Goal: Information Seeking & Learning: Learn about a topic

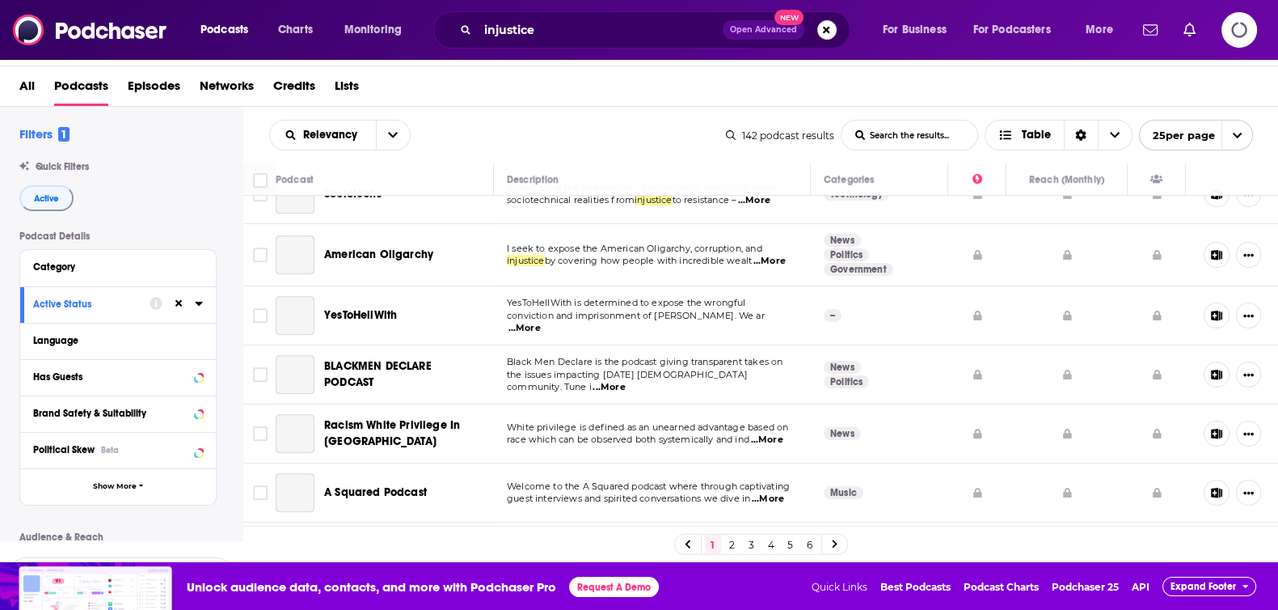
scroll to position [1196, 0]
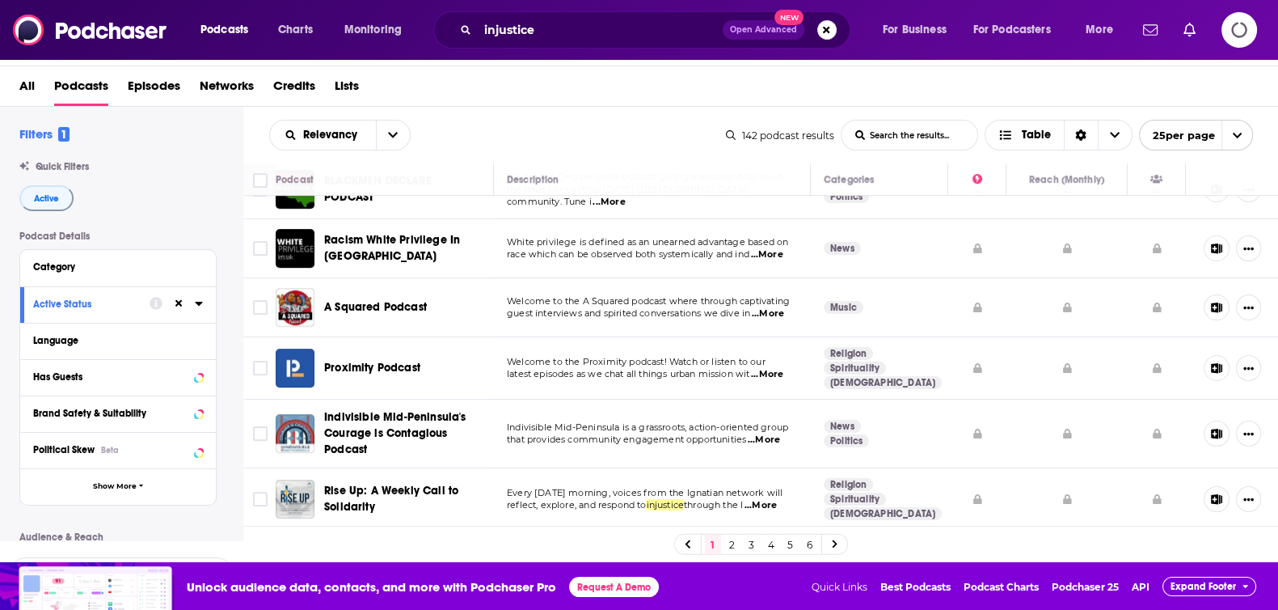
click at [733, 543] on link "2" at bounding box center [732, 543] width 16 height 19
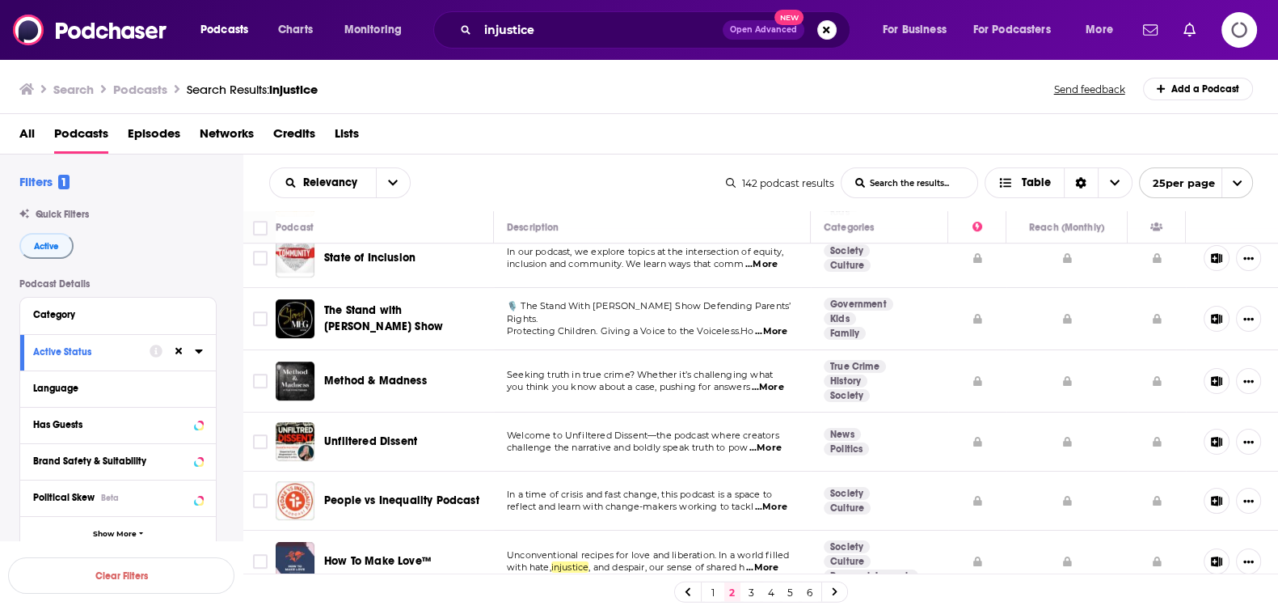
scroll to position [1112, 0]
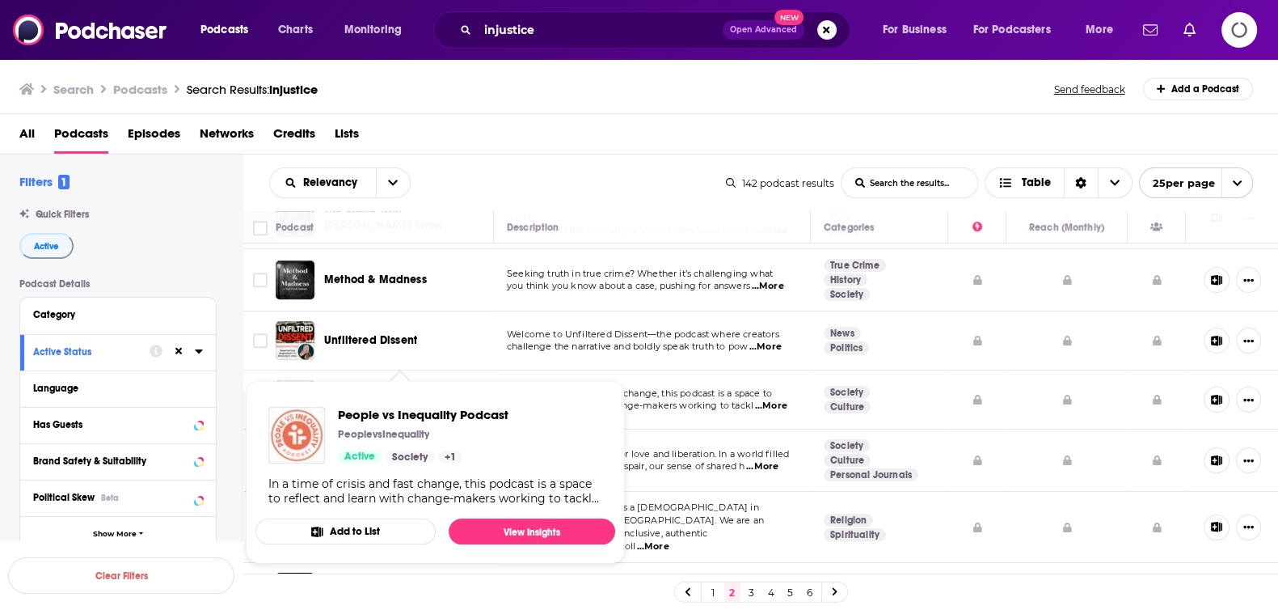
drag, startPoint x: 404, startPoint y: 382, endPoint x: 311, endPoint y: 431, distance: 105.2
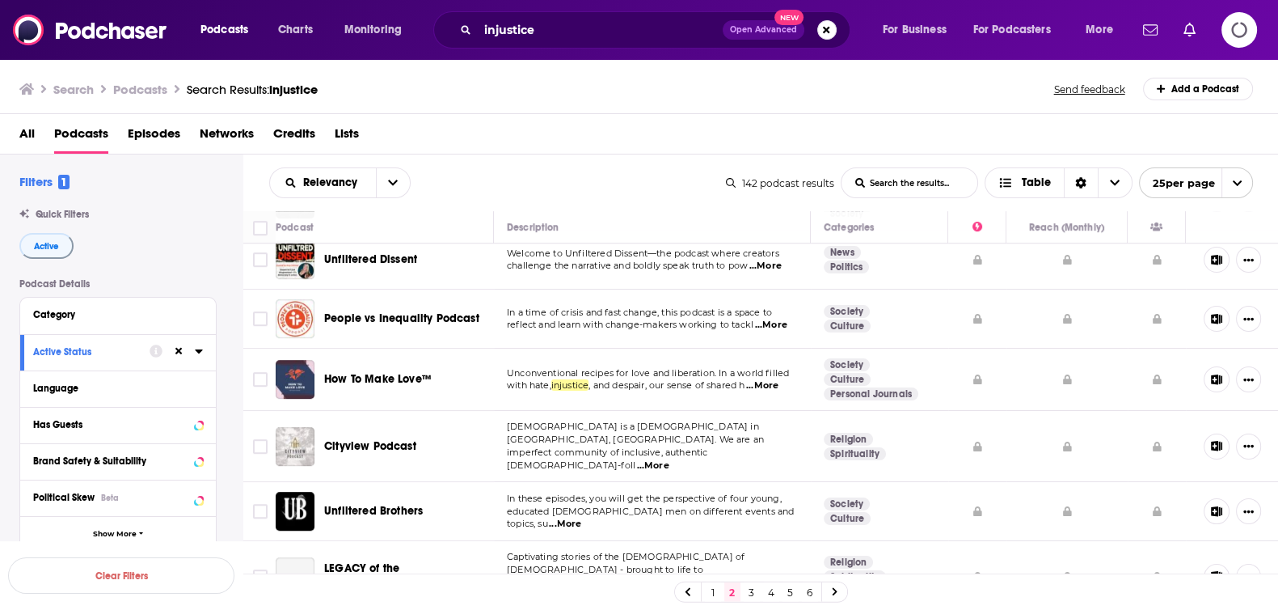
scroll to position [48, 0]
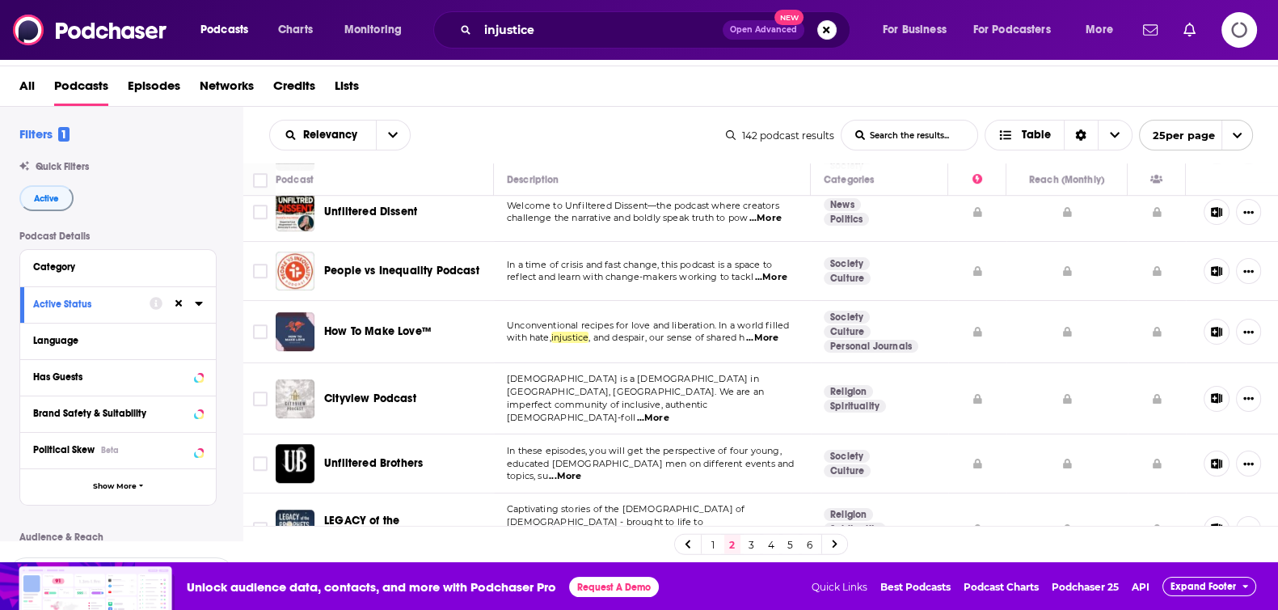
click at [760, 545] on link "3" at bounding box center [752, 543] width 16 height 19
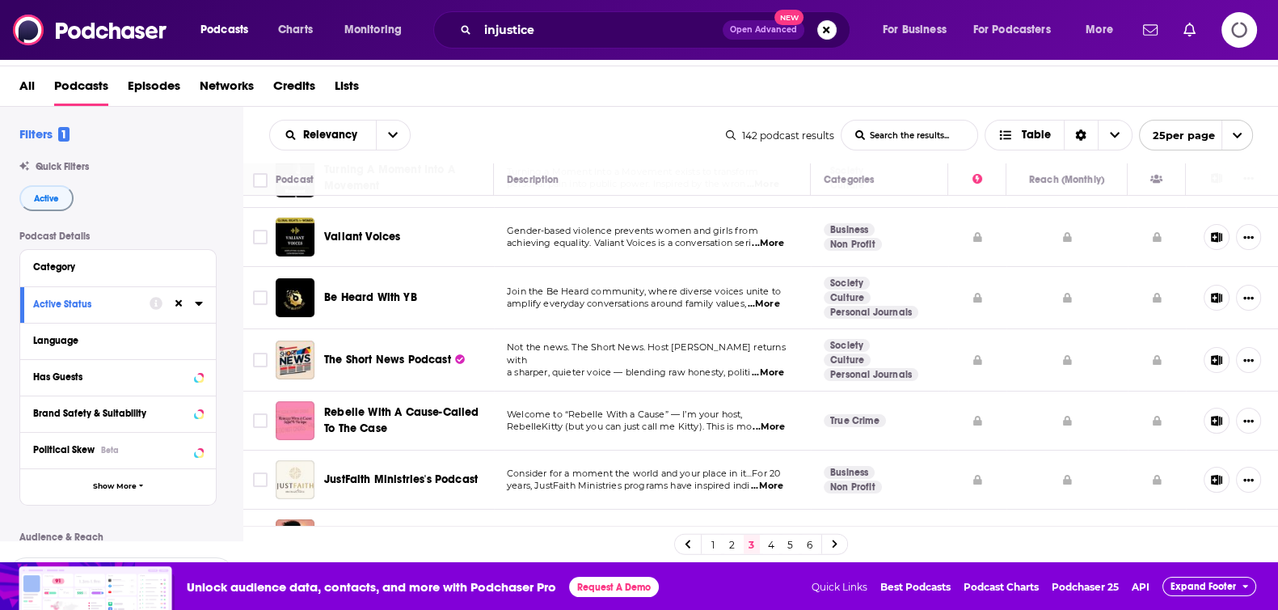
scroll to position [201, 0]
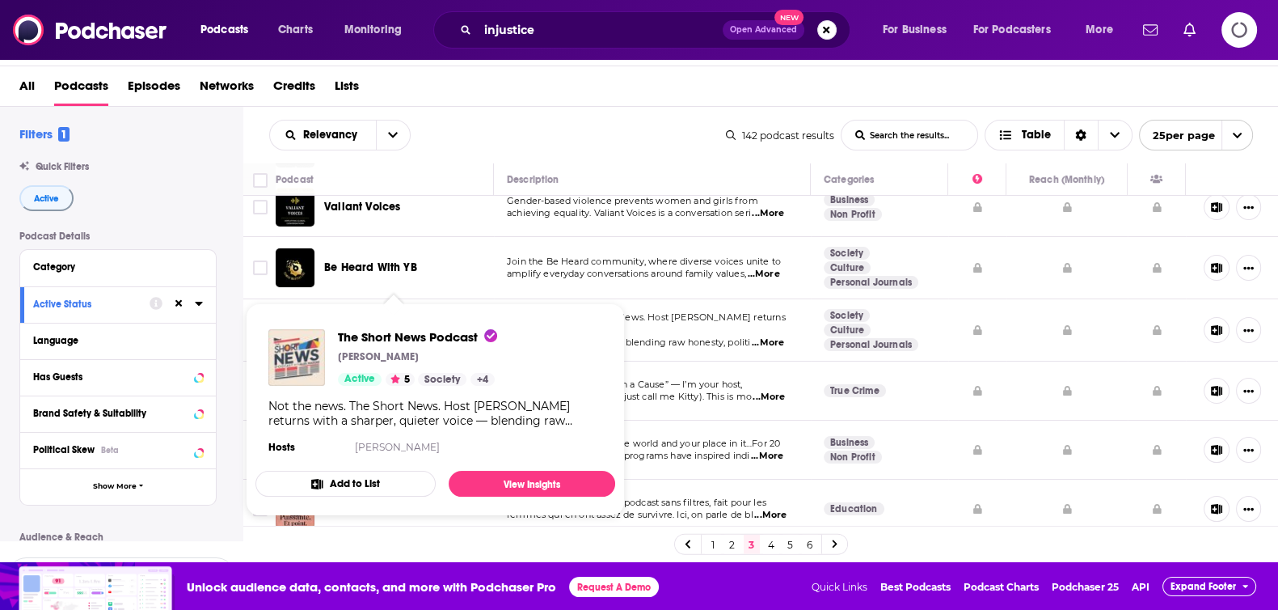
drag, startPoint x: 391, startPoint y: 321, endPoint x: 306, endPoint y: 344, distance: 88.9
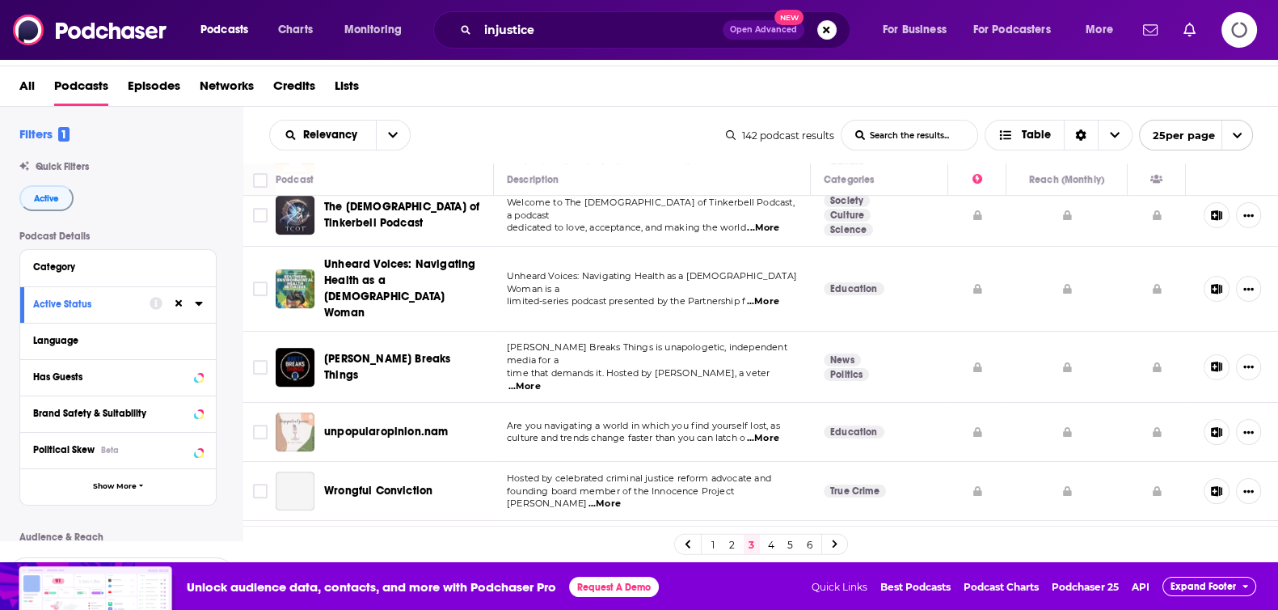
scroll to position [910, 0]
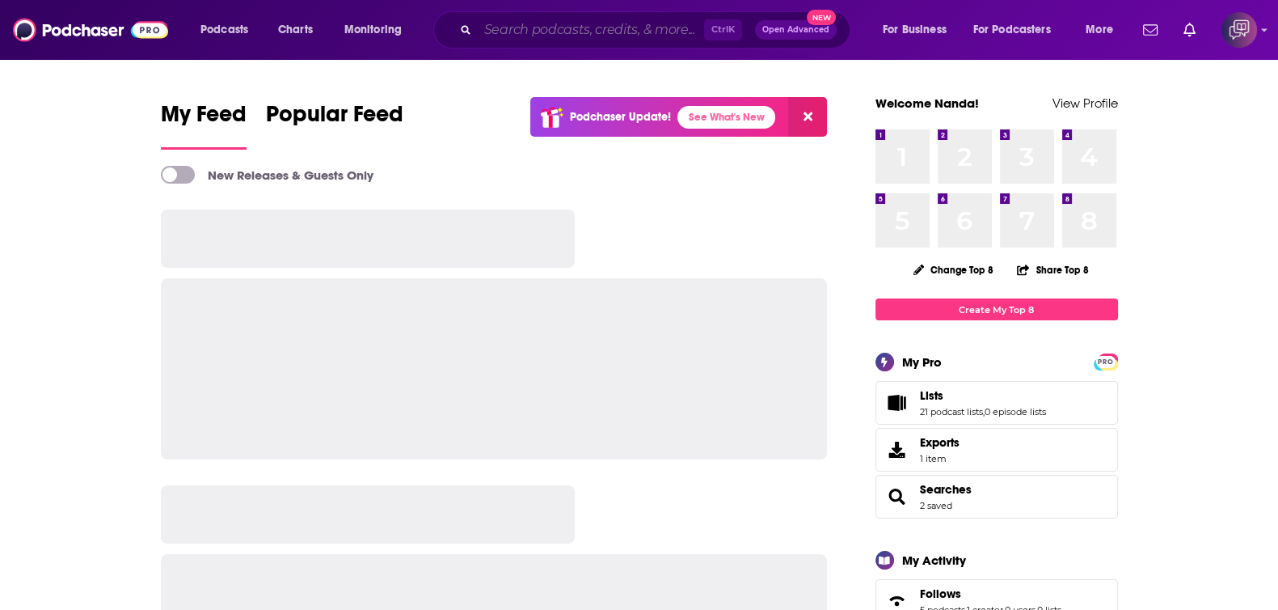
click at [625, 21] on input "Search podcasts, credits, & more..." at bounding box center [591, 30] width 226 height 26
paste input "Telecom Reseller / Technology Reseller News"
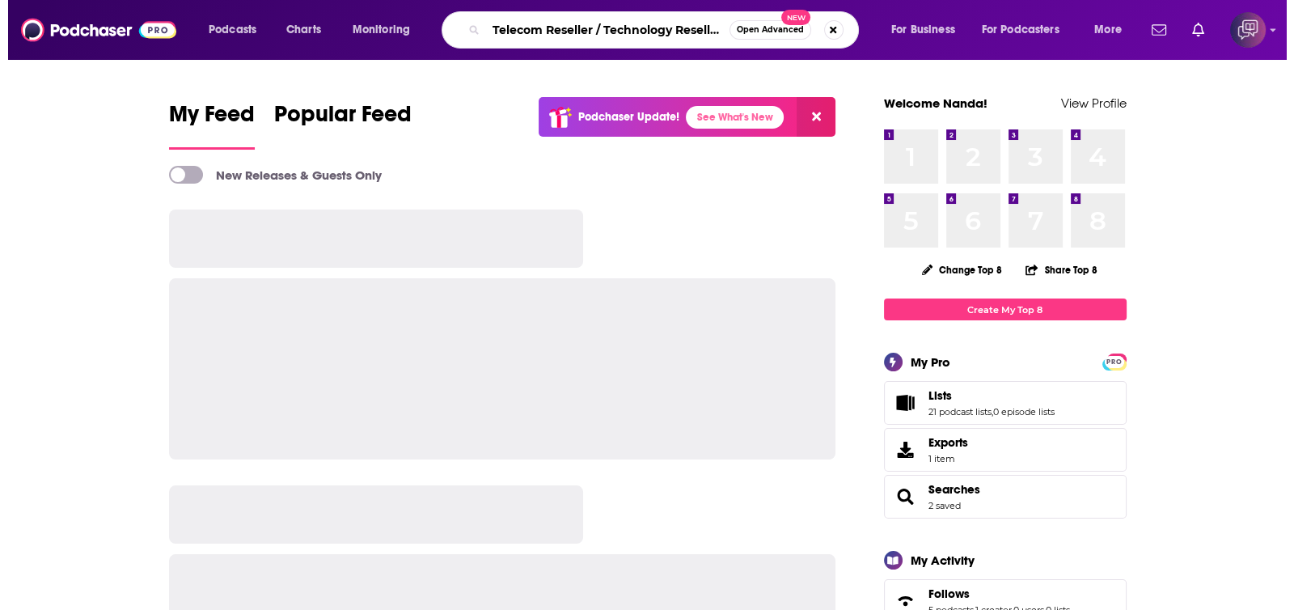
scroll to position [0, 37]
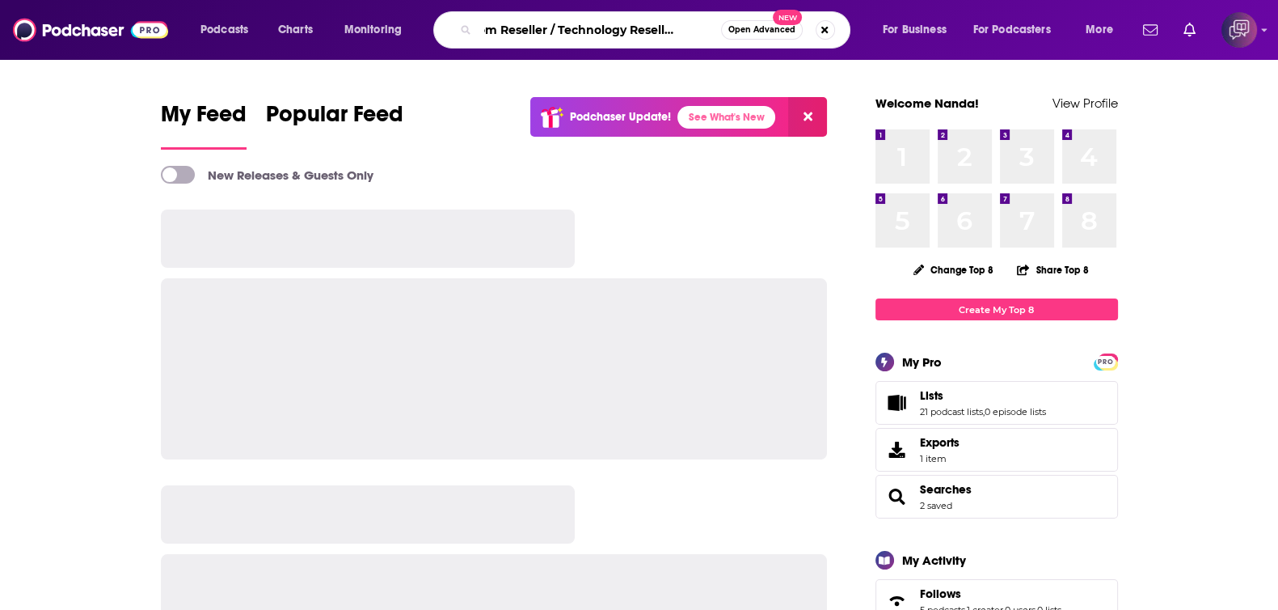
type input "Telecom Reseller / Technology Reseller News"
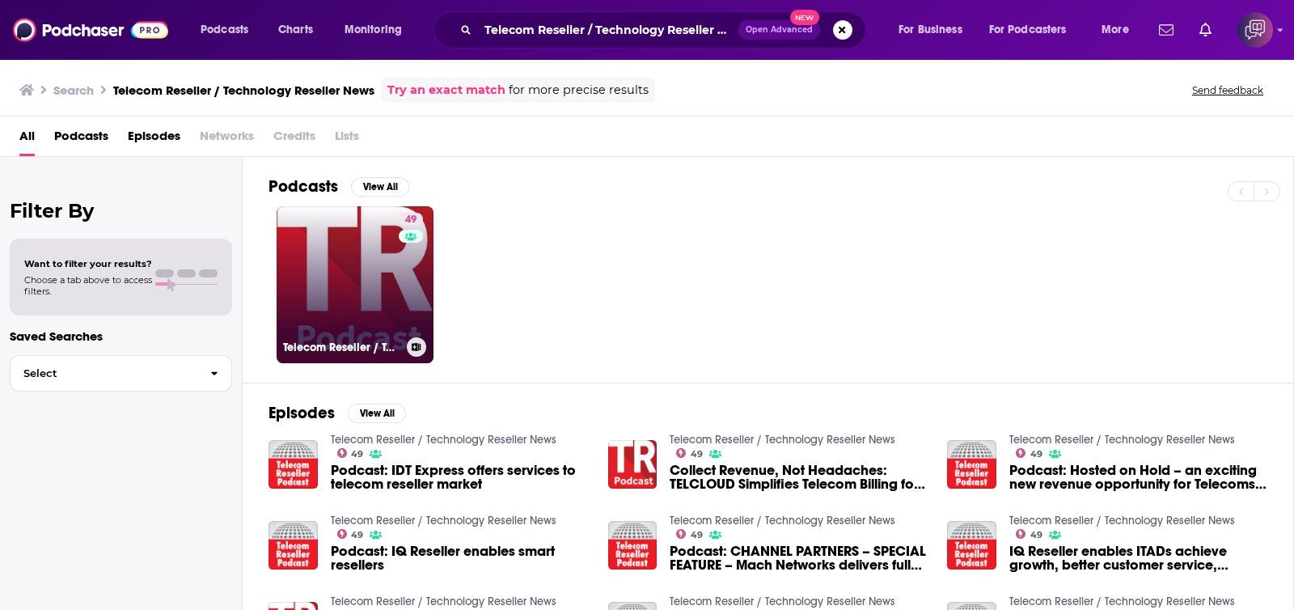
click at [388, 285] on link "49 Telecom Reseller / Technology Reseller News" at bounding box center [355, 284] width 157 height 157
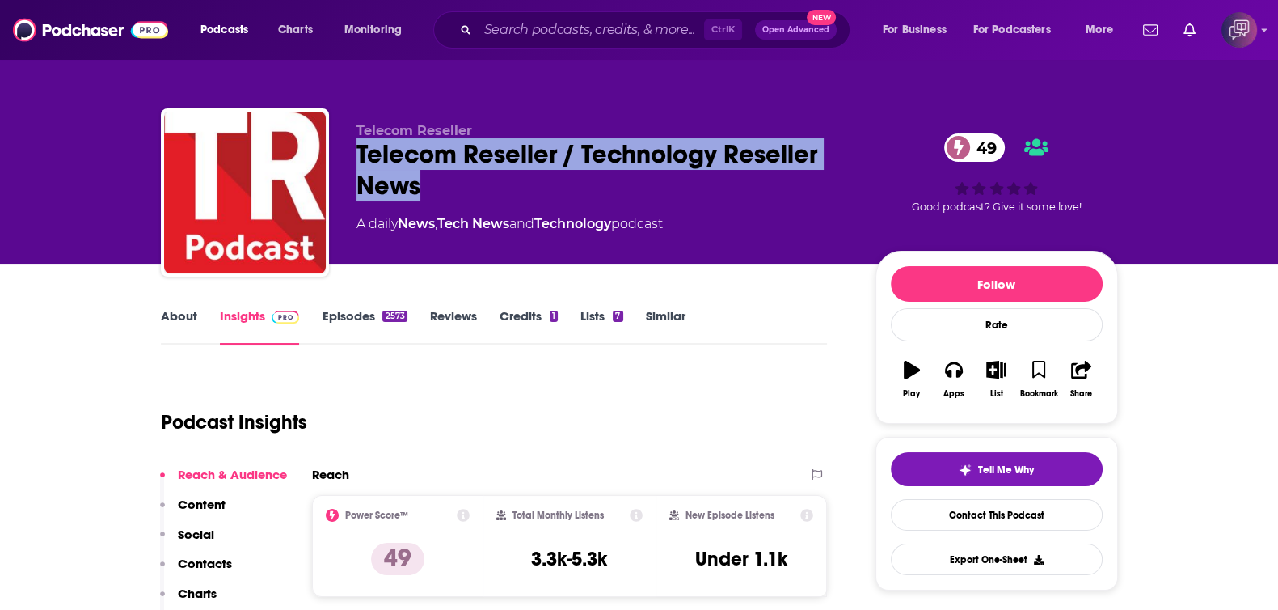
drag, startPoint x: 346, startPoint y: 159, endPoint x: 437, endPoint y: 187, distance: 94.6
click at [437, 187] on div "Telecom Reseller Telecom Reseller / Technology Reseller News 49 A daily News , …" at bounding box center [639, 195] width 957 height 175
copy h2 "Telecom Reseller / Technology Reseller News"
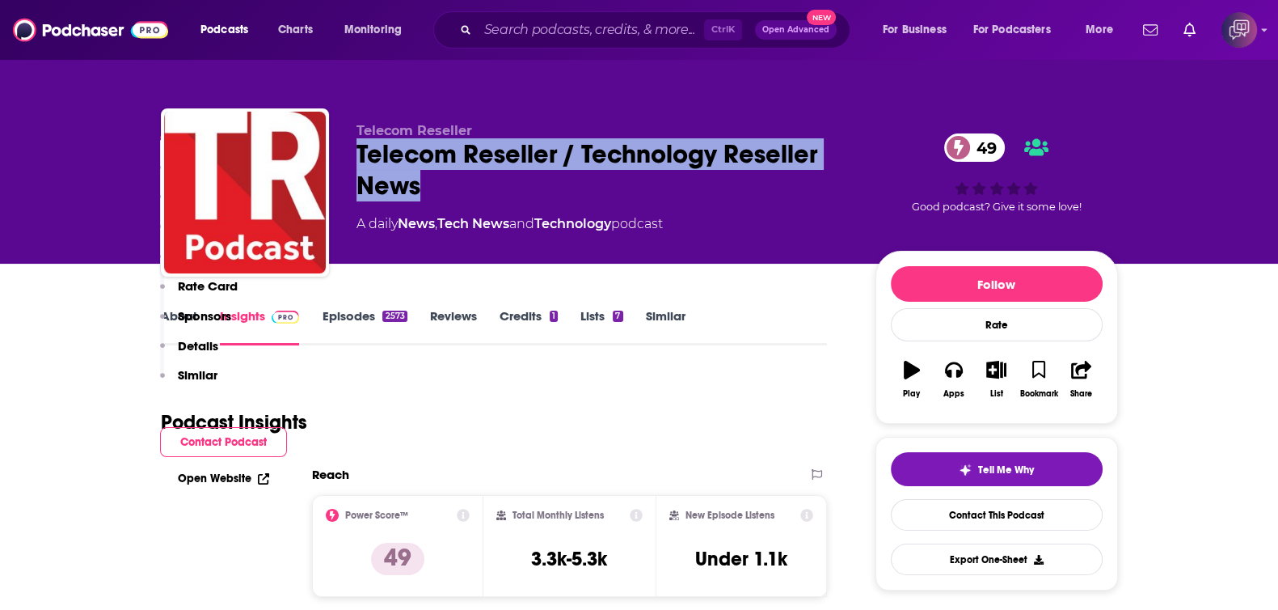
scroll to position [303, 0]
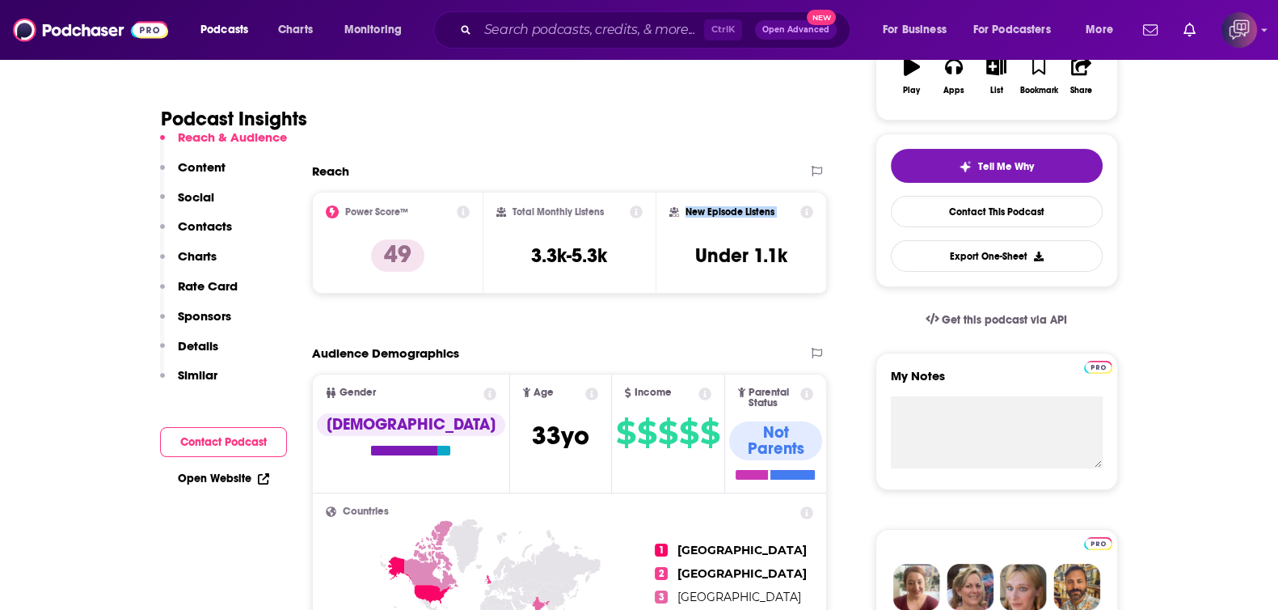
drag, startPoint x: 764, startPoint y: 211, endPoint x: 670, endPoint y: 6, distance: 225.0
click at [789, 212] on div "New Episode Listens" at bounding box center [741, 211] width 145 height 13
copy div "New Episode Listens"
drag, startPoint x: 576, startPoint y: 255, endPoint x: 651, endPoint y: 256, distance: 74.4
click at [651, 256] on div "Total Monthly Listens 3.3k-5.3k" at bounding box center [569, 243] width 172 height 102
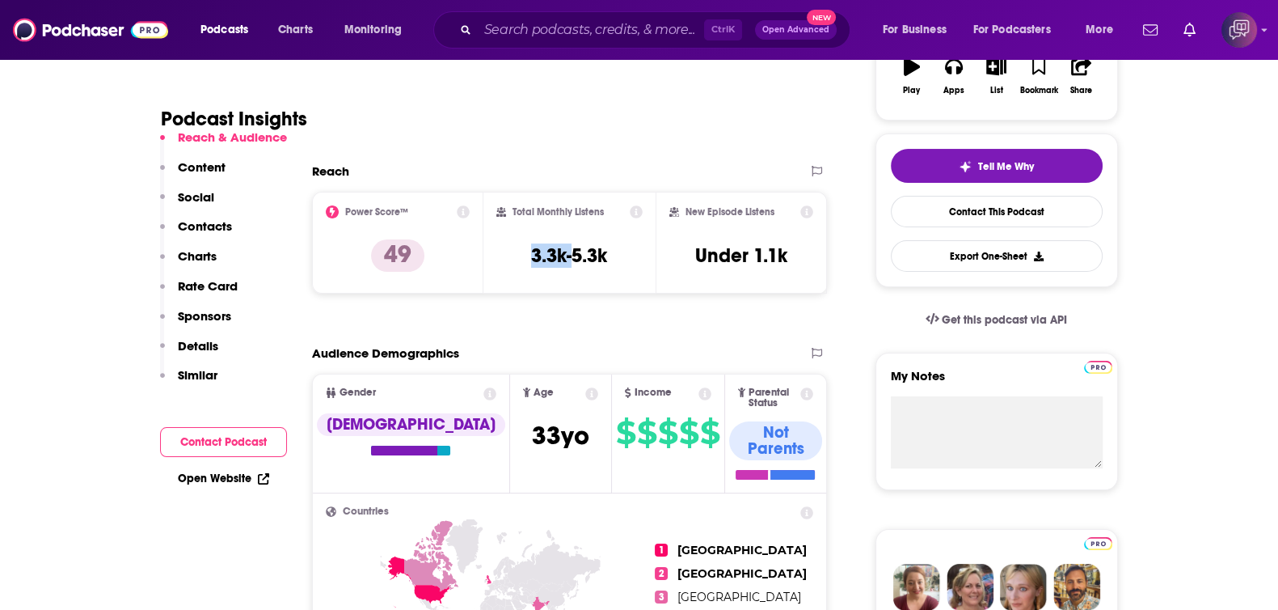
copy h3 "3.3k-"
click at [591, 261] on h3 "3.3k-5.3k" at bounding box center [569, 255] width 76 height 24
drag, startPoint x: 593, startPoint y: 256, endPoint x: 574, endPoint y: 258, distance: 19.5
click at [574, 258] on div "Total Monthly Listens 3.3k-5.3k" at bounding box center [569, 242] width 146 height 74
copy h3 "5.3k"
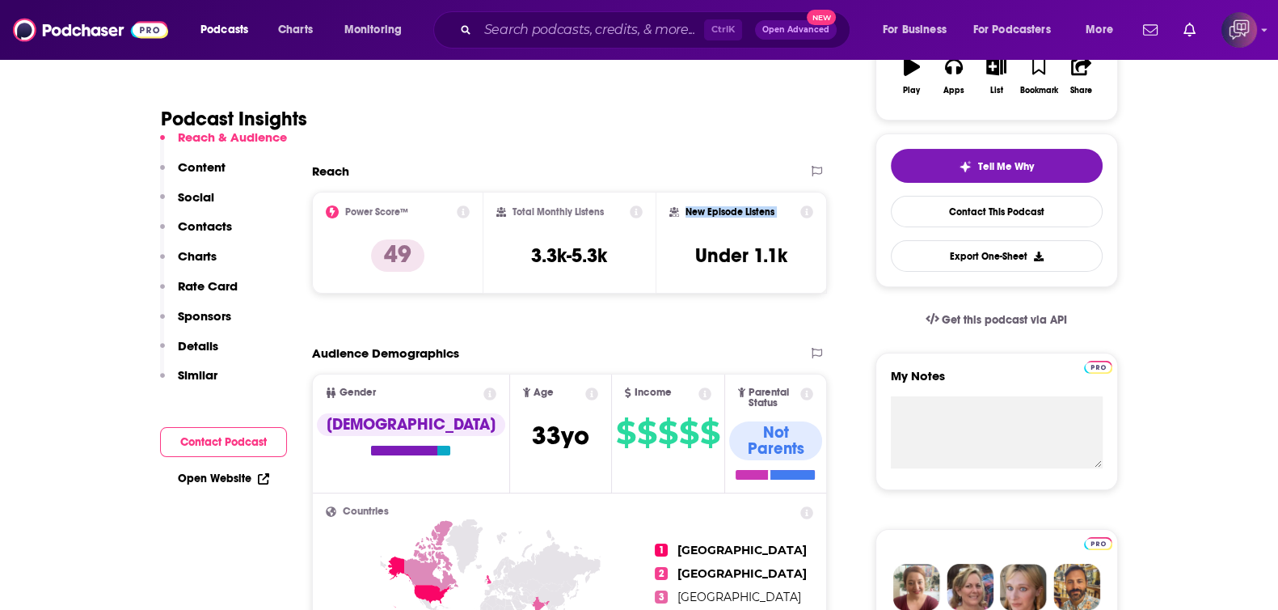
drag, startPoint x: 686, startPoint y: 209, endPoint x: 789, endPoint y: 211, distance: 103.5
click at [789, 211] on div "New Episode Listens" at bounding box center [741, 211] width 145 height 13
copy div "New Episode Listens"
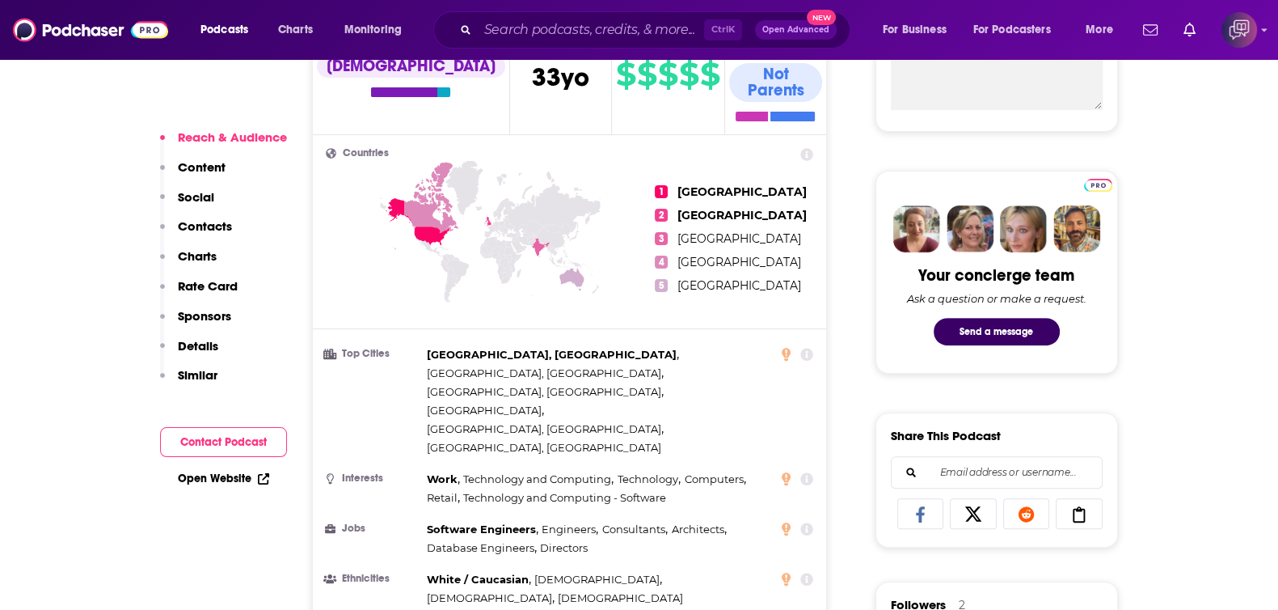
scroll to position [606, 0]
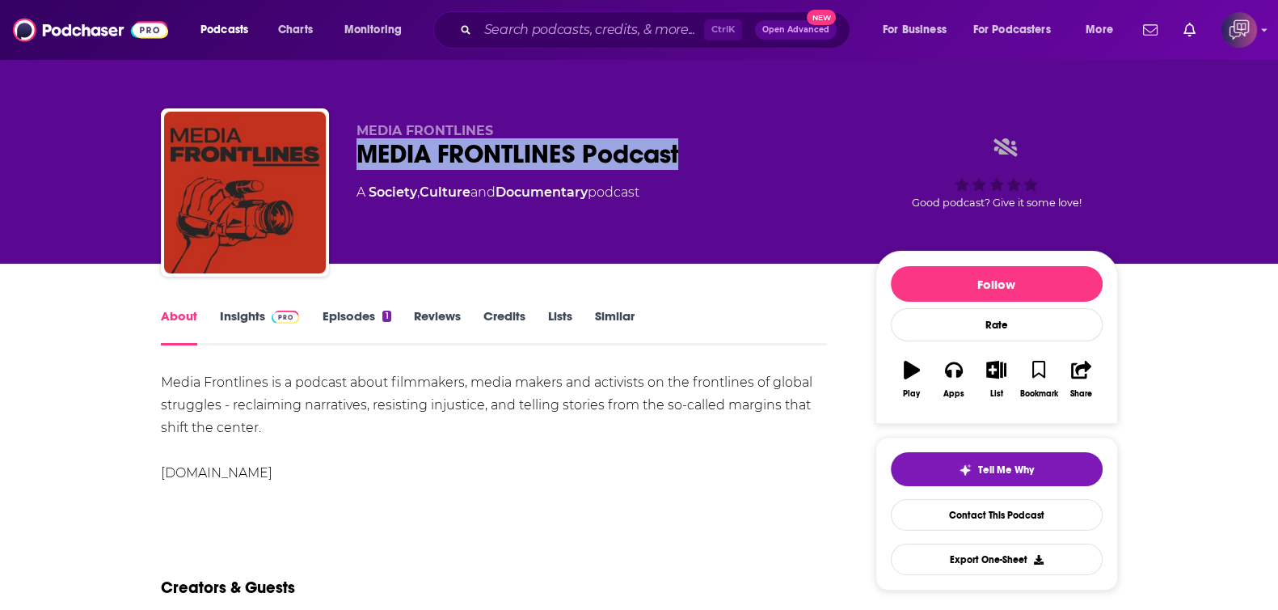
drag, startPoint x: 351, startPoint y: 163, endPoint x: 702, endPoint y: 153, distance: 351.0
click at [702, 153] on div "MEDIA FRONTLINES MEDIA FRONTLINES Podcast A Society , Culture and Documentary p…" at bounding box center [639, 195] width 957 height 175
copy h1 "MEDIA FRONTLINES Podcast"
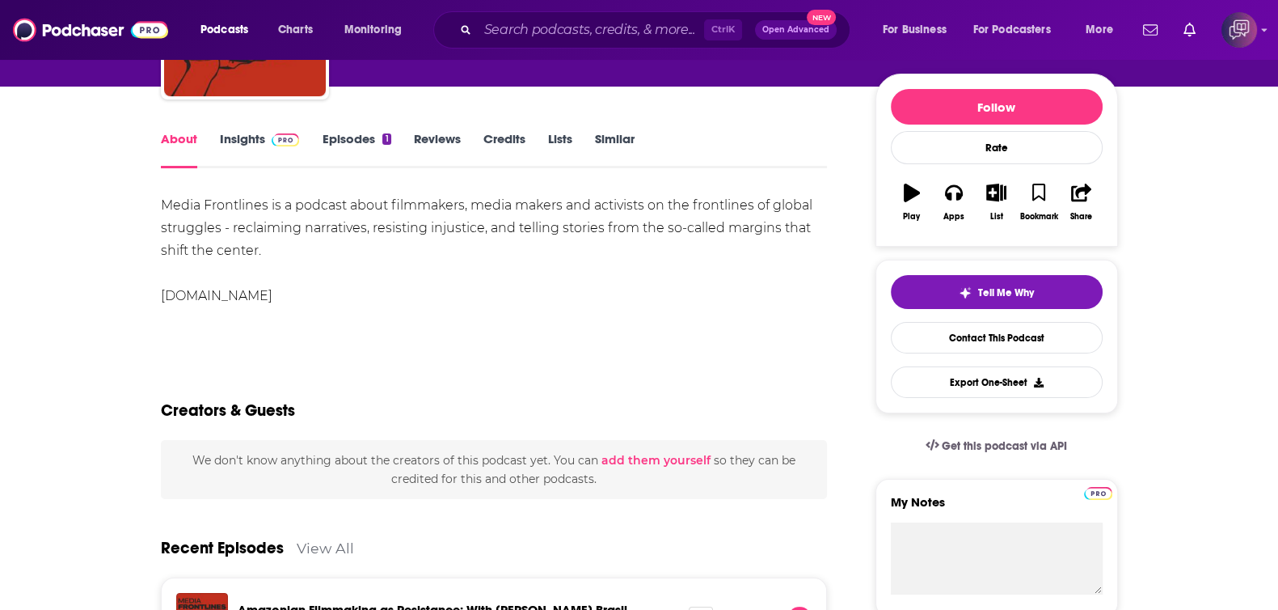
scroll to position [100, 0]
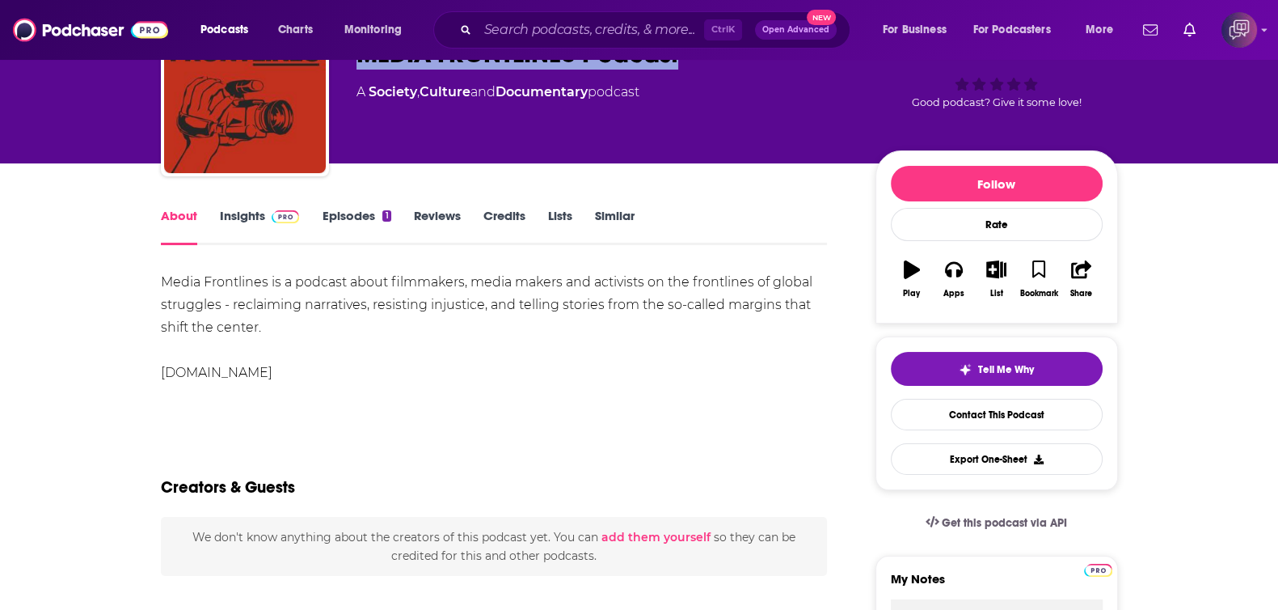
click at [264, 224] on link "Insights" at bounding box center [260, 226] width 80 height 37
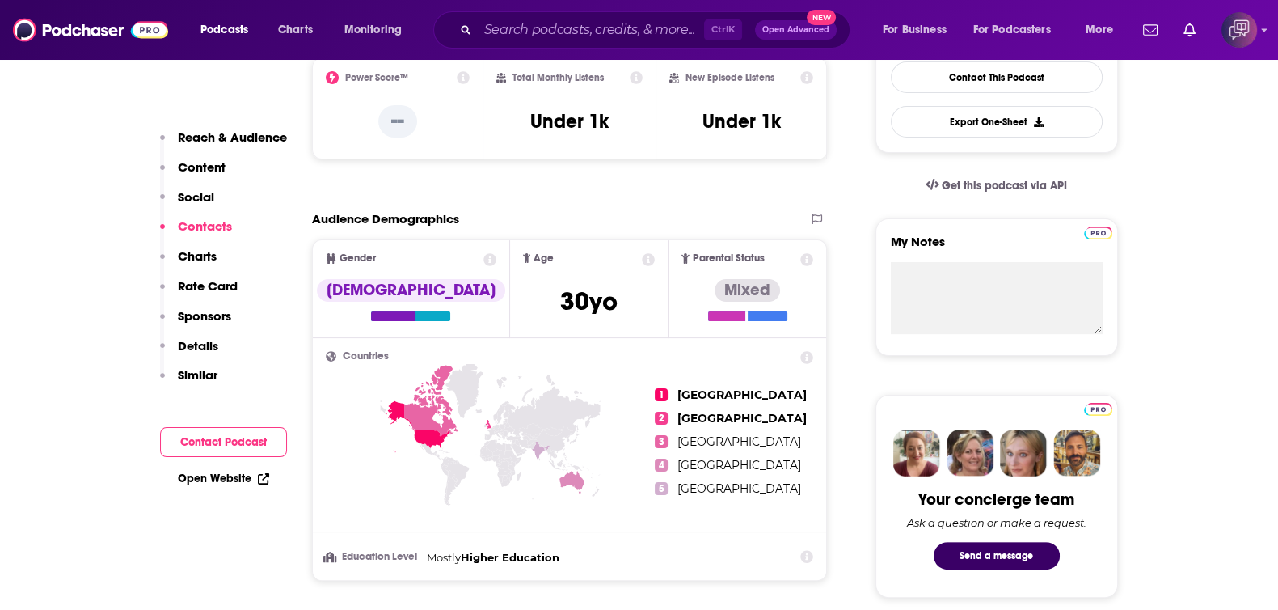
scroll to position [1011, 0]
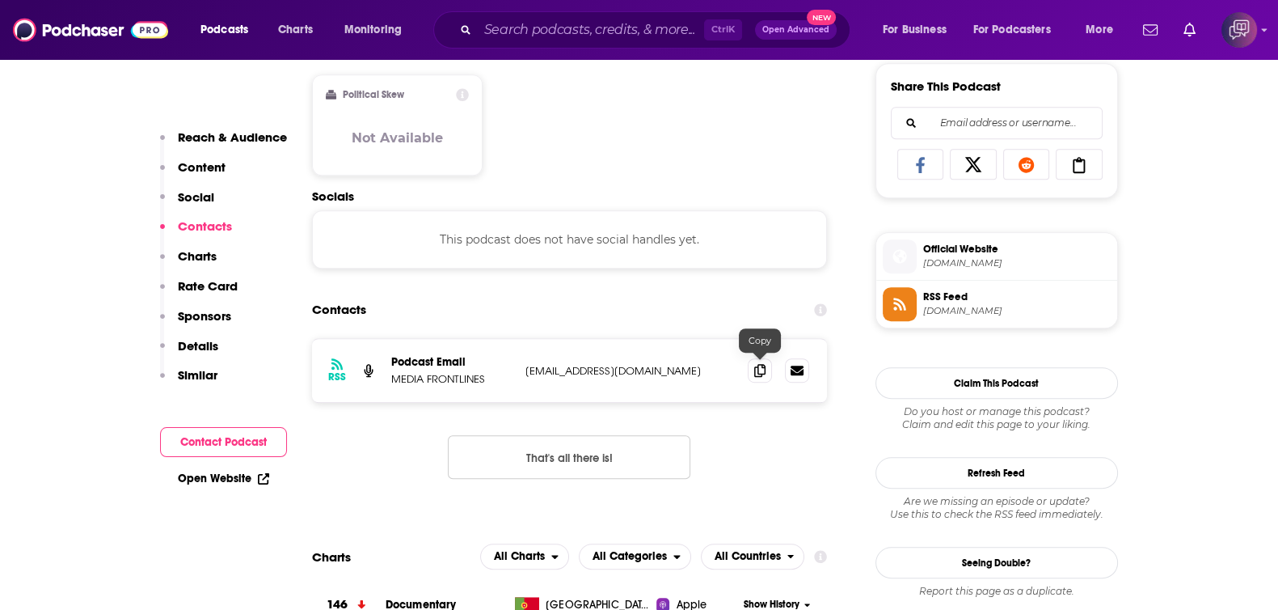
click at [756, 369] on icon at bounding box center [759, 370] width 11 height 13
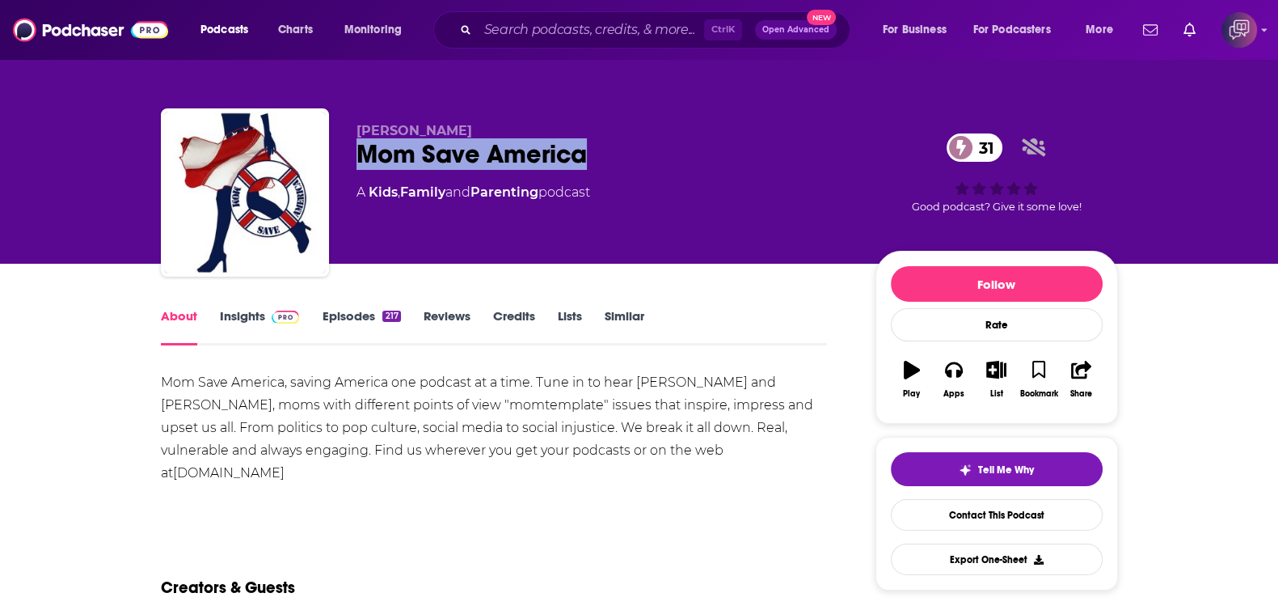
drag, startPoint x: 356, startPoint y: 150, endPoint x: 648, endPoint y: 147, distance: 292.7
click at [648, 147] on div "Mom Save America 31" at bounding box center [603, 154] width 493 height 32
copy h1 "Mom Save America"
click at [231, 315] on link "Insights" at bounding box center [260, 326] width 80 height 37
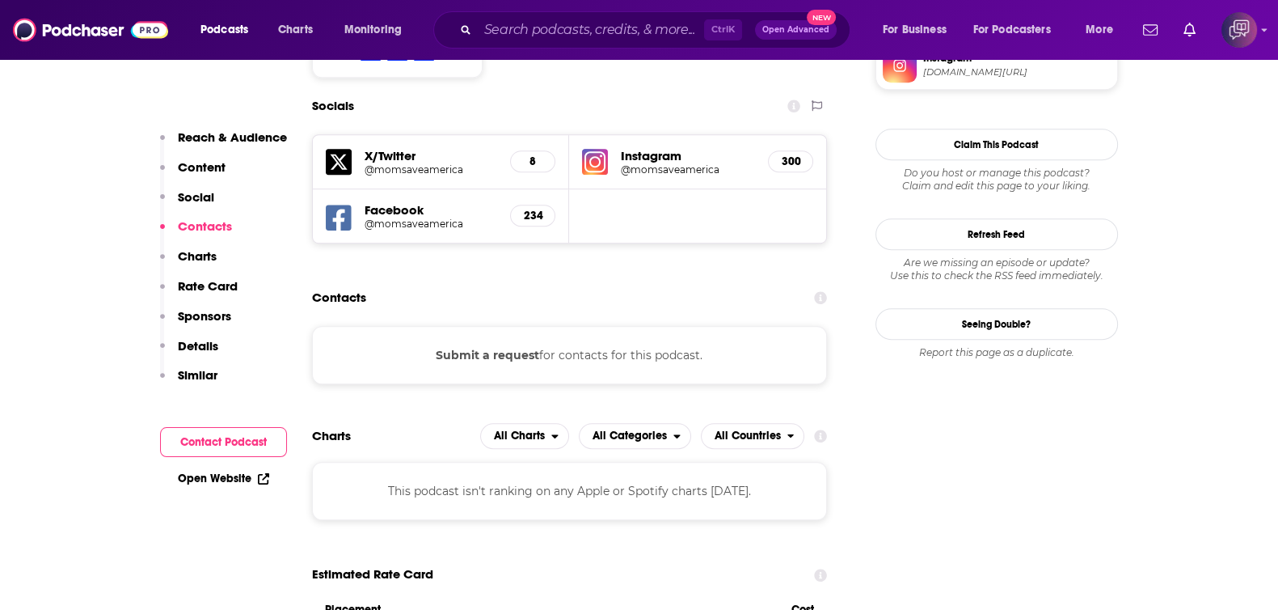
scroll to position [1414, 0]
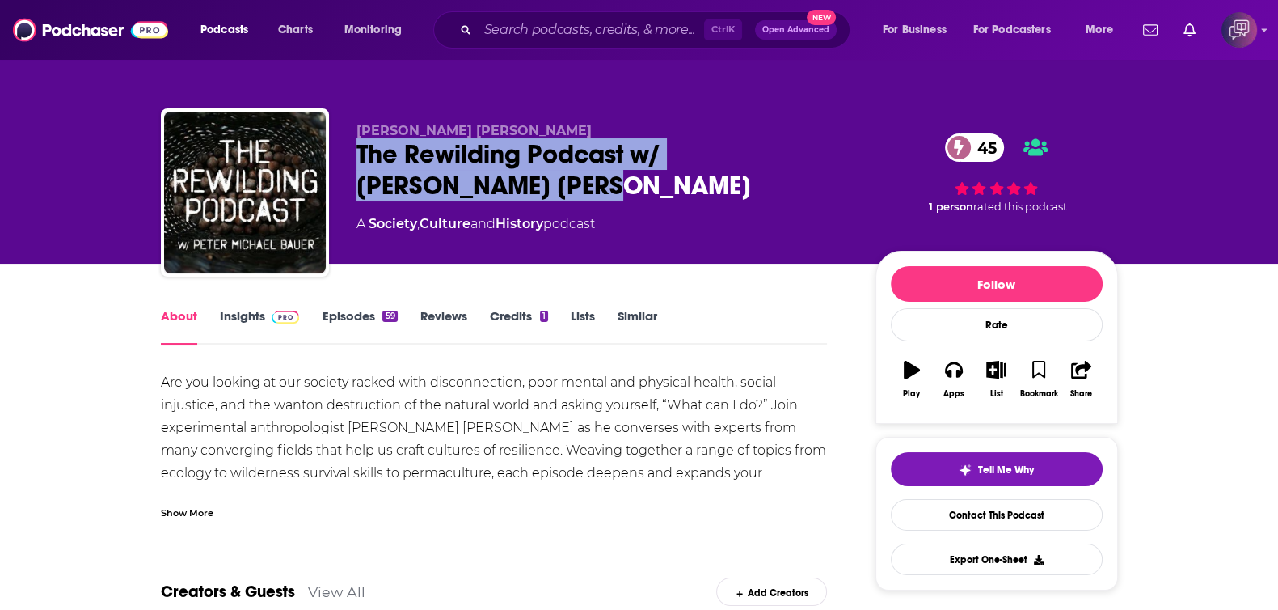
drag, startPoint x: 357, startPoint y: 150, endPoint x: 472, endPoint y: 187, distance: 121.2
click at [472, 187] on div "The Rewilding Podcast w/ [PERSON_NAME] [PERSON_NAME] 45" at bounding box center [603, 169] width 493 height 63
copy h1 "The Rewilding Podcast w/ [PERSON_NAME] [PERSON_NAME]"
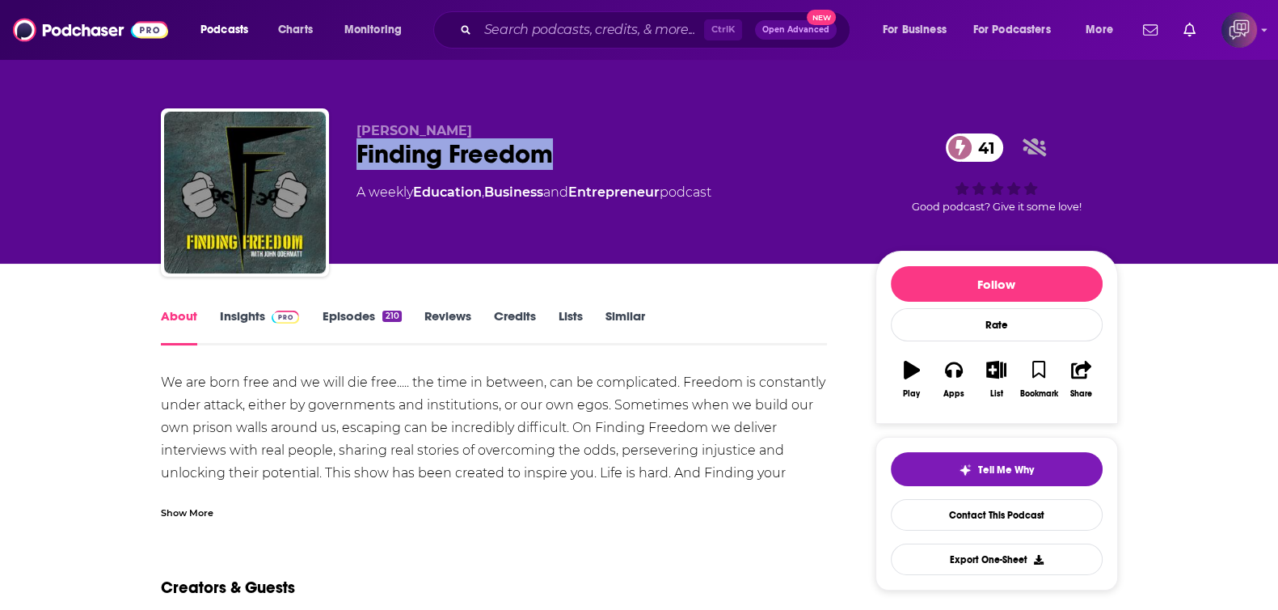
drag, startPoint x: 475, startPoint y: 146, endPoint x: 618, endPoint y: 146, distance: 143.1
click at [618, 146] on div "John Odermatt Finding Freedom 41 A weekly Education , Business and Entrepreneur…" at bounding box center [639, 195] width 957 height 175
copy h1 "Finding Freedom"
click at [262, 317] on link "Insights" at bounding box center [260, 326] width 80 height 37
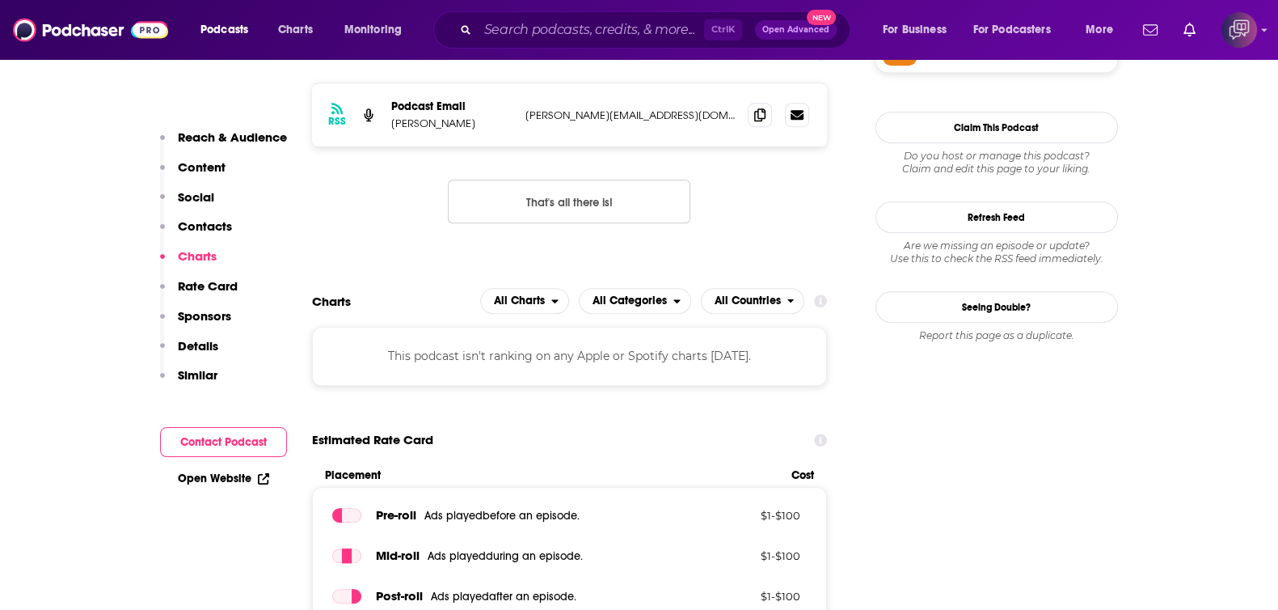
scroll to position [1213, 0]
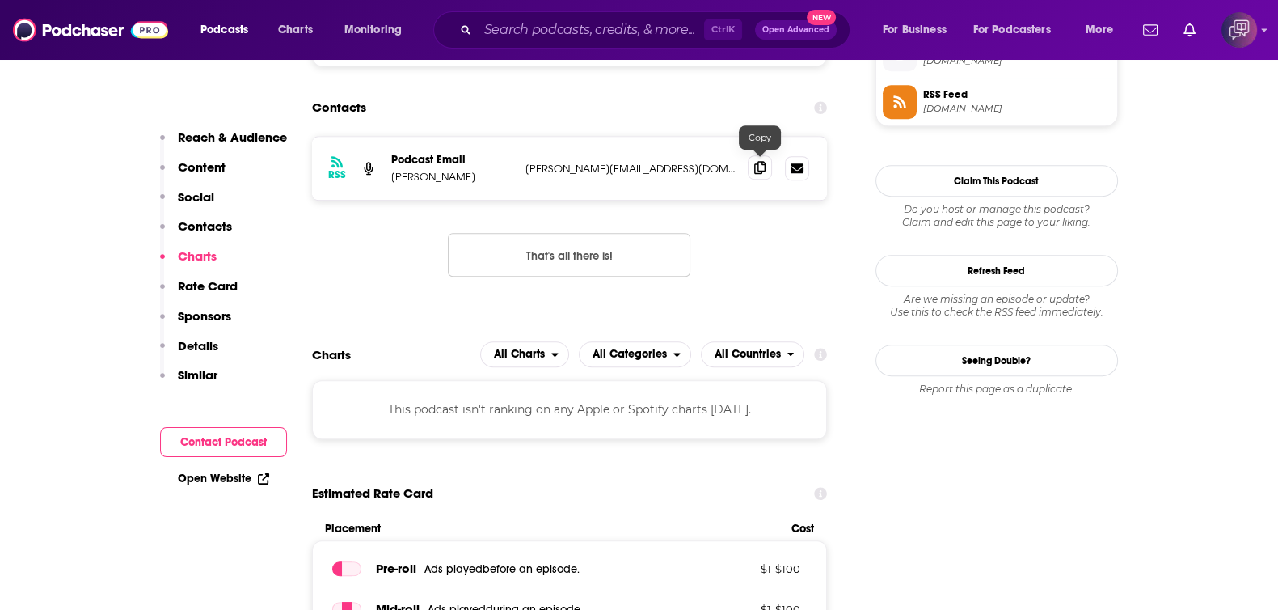
click at [760, 164] on icon at bounding box center [759, 167] width 11 height 13
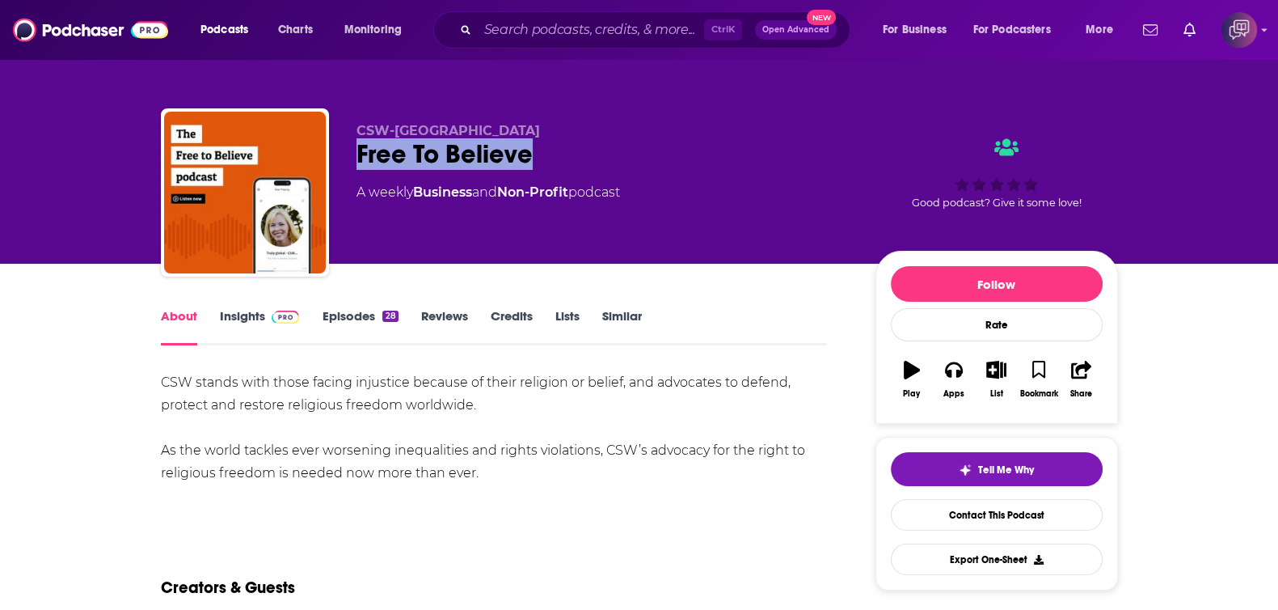
drag, startPoint x: 353, startPoint y: 154, endPoint x: 555, endPoint y: 143, distance: 202.4
click at [555, 143] on div "CSW-USA Free To Believe A weekly Business and Non-Profit podcast Good podcast? …" at bounding box center [639, 195] width 957 height 175
copy h1 "Free To Believe"
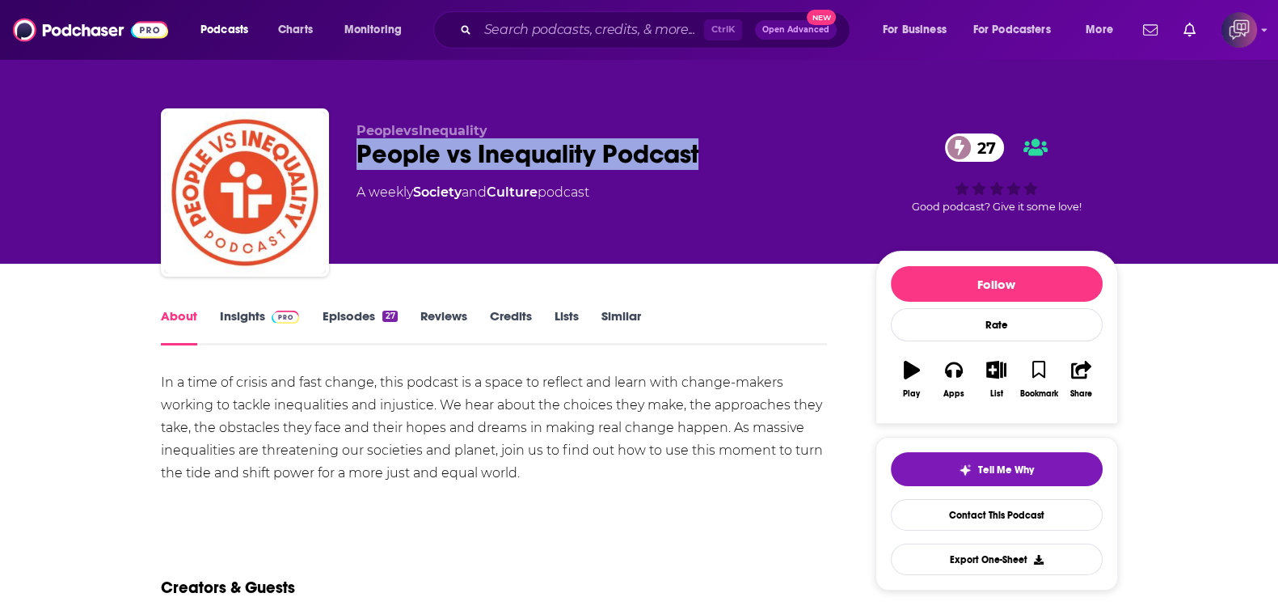
drag, startPoint x: 344, startPoint y: 150, endPoint x: 756, endPoint y: 146, distance: 412.4
click at [756, 146] on div "PeoplevsInequality People vs Inequality Podcast 27 A weekly Society and Culture…" at bounding box center [639, 195] width 957 height 175
copy h1 "People vs Inequality Podcast"
click at [260, 308] on link "Insights" at bounding box center [260, 326] width 80 height 37
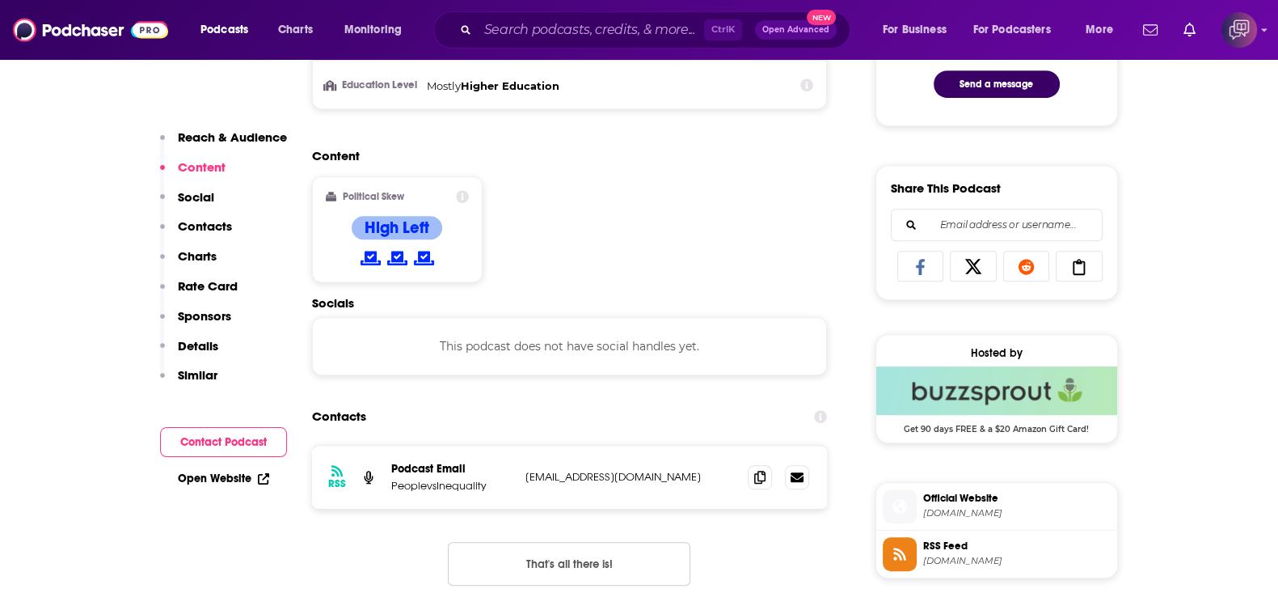
scroll to position [910, 0]
click at [762, 471] on icon at bounding box center [759, 475] width 11 height 13
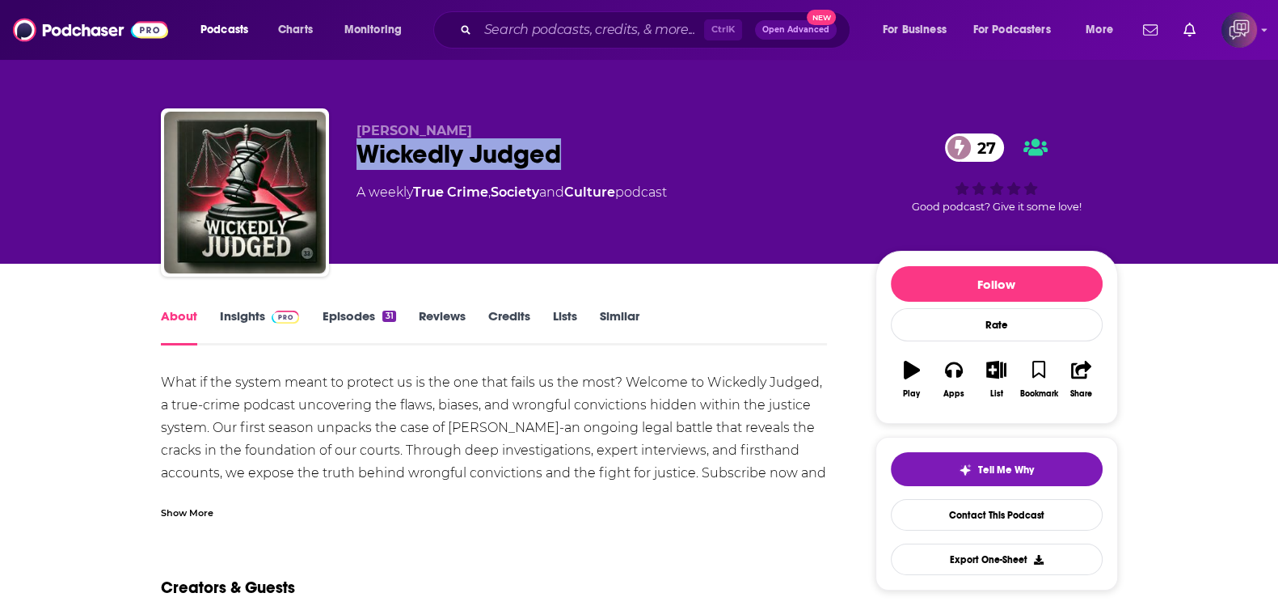
drag, startPoint x: 343, startPoint y: 155, endPoint x: 641, endPoint y: 150, distance: 298.4
click at [641, 150] on div "[PERSON_NAME] Wickedly Judged 27 A weekly True Crime , Society and Culture podc…" at bounding box center [639, 195] width 957 height 175
copy h1 "Wickedly Judged"
click at [256, 318] on link "Insights" at bounding box center [260, 326] width 80 height 37
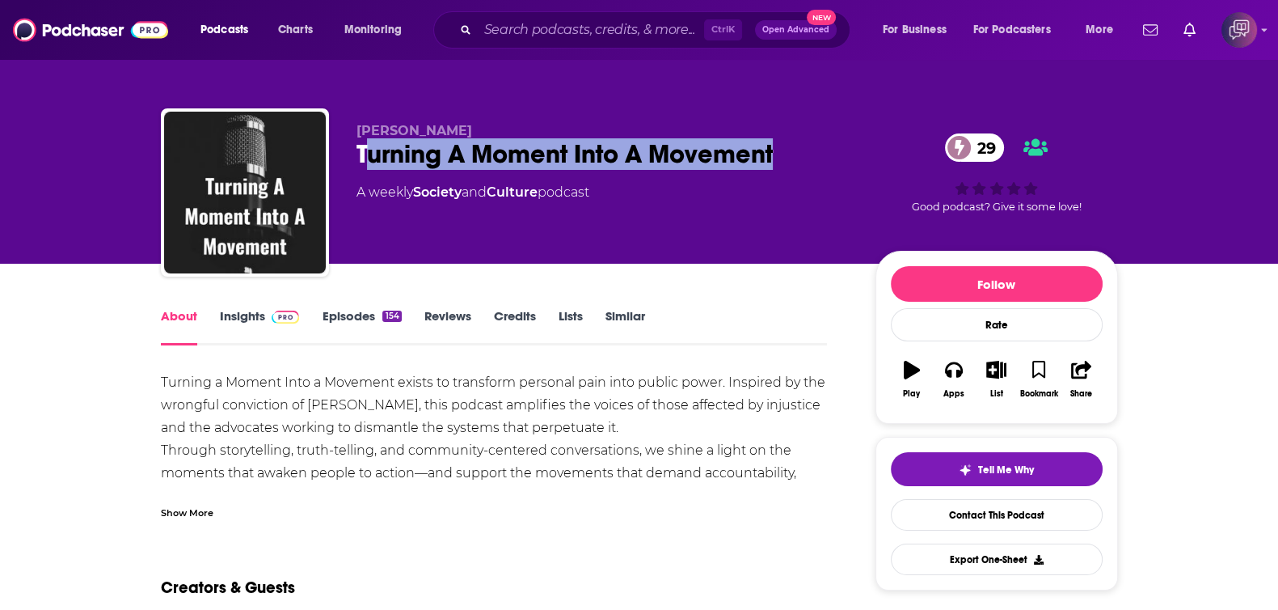
drag, startPoint x: 368, startPoint y: 161, endPoint x: 815, endPoint y: 146, distance: 447.4
click at [815, 146] on div "Turning A Moment Into A Movement 29" at bounding box center [603, 154] width 493 height 32
drag, startPoint x: 742, startPoint y: 143, endPoint x: 384, endPoint y: 141, distance: 358.2
click at [384, 141] on div "Turning A Moment Into A Movement 29" at bounding box center [603, 154] width 493 height 32
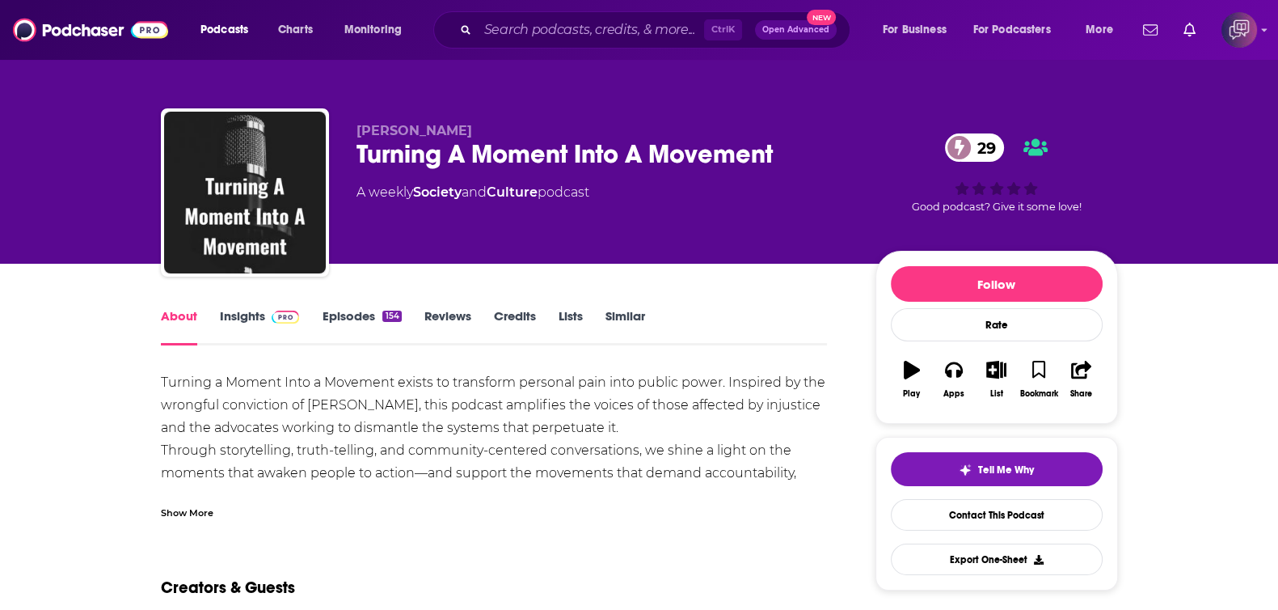
click at [348, 151] on div "Jay Love Turning A Moment Into A Movement 29 A weekly Society and Culture podca…" at bounding box center [639, 195] width 957 height 175
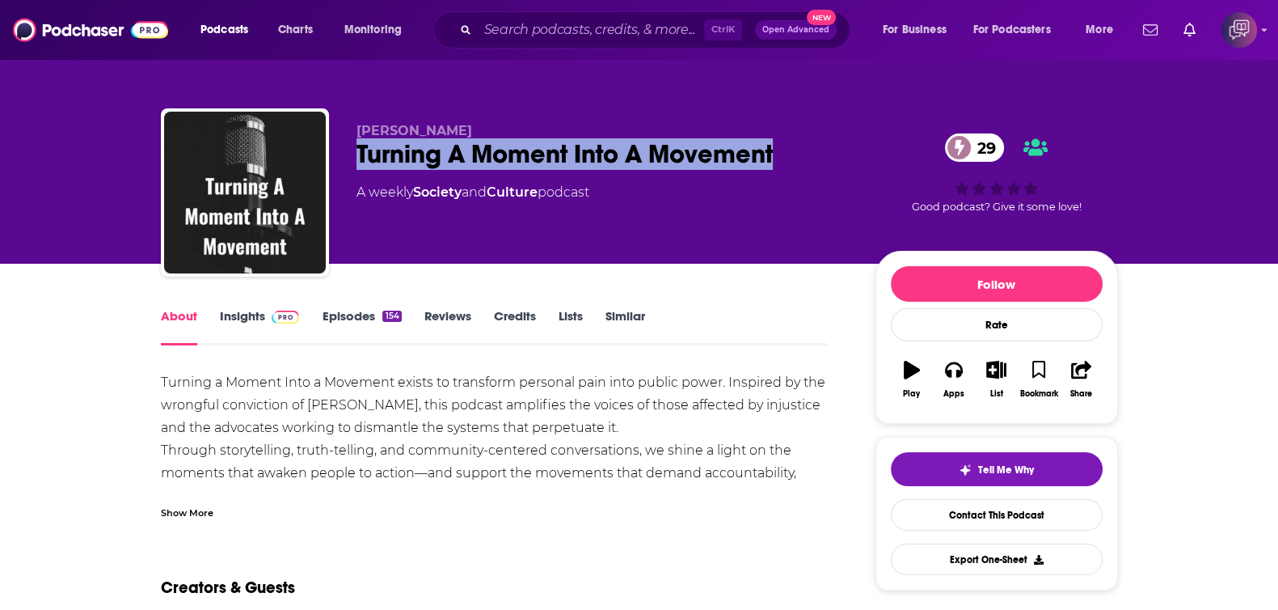
drag, startPoint x: 348, startPoint y: 152, endPoint x: 805, endPoint y: 155, distance: 457.6
click at [805, 155] on div "Jay Love Turning A Moment Into A Movement 29 A weekly Society and Culture podca…" at bounding box center [639, 195] width 957 height 175
copy h1 "Turning A Moment Into A Movement"
click at [251, 320] on link "Insights" at bounding box center [260, 326] width 80 height 37
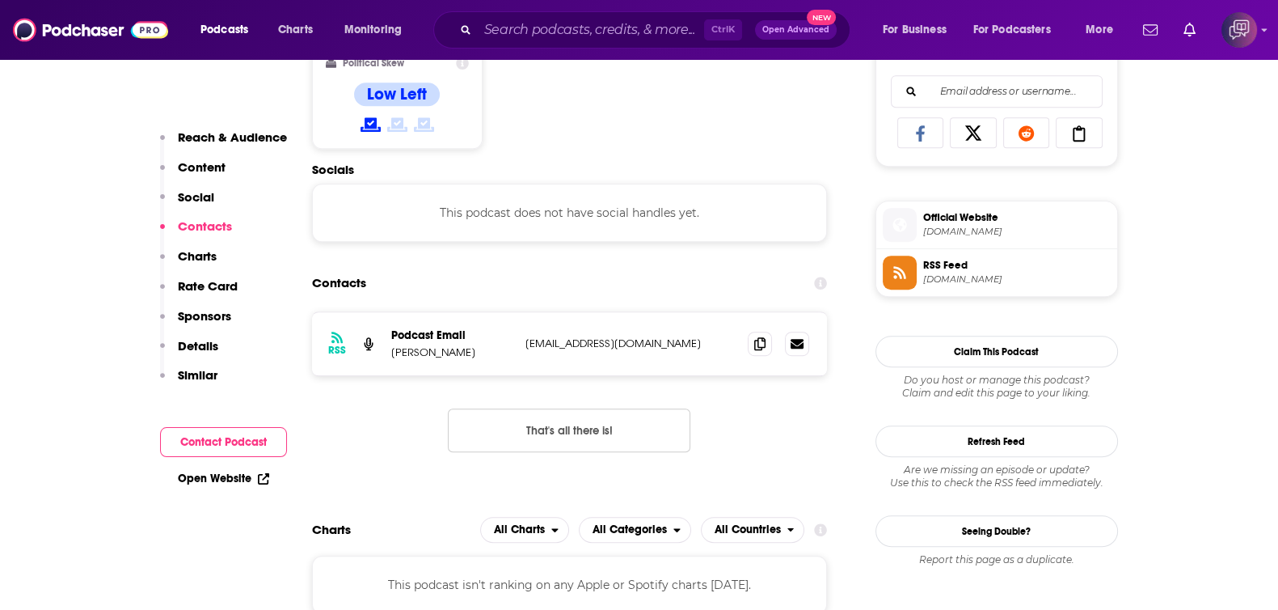
scroll to position [1112, 0]
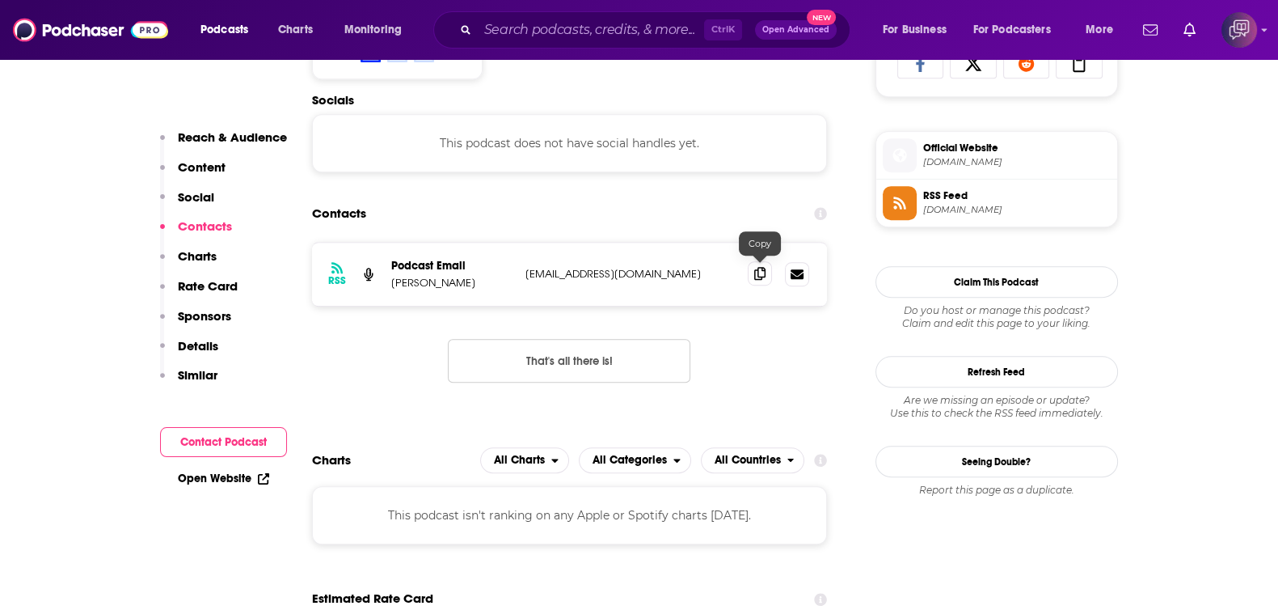
click at [768, 281] on span at bounding box center [760, 273] width 24 height 24
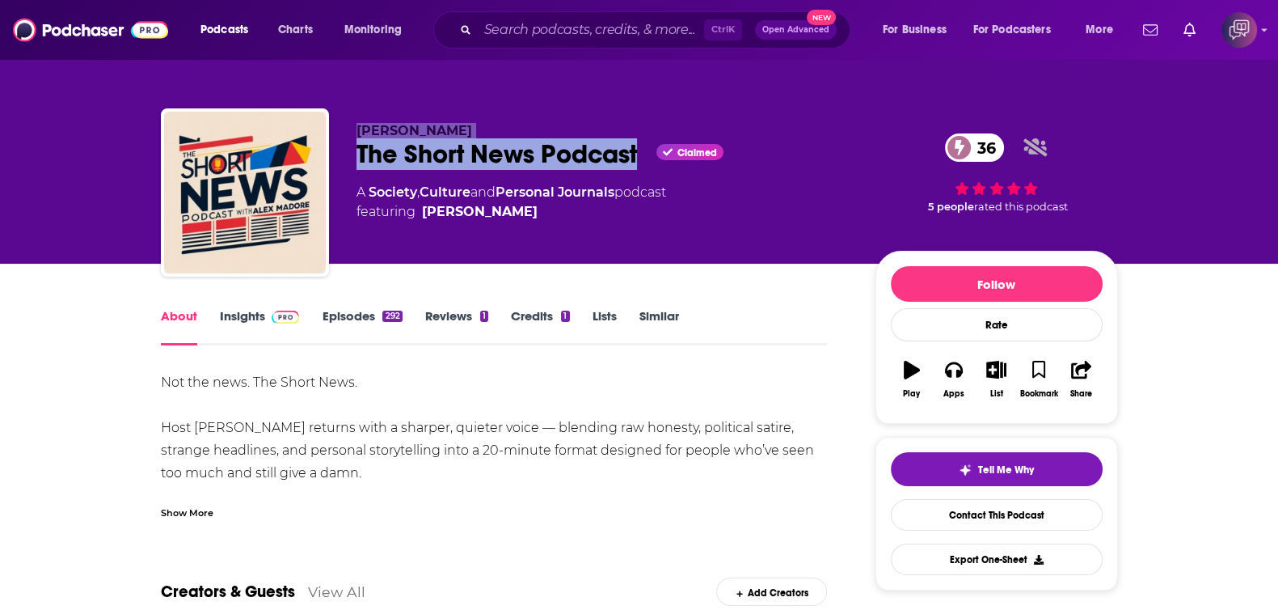
drag, startPoint x: 350, startPoint y: 138, endPoint x: 639, endPoint y: 152, distance: 289.0
click at [639, 152] on div "Alex Madore The Short News Podcast Claimed 36 A Society , Culture and Personal …" at bounding box center [639, 195] width 957 height 175
copy div "Alex Madore The Short News Podcast"
click at [236, 321] on link "Insights" at bounding box center [260, 326] width 80 height 37
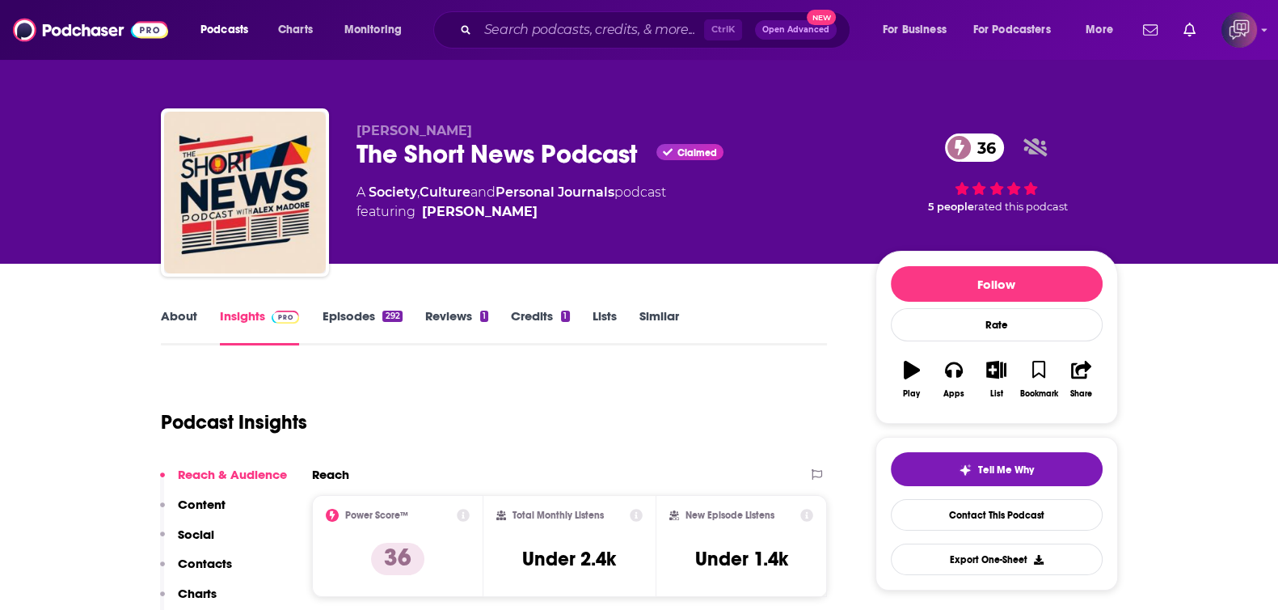
click at [168, 327] on link "About" at bounding box center [179, 326] width 36 height 37
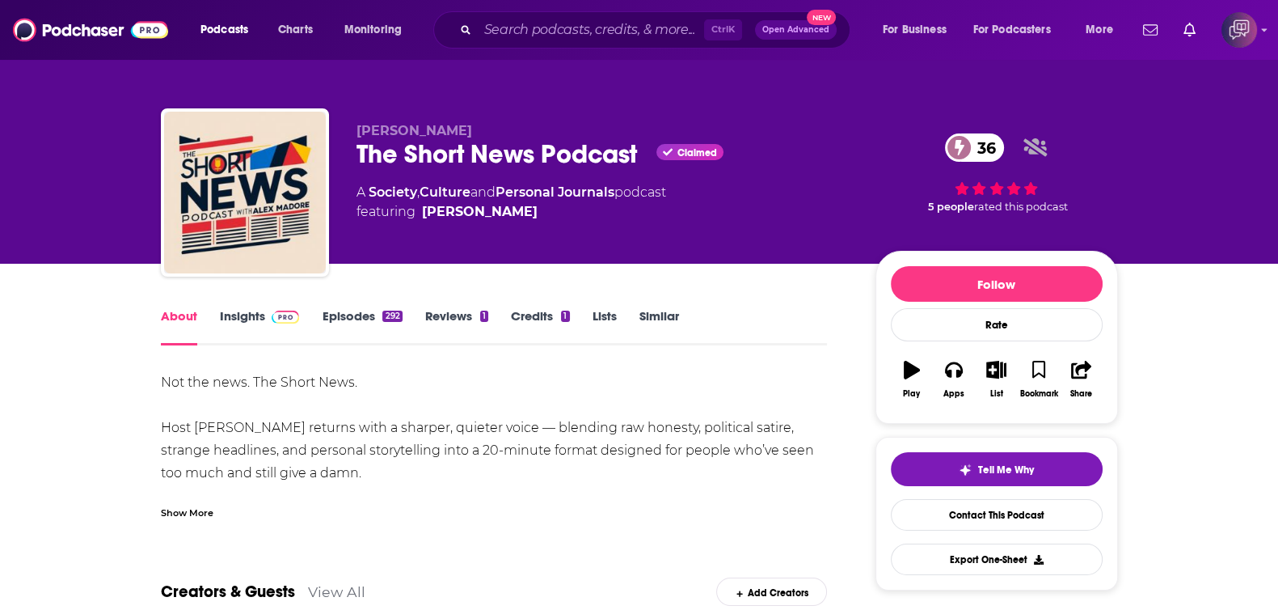
click at [269, 323] on span at bounding box center [282, 315] width 35 height 15
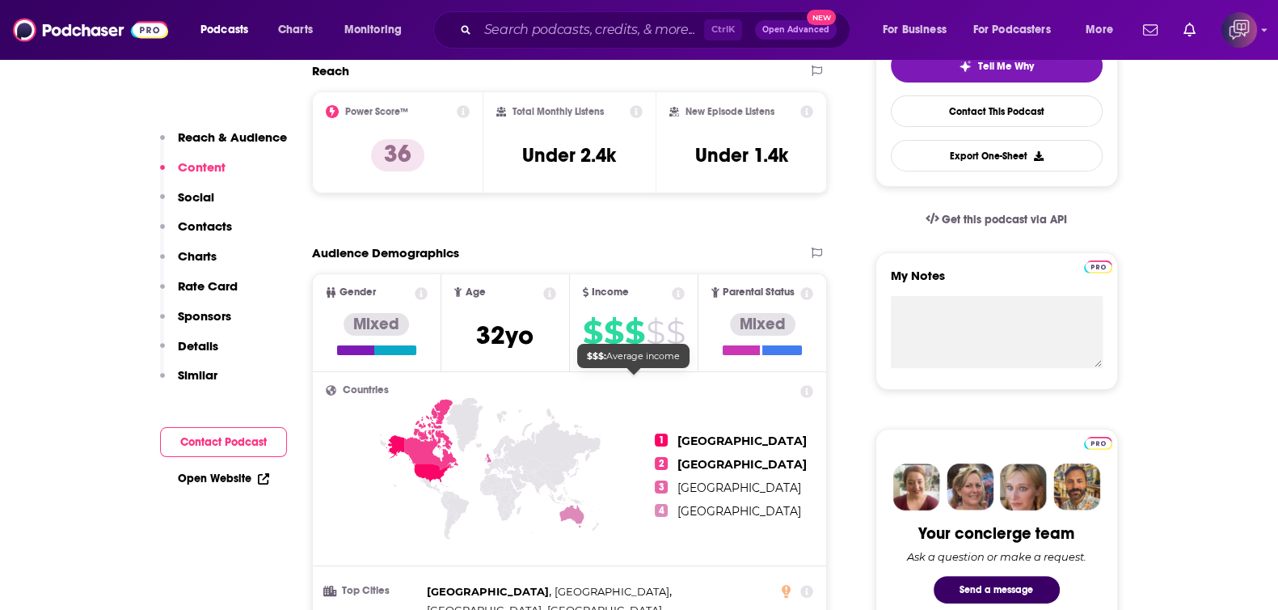
scroll to position [1414, 0]
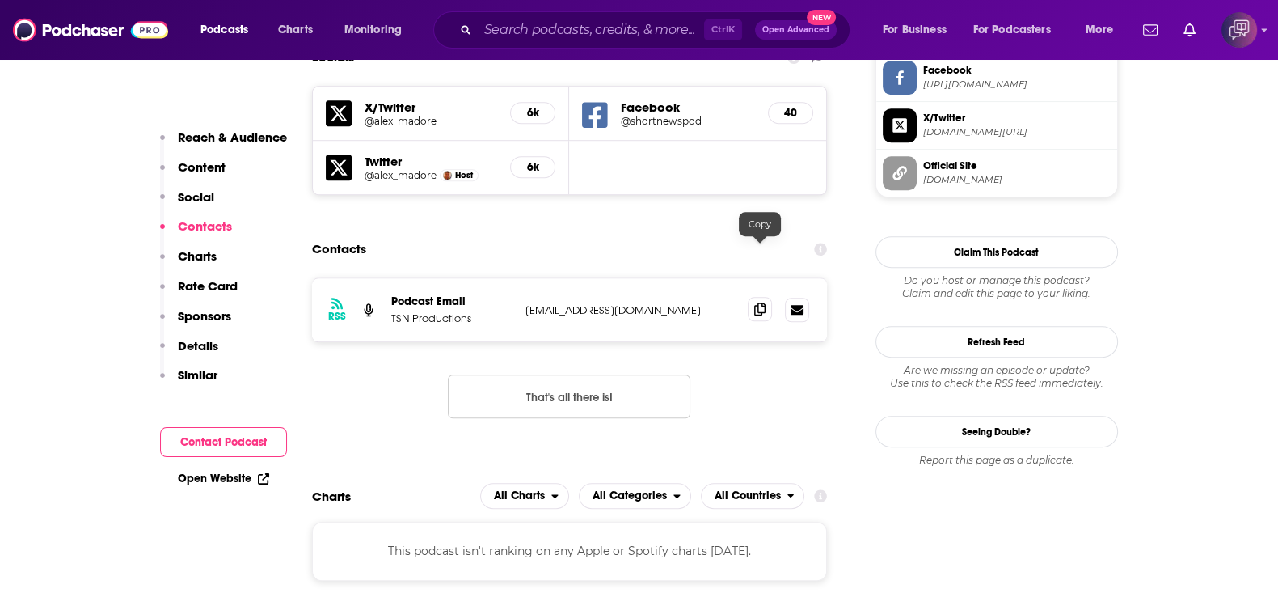
click at [758, 302] on icon at bounding box center [759, 308] width 11 height 13
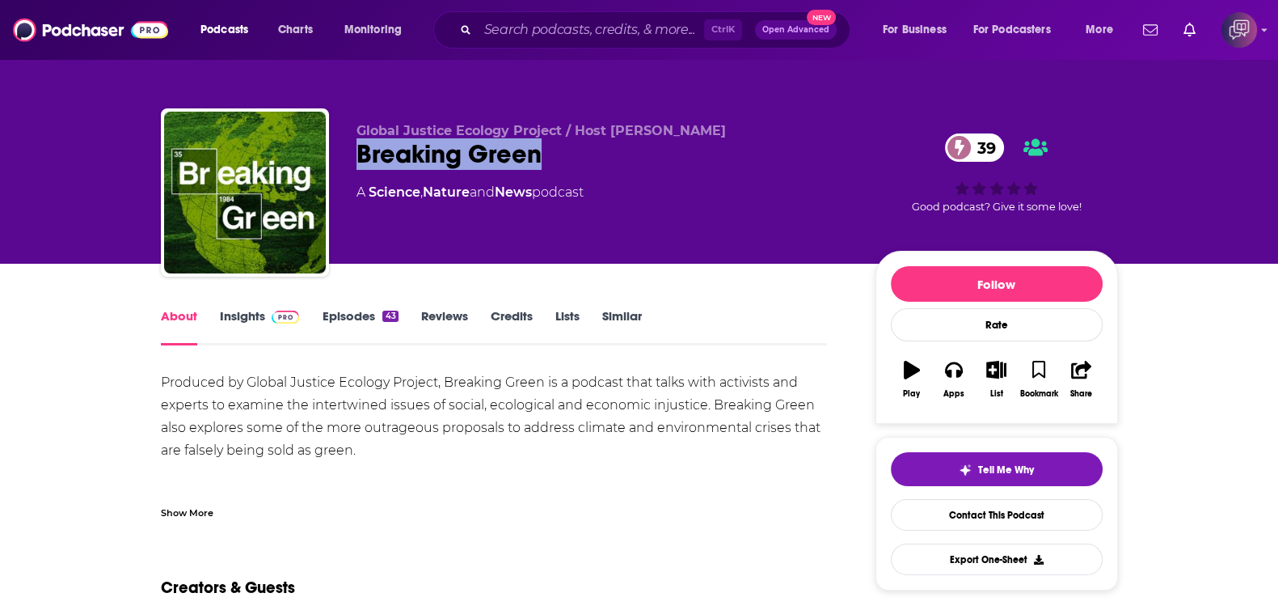
drag, startPoint x: 338, startPoint y: 144, endPoint x: 662, endPoint y: 168, distance: 325.1
click at [662, 168] on div "Global Justice Ecology Project / Host [PERSON_NAME] Breaking Green 39 A Science…" at bounding box center [639, 195] width 957 height 175
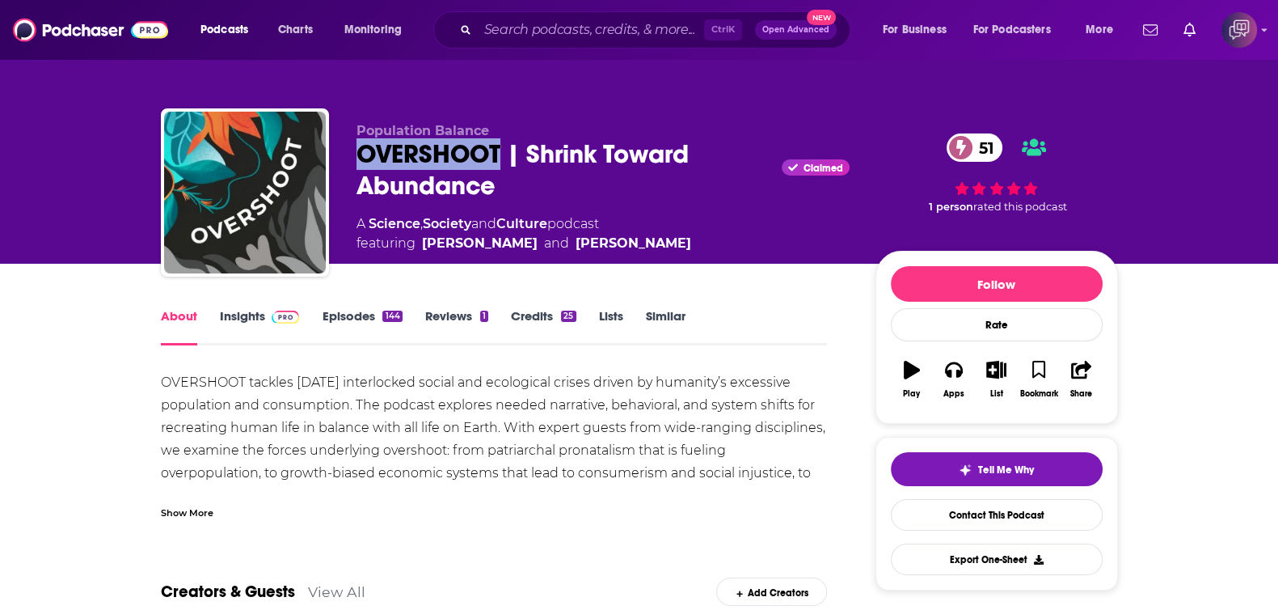
drag, startPoint x: 342, startPoint y: 150, endPoint x: 503, endPoint y: 143, distance: 161.0
click at [503, 143] on div "Population Balance OVERSHOOT | Shrink Toward Abundance Claimed 51 A Science , S…" at bounding box center [639, 195] width 957 height 175
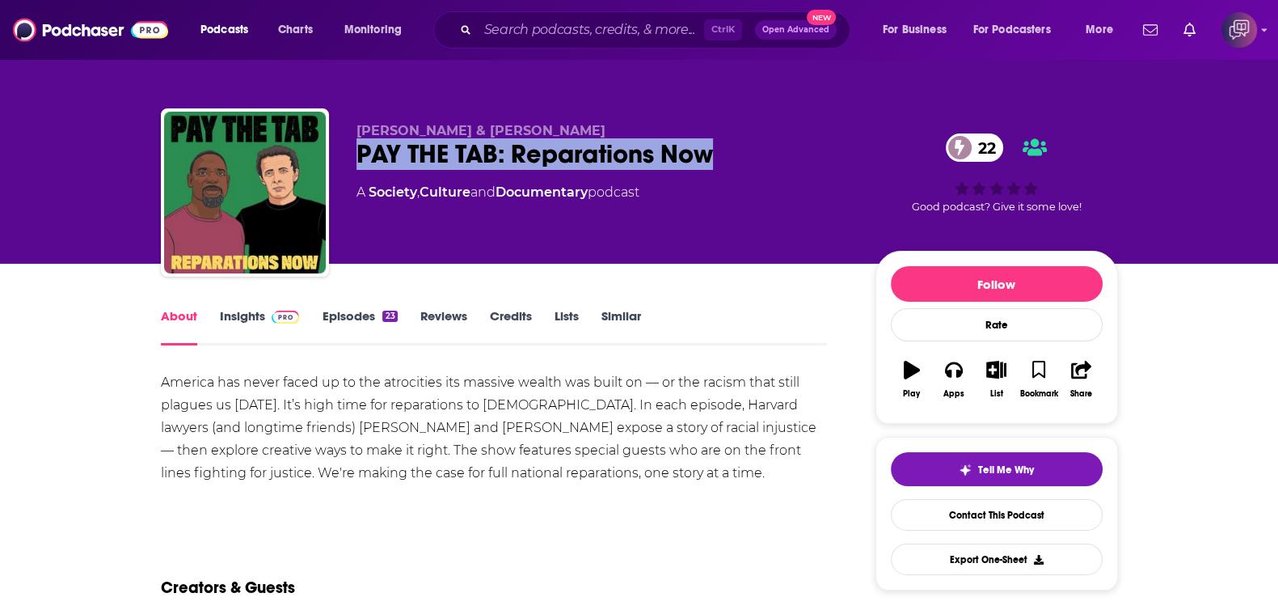
drag, startPoint x: 354, startPoint y: 155, endPoint x: 740, endPoint y: 155, distance: 385.7
click at [740, 155] on div "Tony Tolbert & Adam Radinsky PAY THE TAB: Reparations Now 22 A Society , Cultur…" at bounding box center [639, 195] width 957 height 175
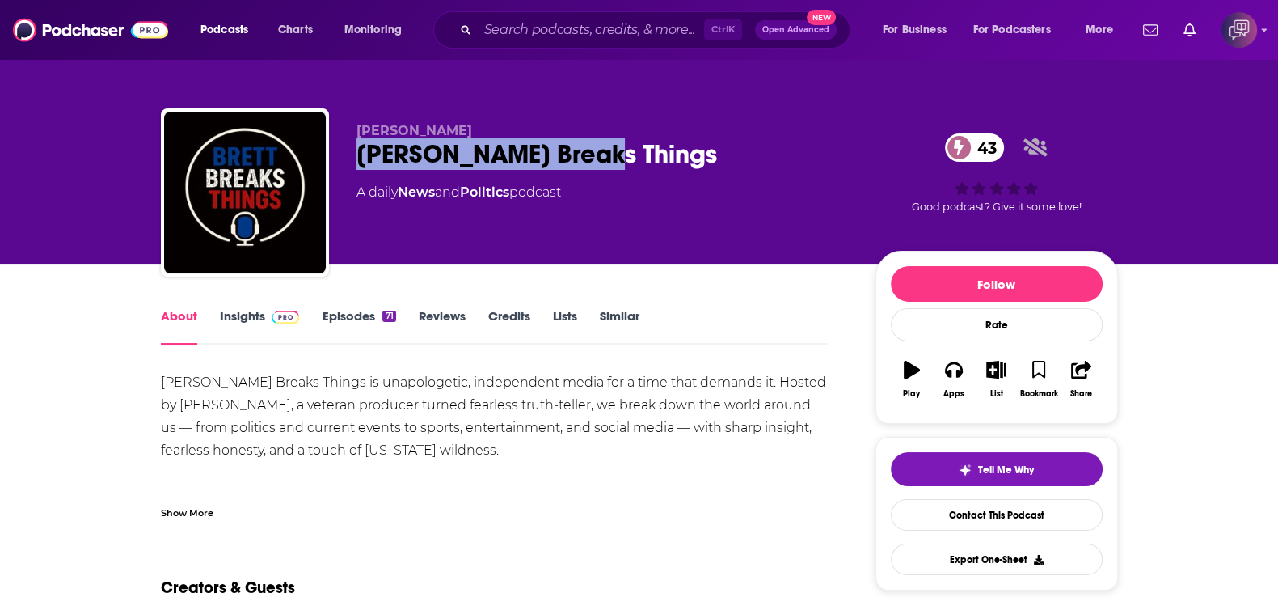
drag, startPoint x: 357, startPoint y: 151, endPoint x: 679, endPoint y: 164, distance: 322.9
click at [679, 164] on div "[PERSON_NAME] Breaks Things 43" at bounding box center [603, 154] width 493 height 32
copy h1 "Brett Breaks Things"
click at [255, 316] on link "Insights" at bounding box center [260, 326] width 80 height 37
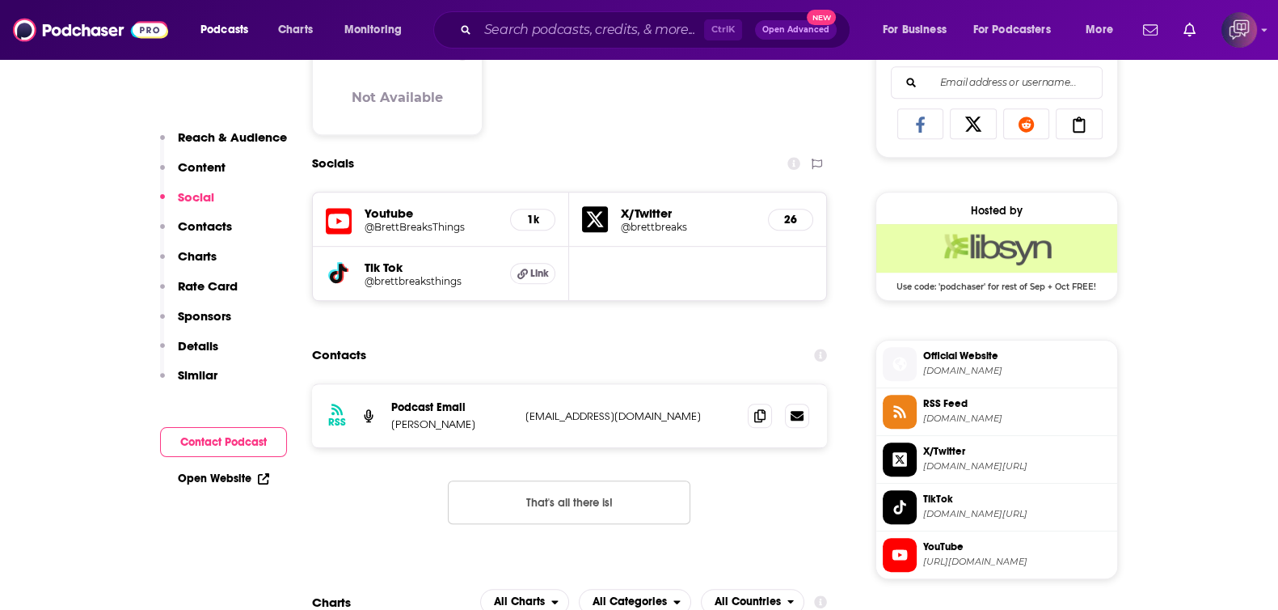
scroll to position [910, 0]
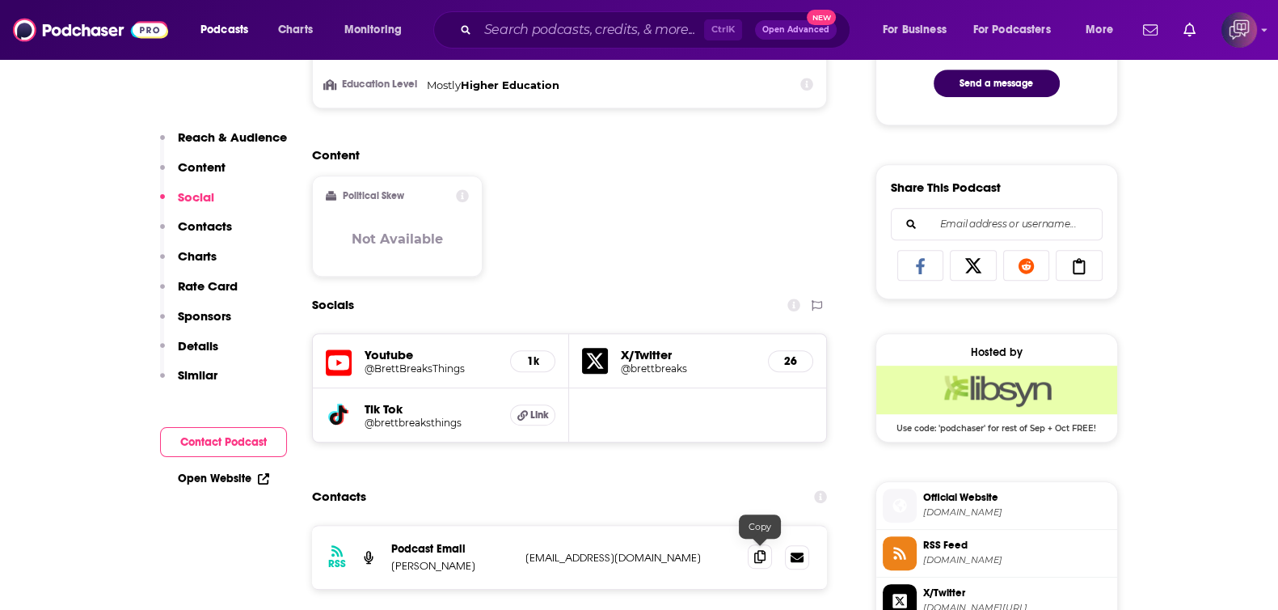
click at [762, 555] on icon at bounding box center [759, 556] width 11 height 13
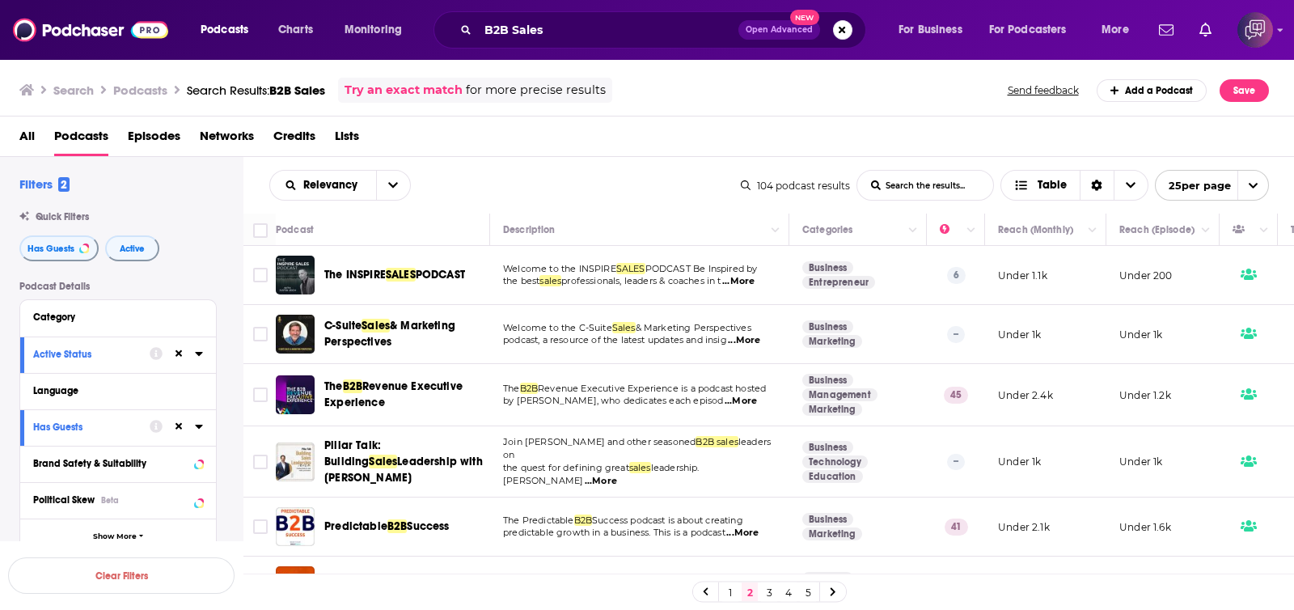
scroll to position [100, 0]
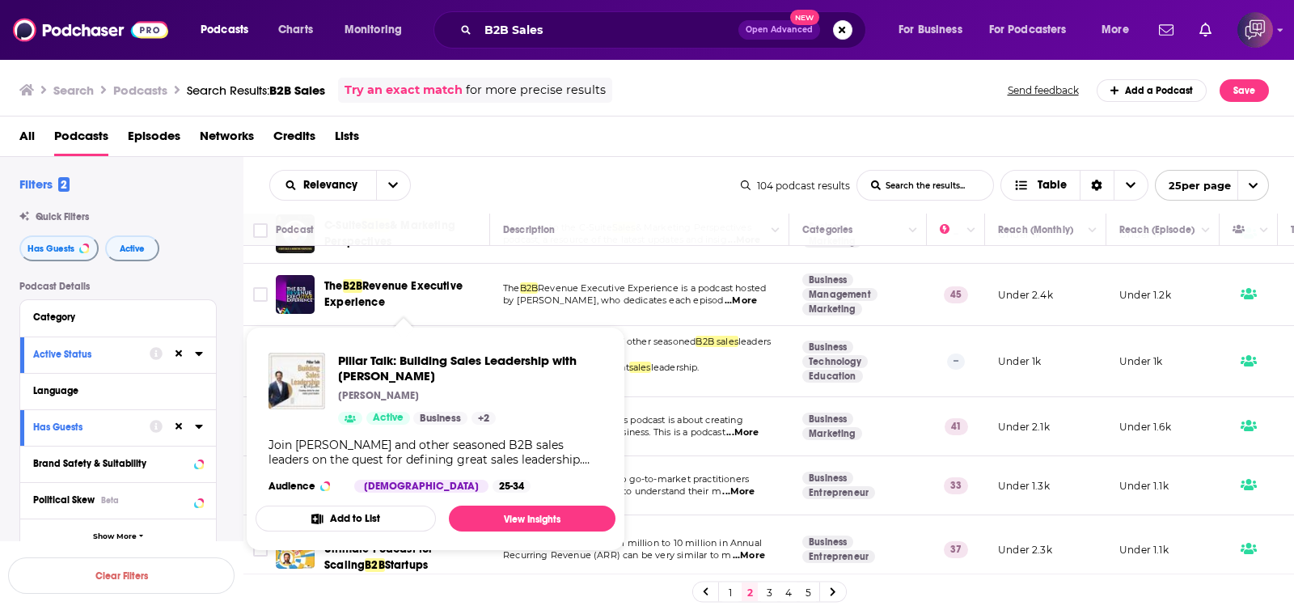
drag, startPoint x: 424, startPoint y: 348, endPoint x: 517, endPoint y: 208, distance: 168.6
click at [566, 124] on div "All Podcasts Episodes Networks Credits Lists" at bounding box center [650, 139] width 1262 height 33
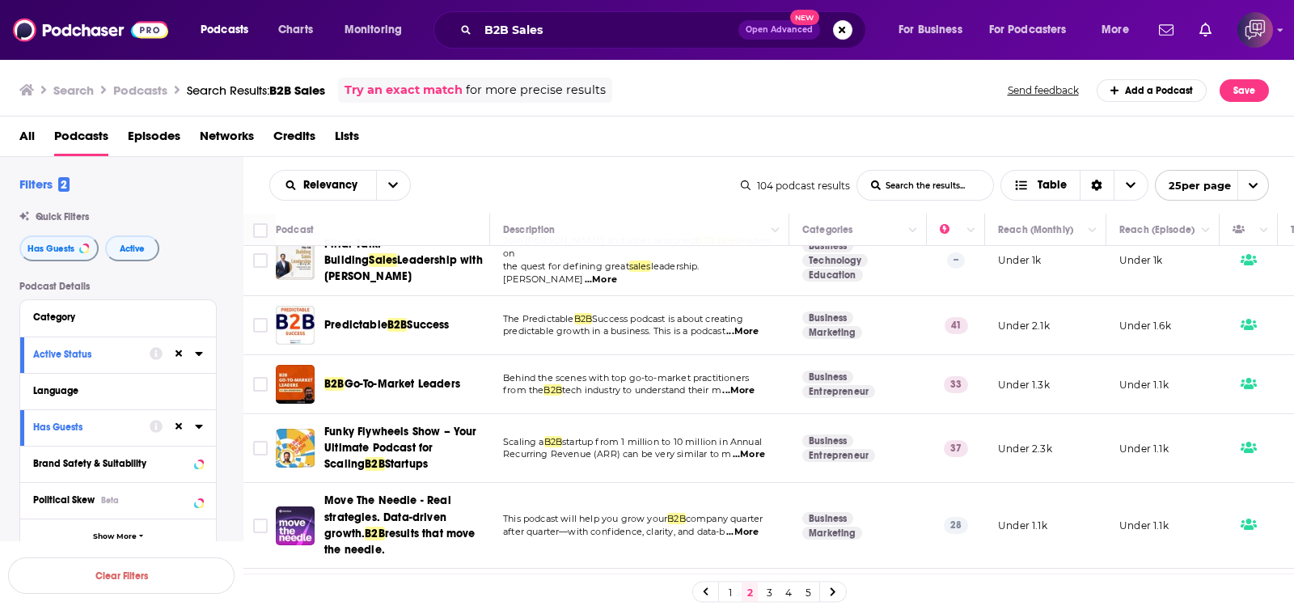
scroll to position [303, 0]
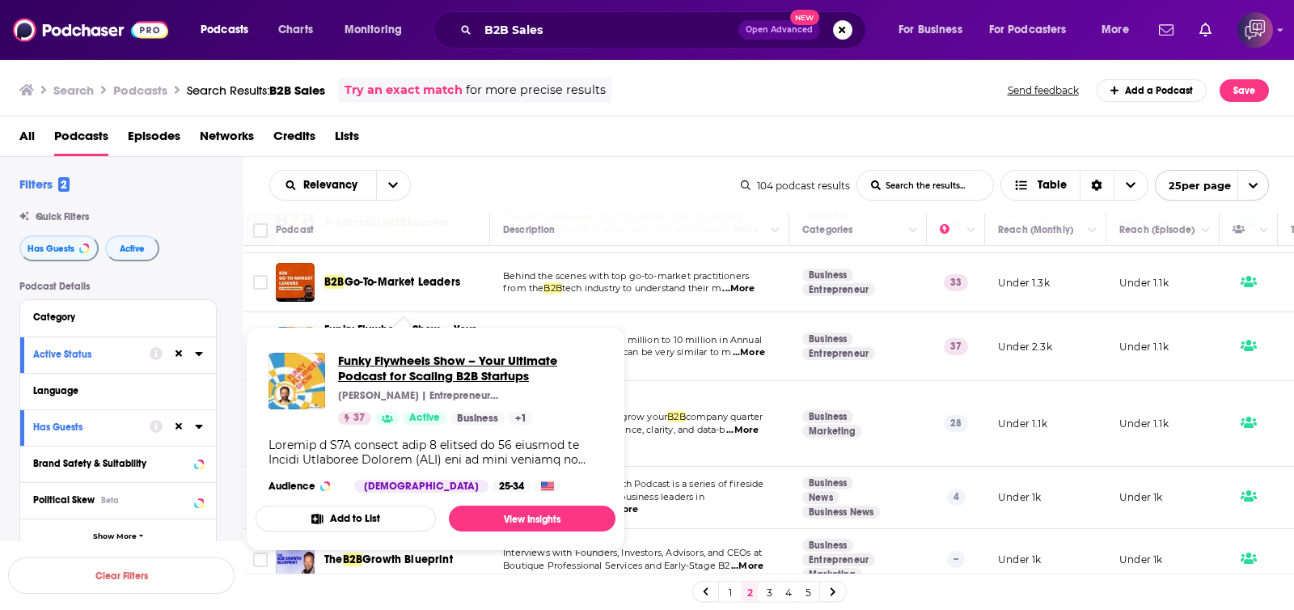
drag, startPoint x: 418, startPoint y: 324, endPoint x: 352, endPoint y: 378, distance: 85.1
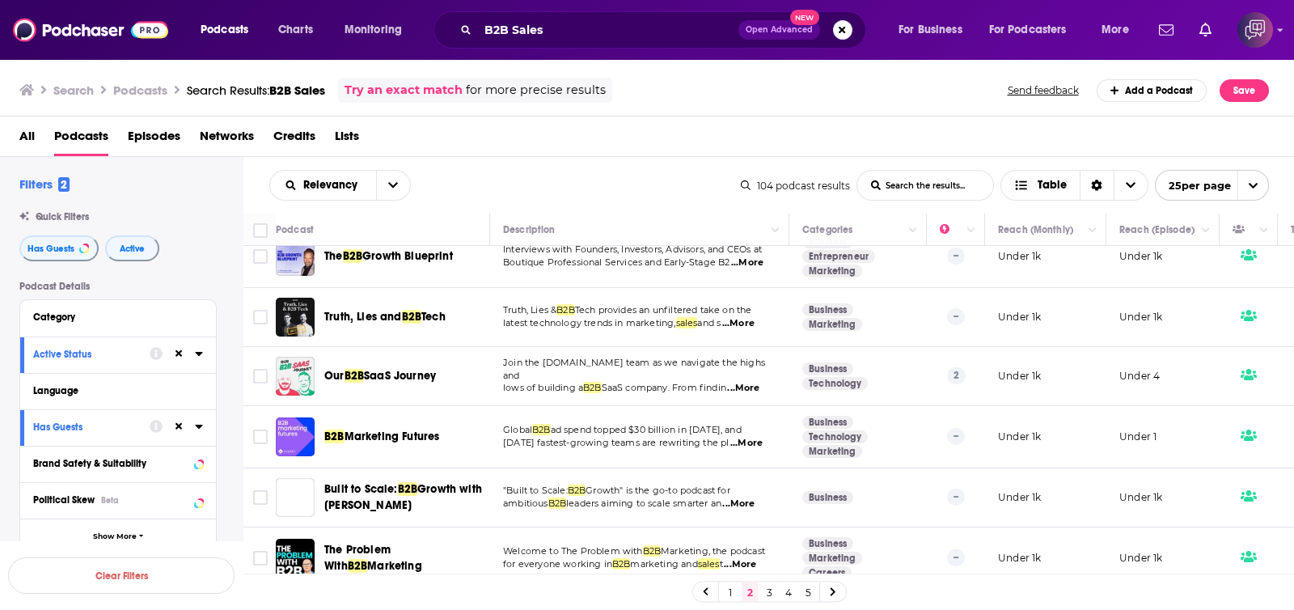
scroll to position [505, 0]
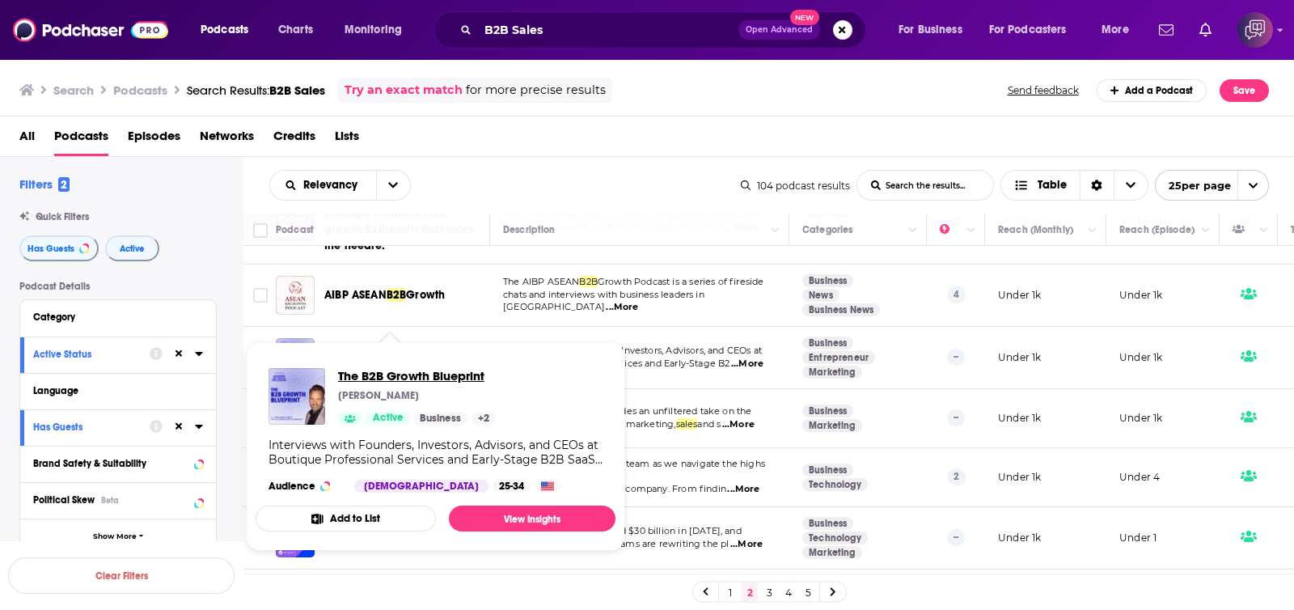
drag, startPoint x: 434, startPoint y: 349, endPoint x: 394, endPoint y: 375, distance: 48.0
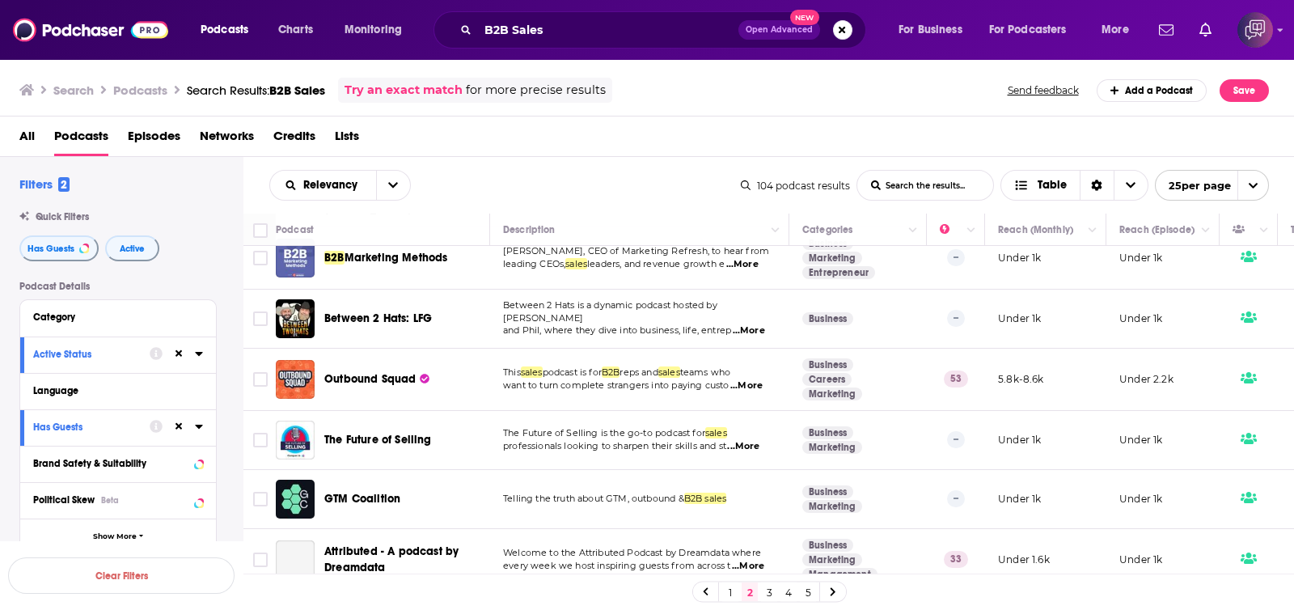
scroll to position [1112, 0]
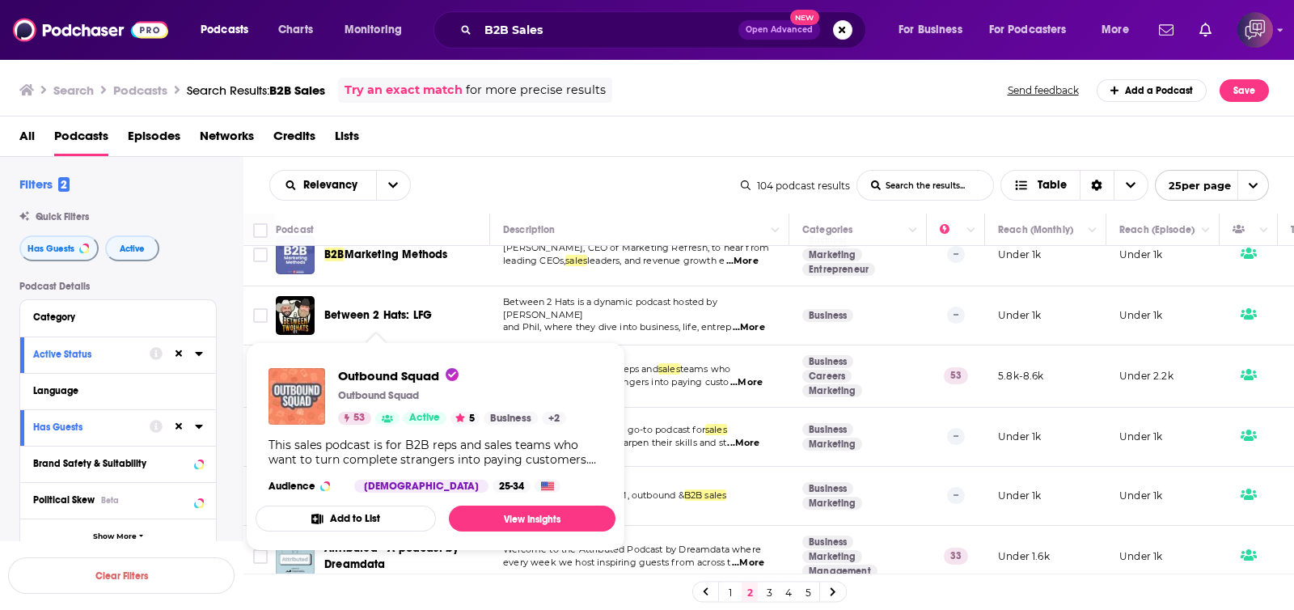
drag, startPoint x: 387, startPoint y: 347, endPoint x: 318, endPoint y: 383, distance: 78.5
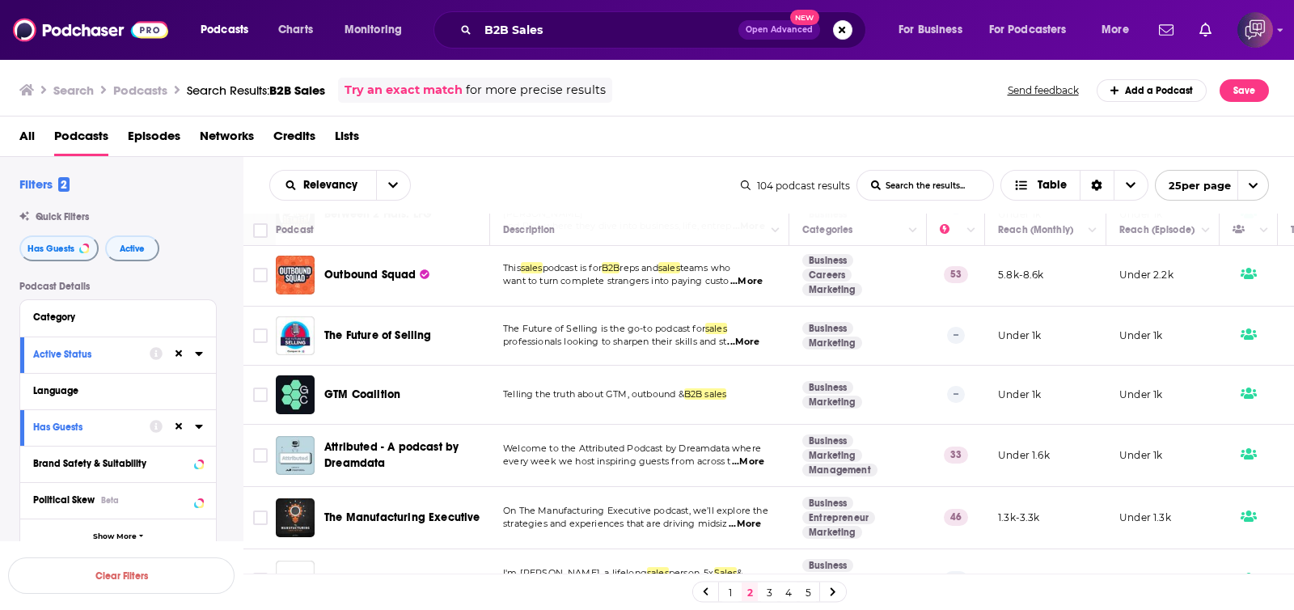
scroll to position [1231, 0]
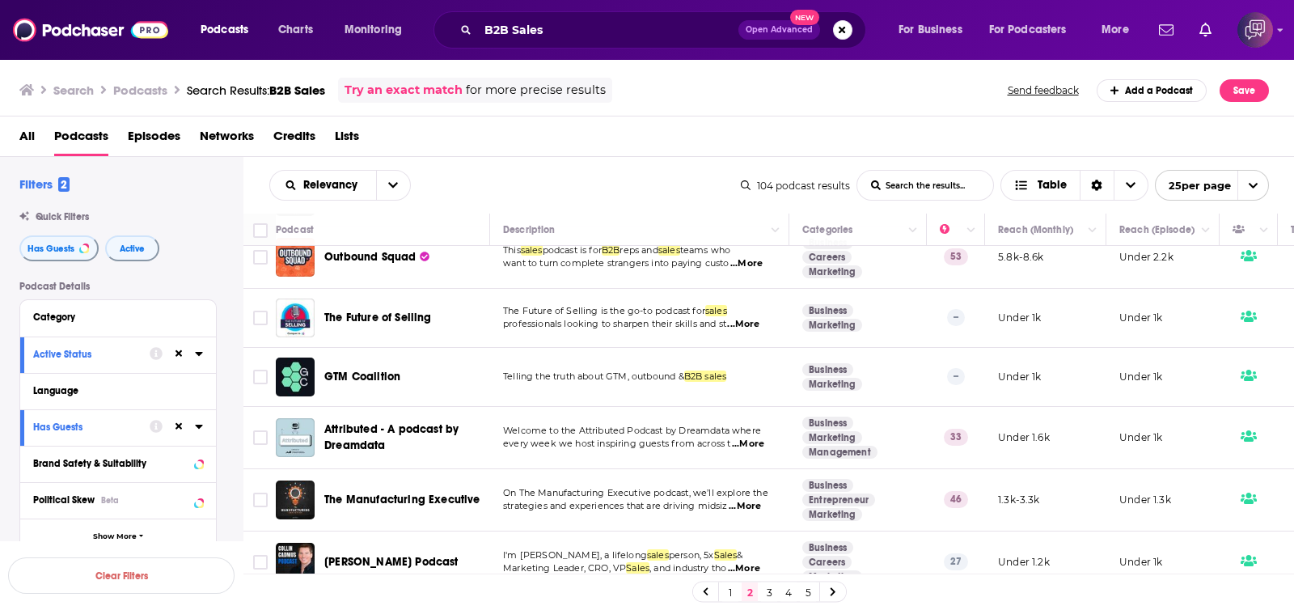
drag, startPoint x: 349, startPoint y: 336, endPoint x: 831, endPoint y: 125, distance: 526.0
click at [831, 125] on div "All Podcasts Episodes Networks Credits Lists" at bounding box center [650, 139] width 1262 height 33
click at [761, 587] on link "3" at bounding box center [769, 591] width 16 height 19
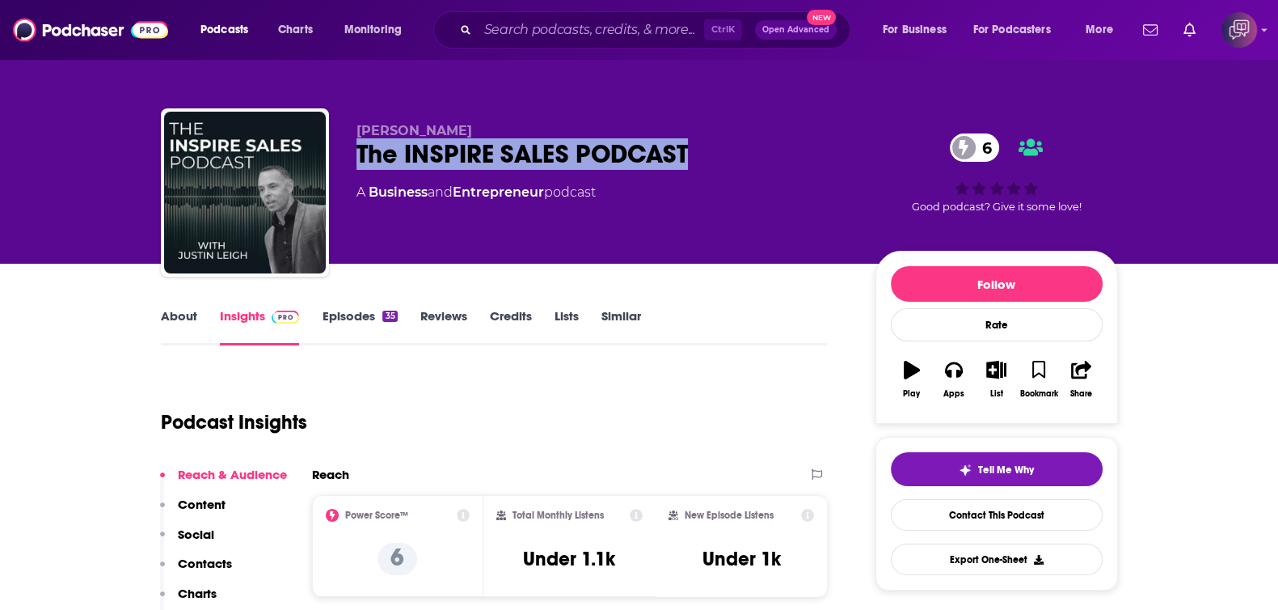
drag, startPoint x: 530, startPoint y: 137, endPoint x: 779, endPoint y: 140, distance: 249.0
click at [779, 140] on div "Justin Leigh The INSPIRE SALES PODCAST 6 A Business and Entrepreneur podcast 6 …" at bounding box center [639, 195] width 957 height 175
copy h2 "The INSPIRE SALES PODCAST"
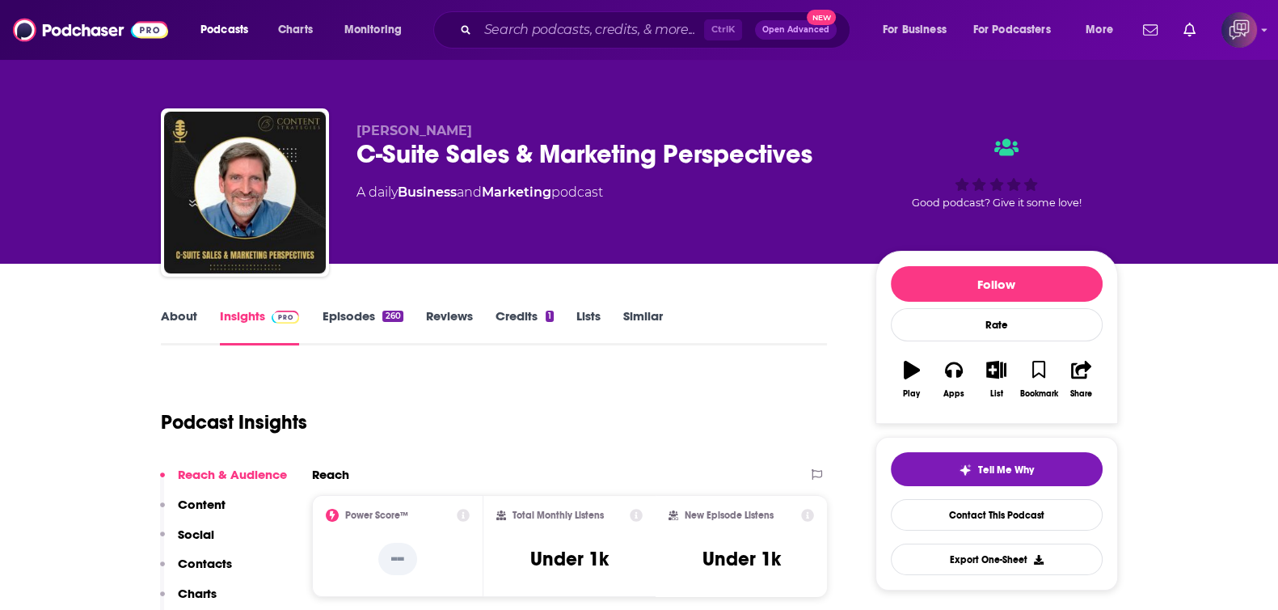
drag, startPoint x: 351, startPoint y: 157, endPoint x: 820, endPoint y: 178, distance: 469.4
click at [820, 178] on div "Steven MacDonald C-Suite Sales & Marketing Perspectives A daily Business and Ma…" at bounding box center [639, 195] width 957 height 175
click at [845, 143] on div "C-Suite Sales & Marketing Perspectives" at bounding box center [603, 154] width 493 height 32
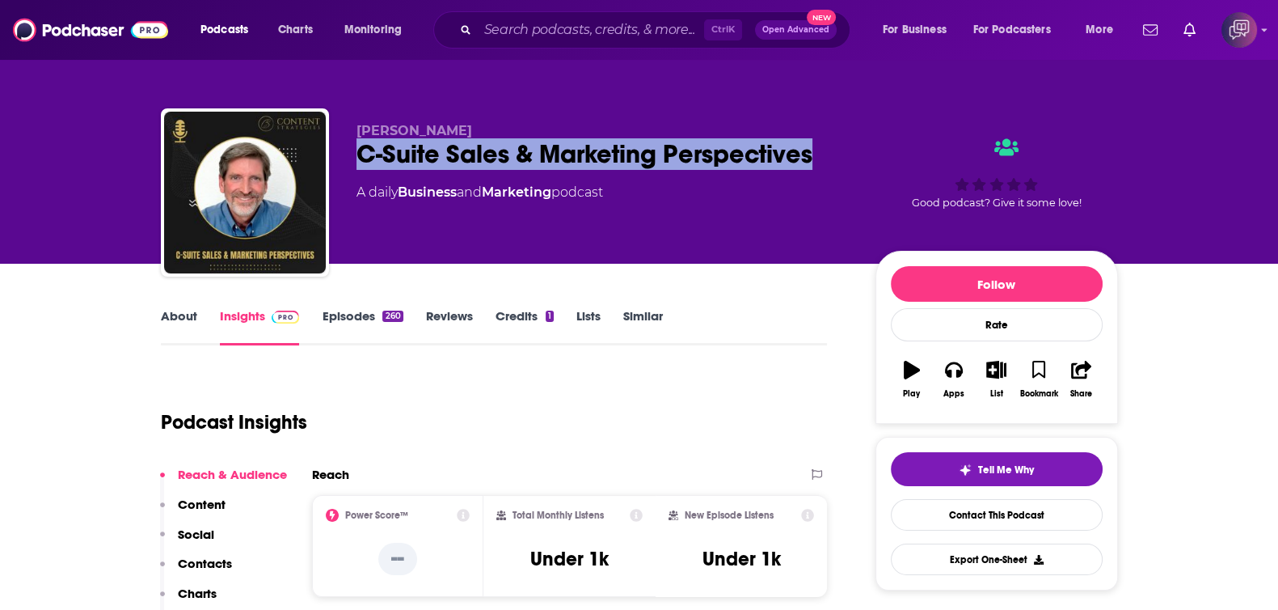
drag, startPoint x: 833, startPoint y: 154, endPoint x: 356, endPoint y: 154, distance: 477.0
click at [357, 154] on div "C-Suite Sales & Marketing Perspectives" at bounding box center [603, 154] width 493 height 32
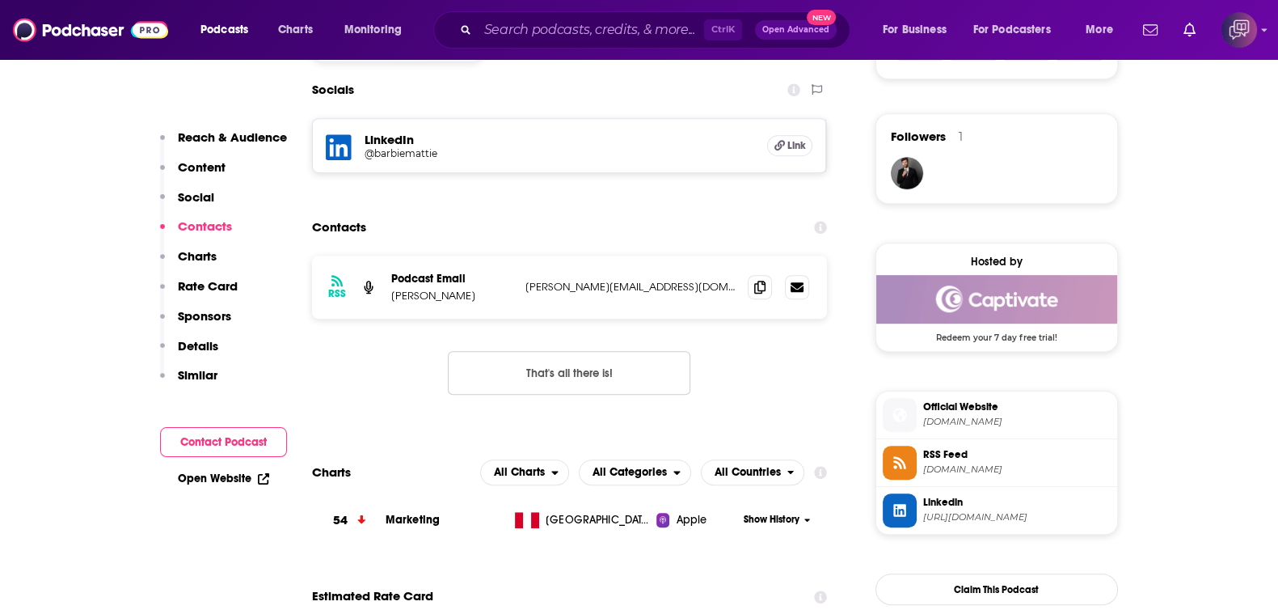
scroll to position [1112, 0]
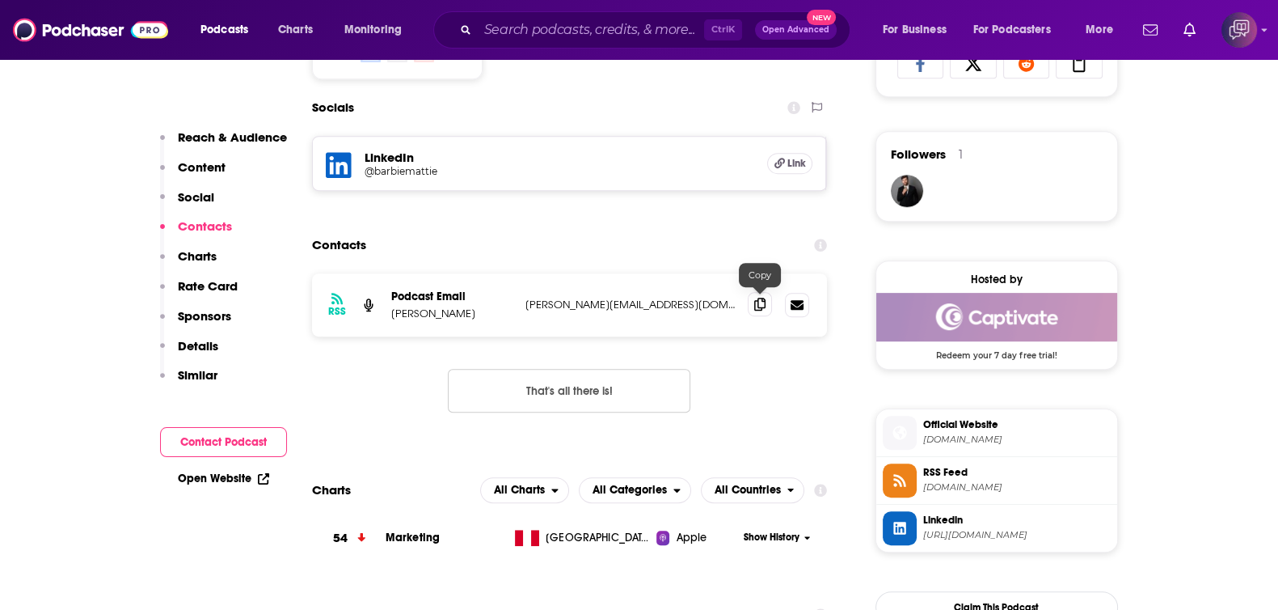
click at [756, 298] on icon at bounding box center [759, 304] width 11 height 13
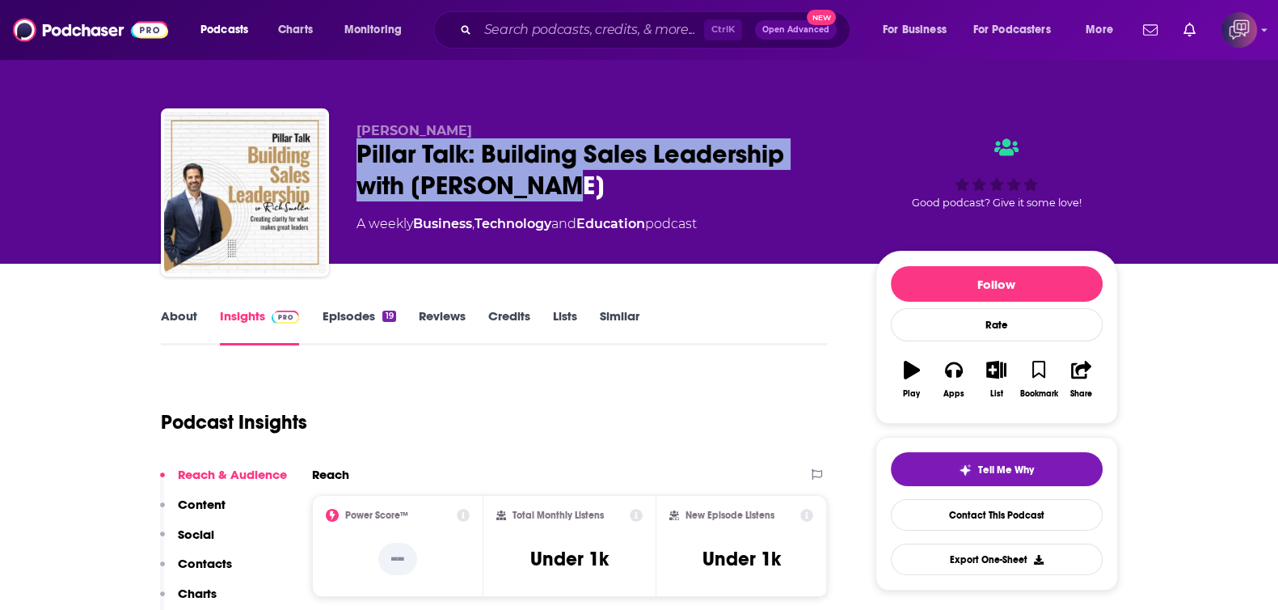
drag, startPoint x: 336, startPoint y: 150, endPoint x: 633, endPoint y: 186, distance: 299.6
click at [633, 186] on div "[PERSON_NAME] Pillar Talk: Building Sales Leadership with [PERSON_NAME] A weekl…" at bounding box center [639, 195] width 957 height 175
copy h2 "Pillar Talk: Building Sales Leadership with [PERSON_NAME]"
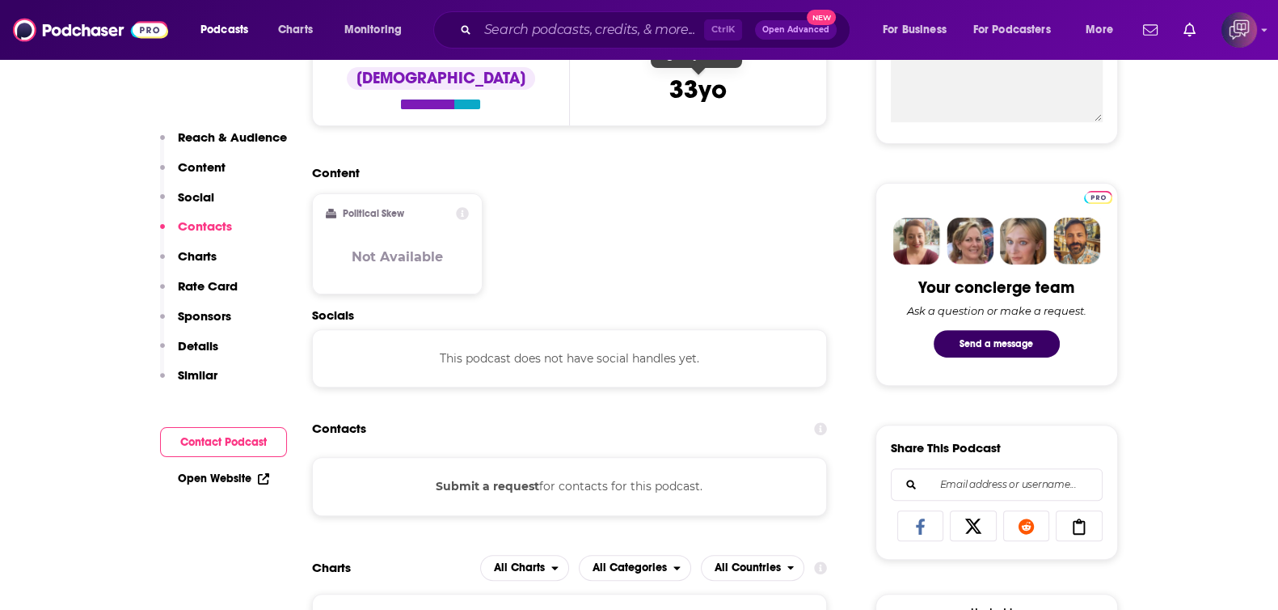
scroll to position [606, 0]
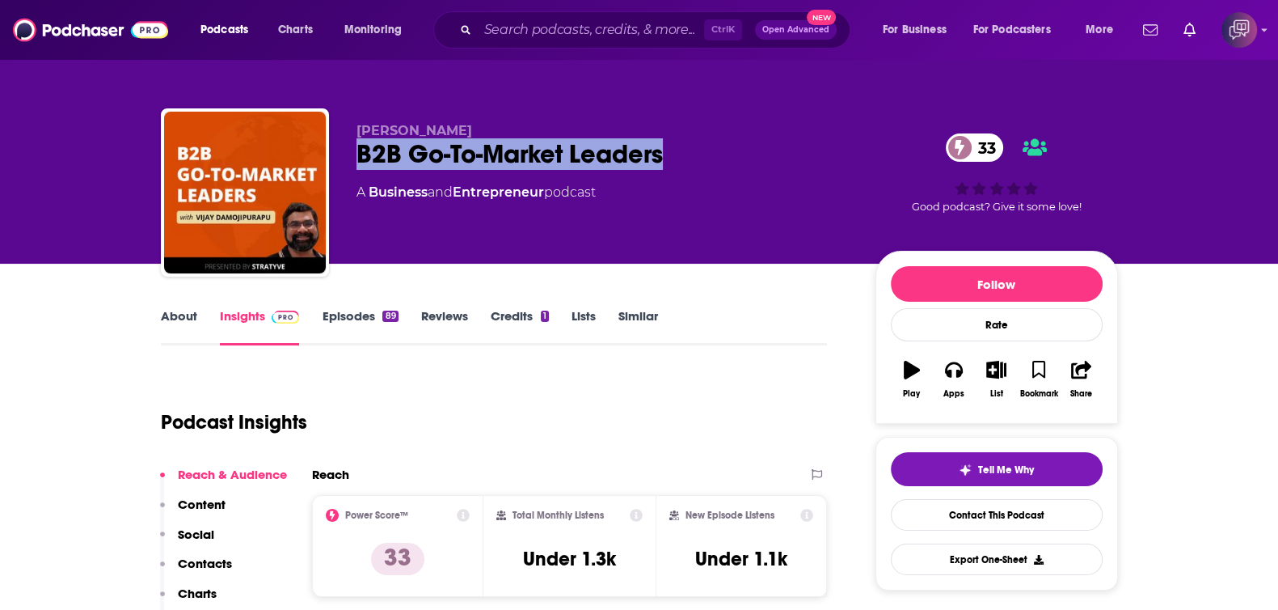
drag, startPoint x: 639, startPoint y: 169, endPoint x: 707, endPoint y: 163, distance: 69.0
click at [707, 163] on div "Vijay Damojipurapu B2B Go-To-Market Leaders 33 A Business and Entrepreneur podc…" at bounding box center [639, 195] width 957 height 175
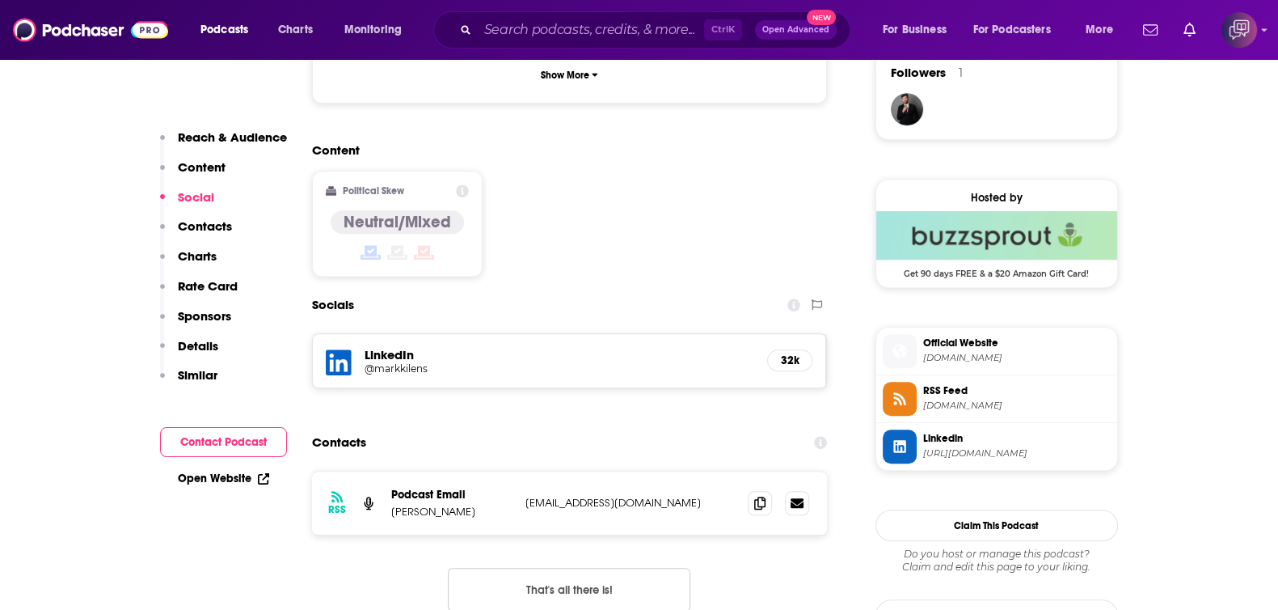
scroll to position [1213, 0]
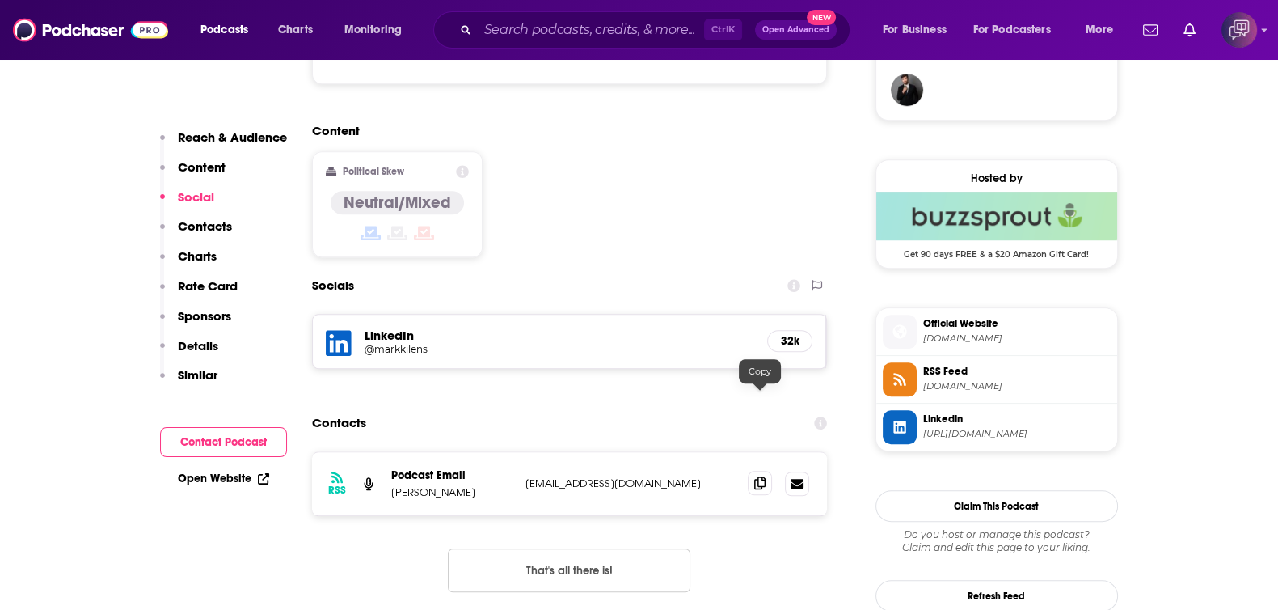
click at [759, 476] on icon at bounding box center [759, 482] width 11 height 13
drag, startPoint x: 365, startPoint y: 256, endPoint x: 321, endPoint y: 260, distance: 43.8
click at [321, 315] on div "LinkedIn @markkilens 32k" at bounding box center [570, 341] width 514 height 53
click at [377, 343] on h5 "@markkilens" at bounding box center [494, 349] width 259 height 12
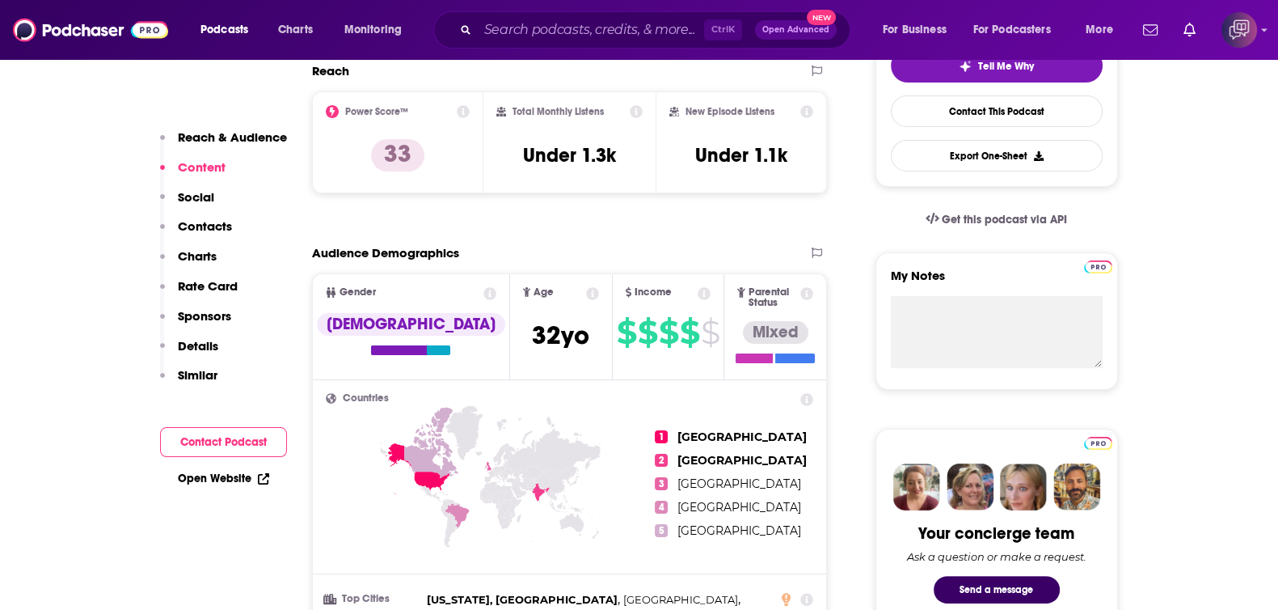
scroll to position [0, 0]
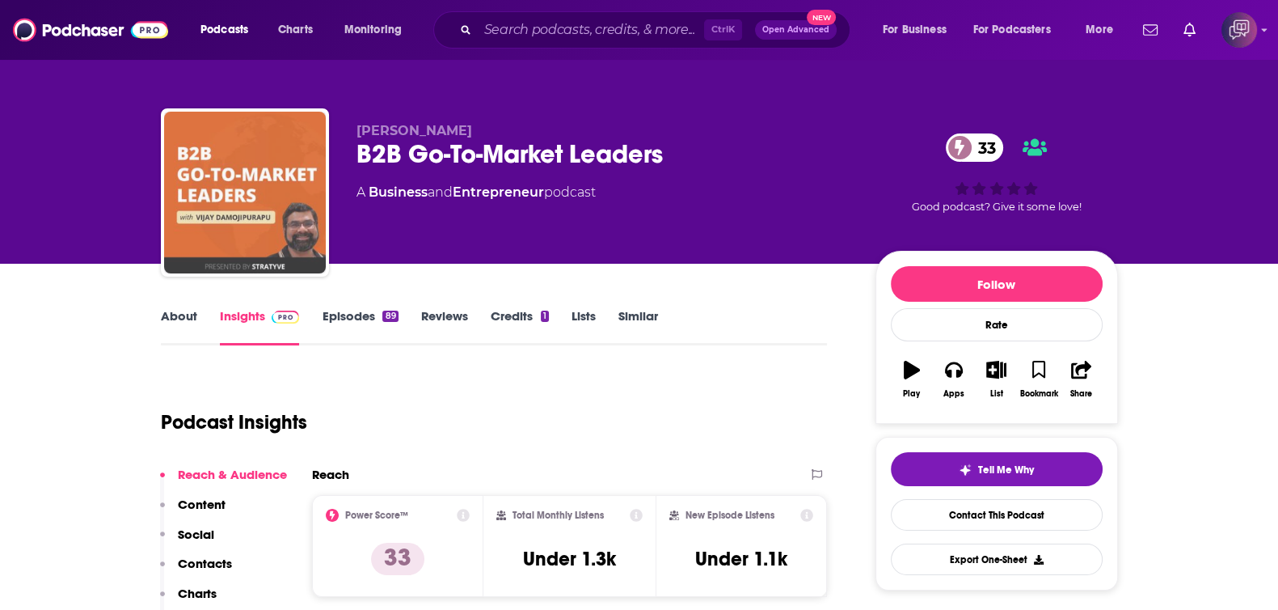
click at [287, 180] on img "B2B Go-To-Market Leaders" at bounding box center [245, 193] width 162 height 162
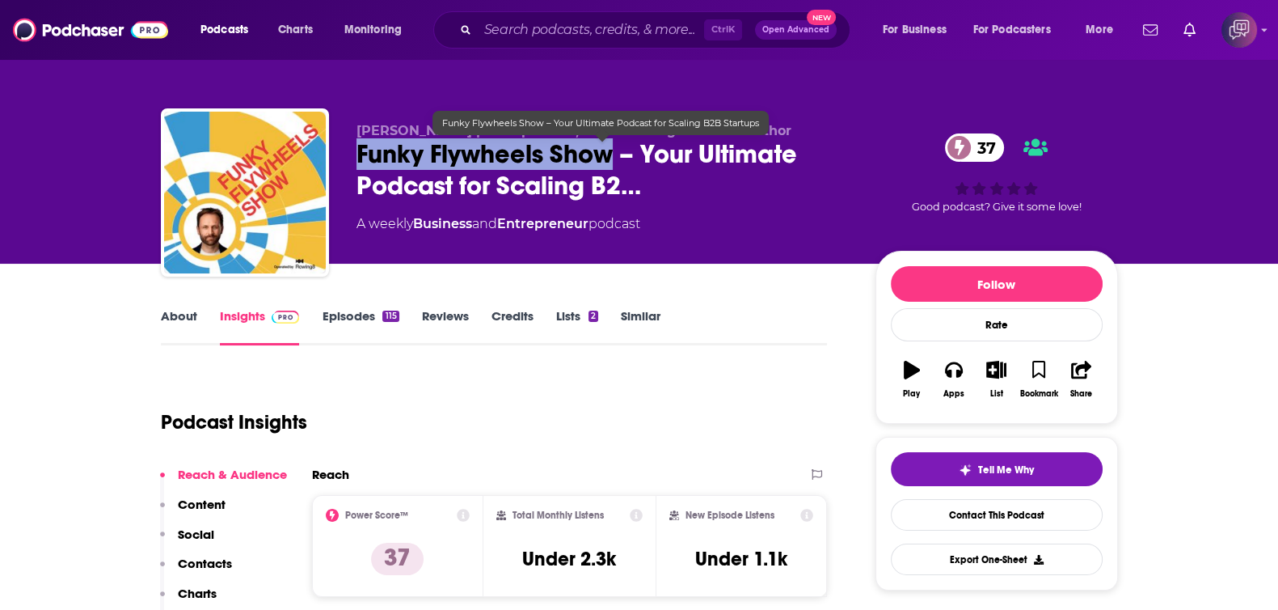
drag, startPoint x: 353, startPoint y: 159, endPoint x: 610, endPoint y: 157, distance: 257.1
click at [610, 157] on div "[PERSON_NAME] | Entrepreneur, Business Angel & Book Author Funky Flywheels Show…" at bounding box center [639, 195] width 957 height 175
copy h2 "Funky Flywheels Show"
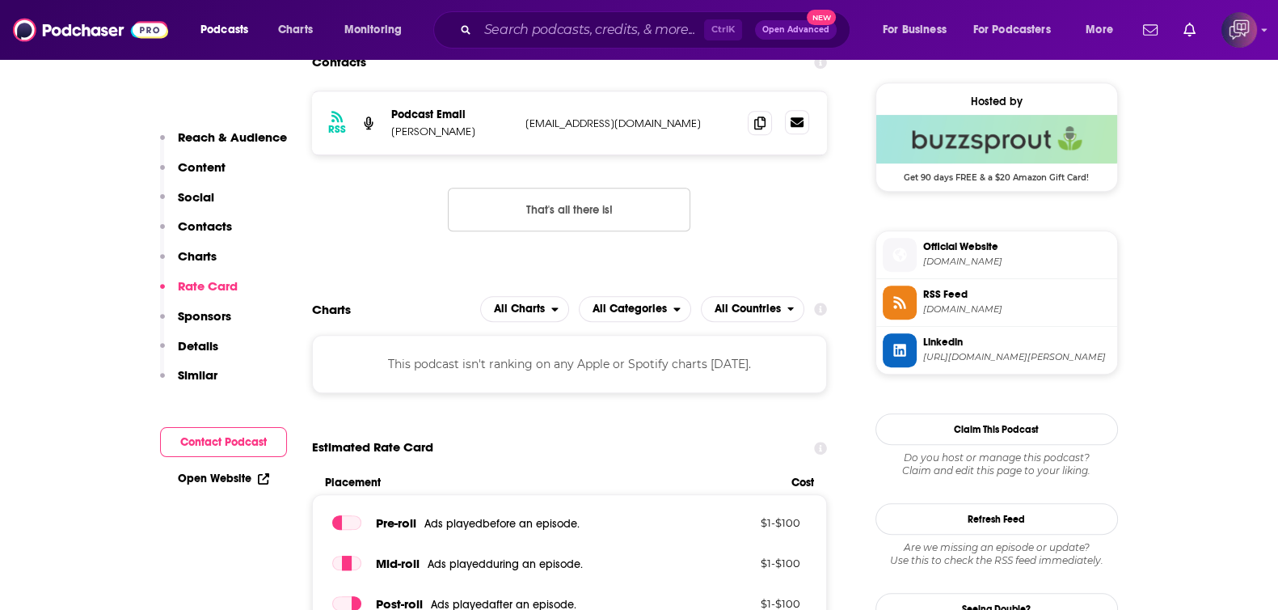
scroll to position [1213, 0]
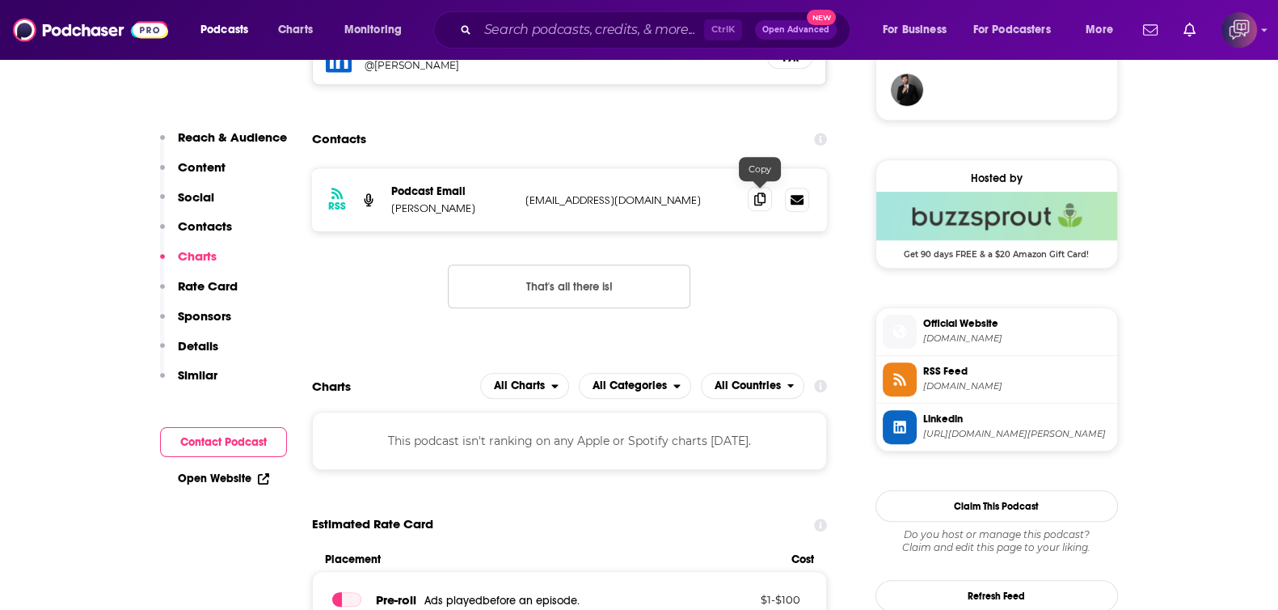
click at [762, 192] on icon at bounding box center [759, 198] width 11 height 13
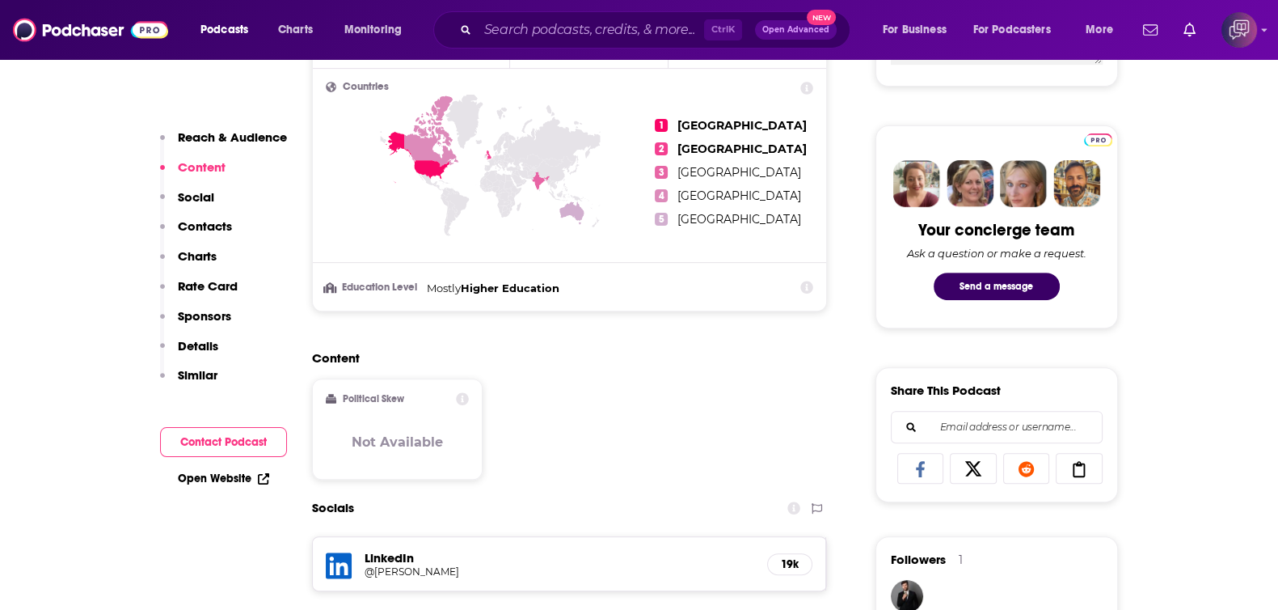
scroll to position [303, 0]
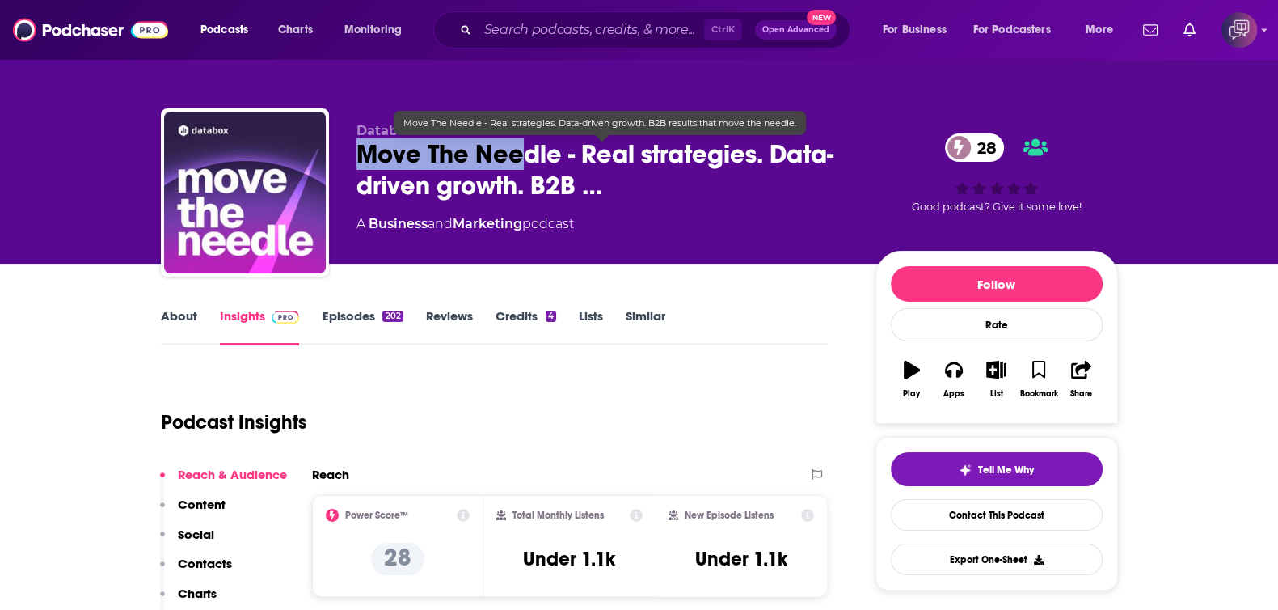
drag, startPoint x: 411, startPoint y: 151, endPoint x: 535, endPoint y: 159, distance: 124.8
click at [533, 159] on div "Databox Move The Needle - Real strategies. Data-driven growth. B2B … 28 A Busin…" at bounding box center [639, 195] width 957 height 175
click at [555, 160] on span "Move The Needle - Real strategies. Data-driven growth. B2B …" at bounding box center [603, 169] width 493 height 63
drag, startPoint x: 558, startPoint y: 157, endPoint x: 358, endPoint y: 164, distance: 199.8
click at [358, 164] on span "Move The Needle - Real strategies. Data-driven growth. B2B …" at bounding box center [603, 169] width 493 height 63
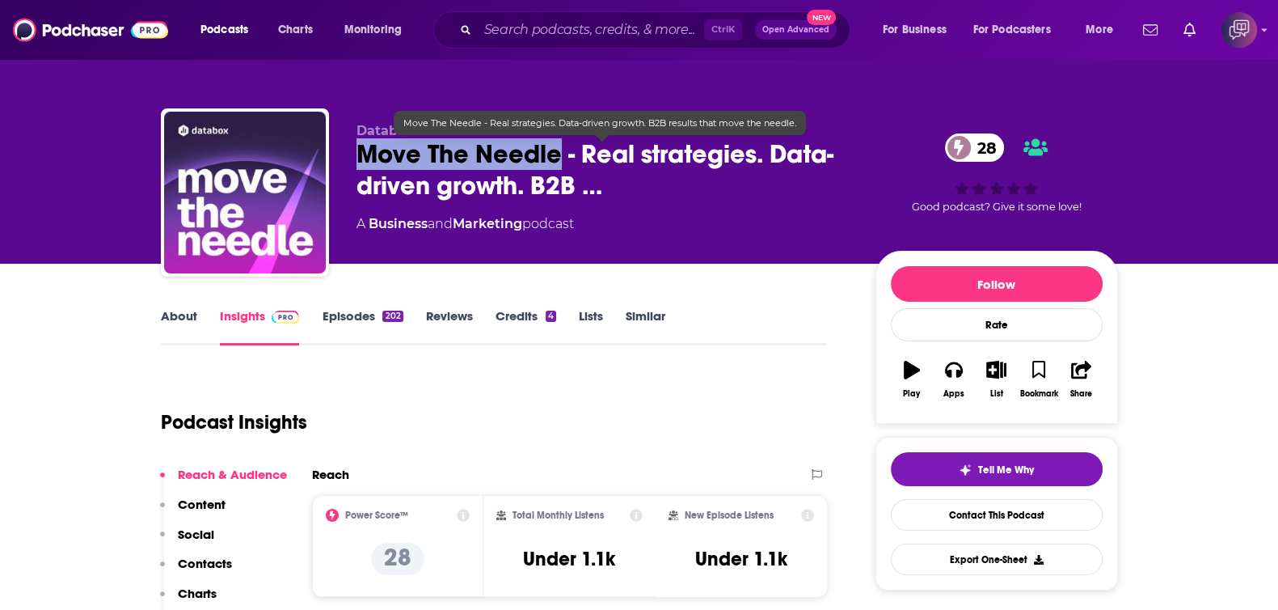
copy h2 "Move The Needle"
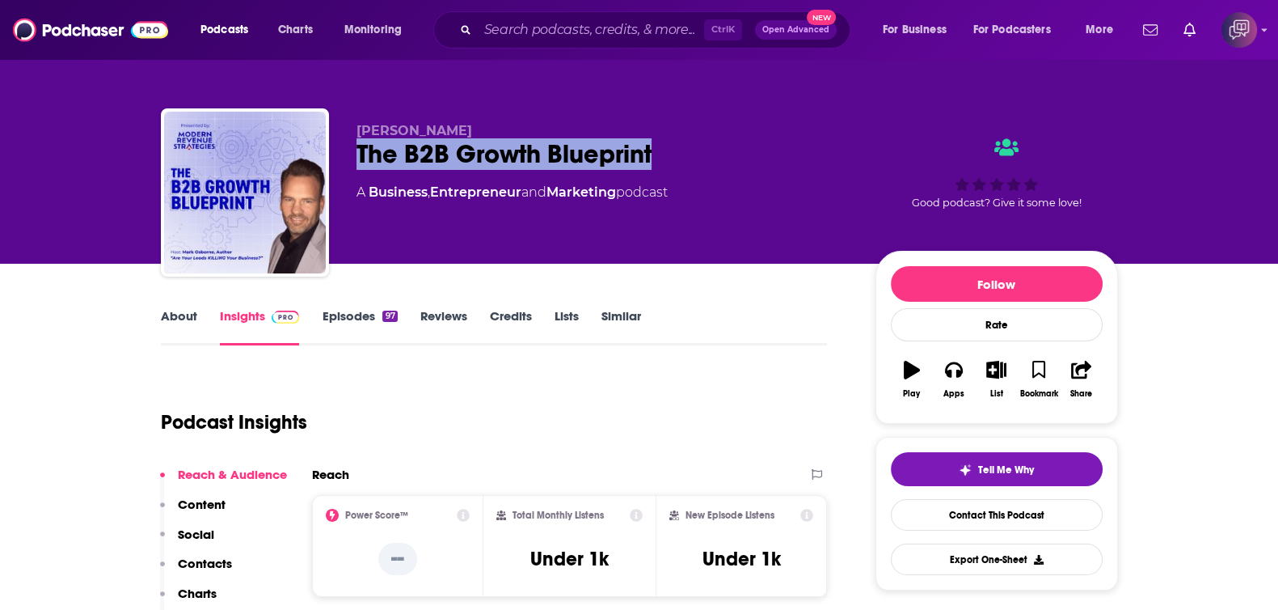
drag, startPoint x: 346, startPoint y: 149, endPoint x: 788, endPoint y: 162, distance: 442.4
click at [788, 162] on div "Mark Osborne The B2B Growth Blueprint A Business , Entrepreneur and Marketing p…" at bounding box center [639, 195] width 957 height 175
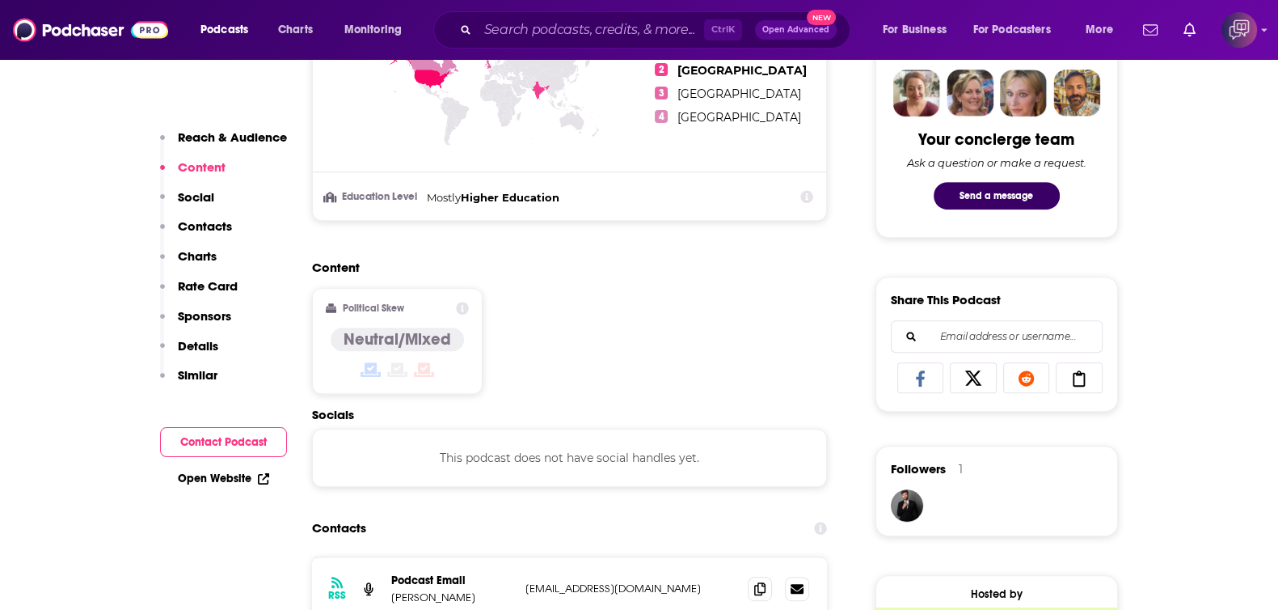
scroll to position [808, 0]
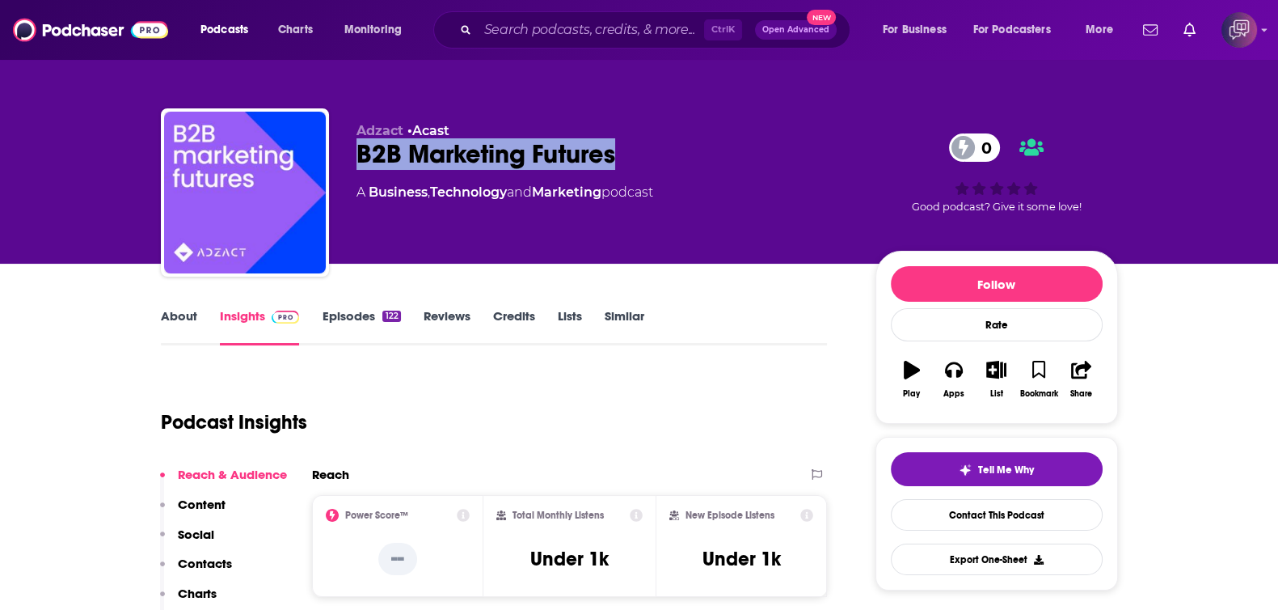
drag, startPoint x: 355, startPoint y: 157, endPoint x: 682, endPoint y: 154, distance: 327.5
click at [682, 154] on div "Adzact • Acast B2B Marketing Futures 0 A Business , Technology and Marketing po…" at bounding box center [639, 195] width 957 height 175
copy h2 "B2B Marketing Futures"
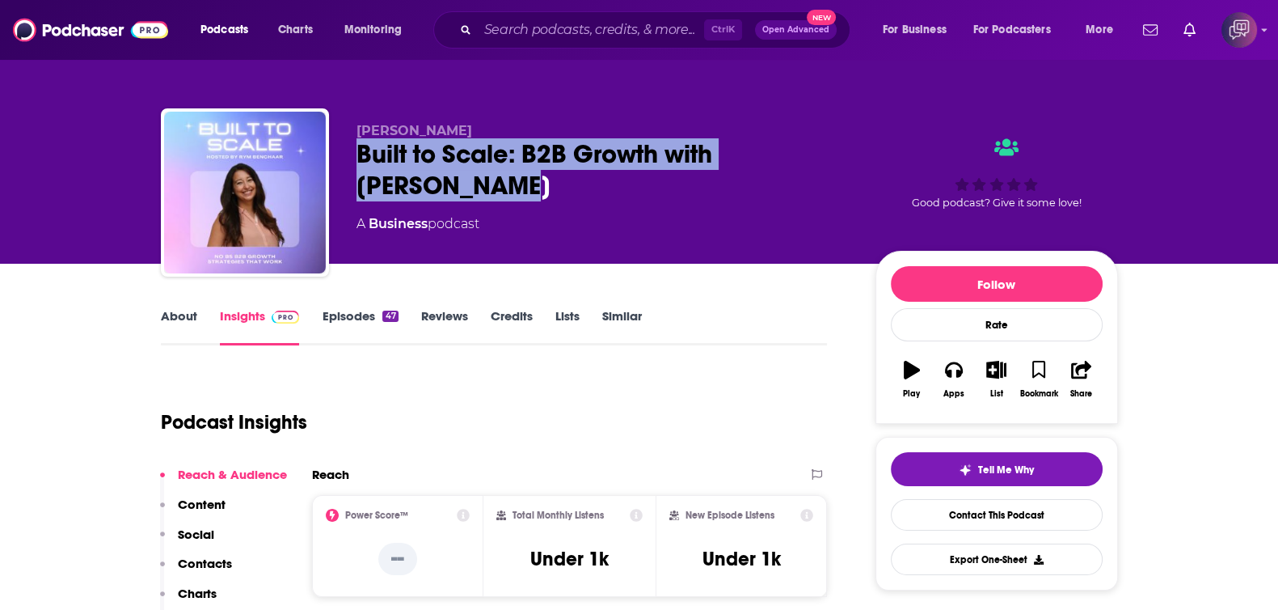
drag, startPoint x: 391, startPoint y: 161, endPoint x: 553, endPoint y: 180, distance: 162.9
click at [553, 180] on div "Rym Benchaar Built to Scale: B2B Growth with Rym Benchaar A Business podcast Go…" at bounding box center [639, 195] width 957 height 175
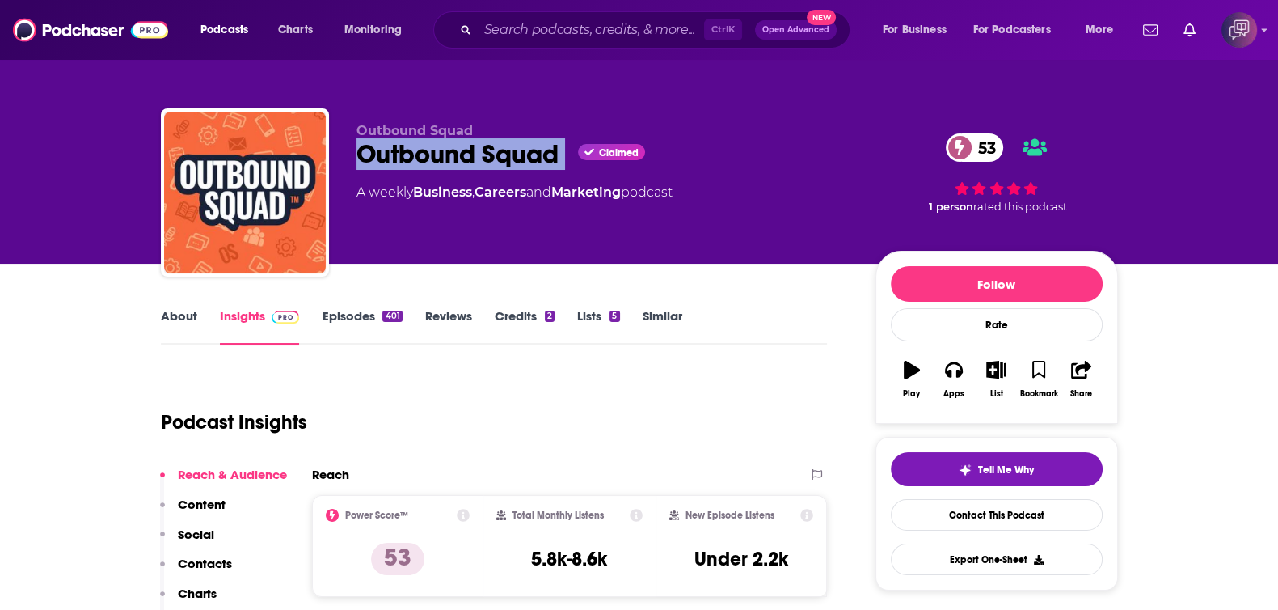
drag, startPoint x: 387, startPoint y: 151, endPoint x: 570, endPoint y: 155, distance: 182.8
click at [570, 155] on div "Outbound Squad Outbound Squad Claimed 53 A weekly Business , Careers and Market…" at bounding box center [639, 195] width 957 height 175
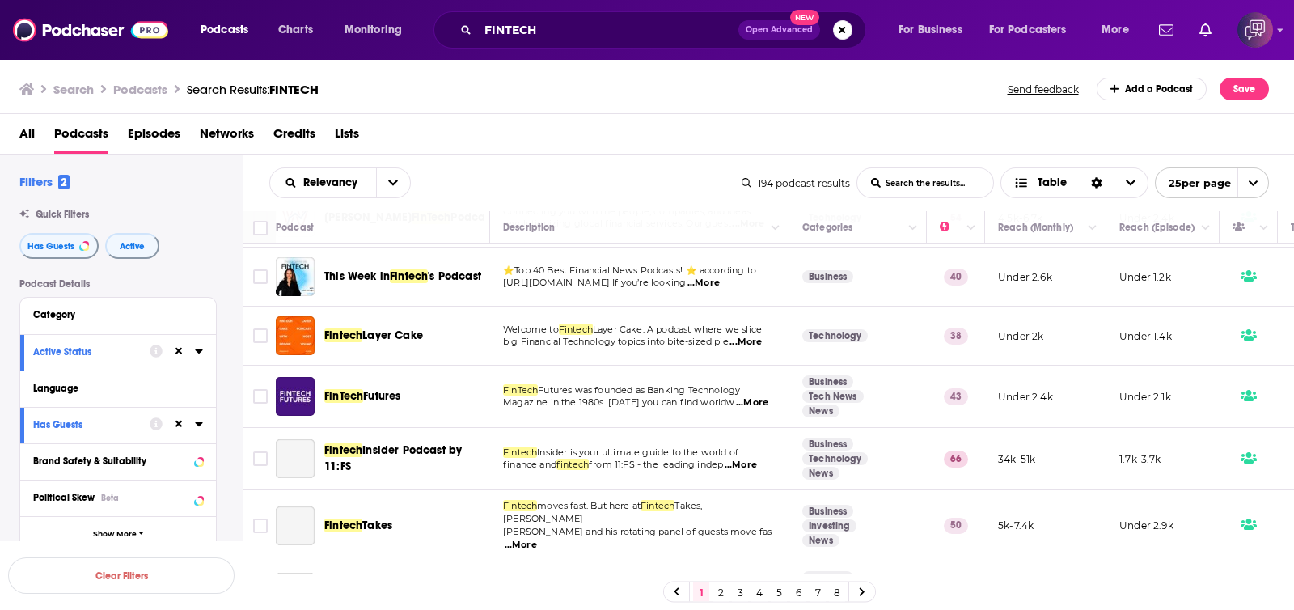
scroll to position [303, 0]
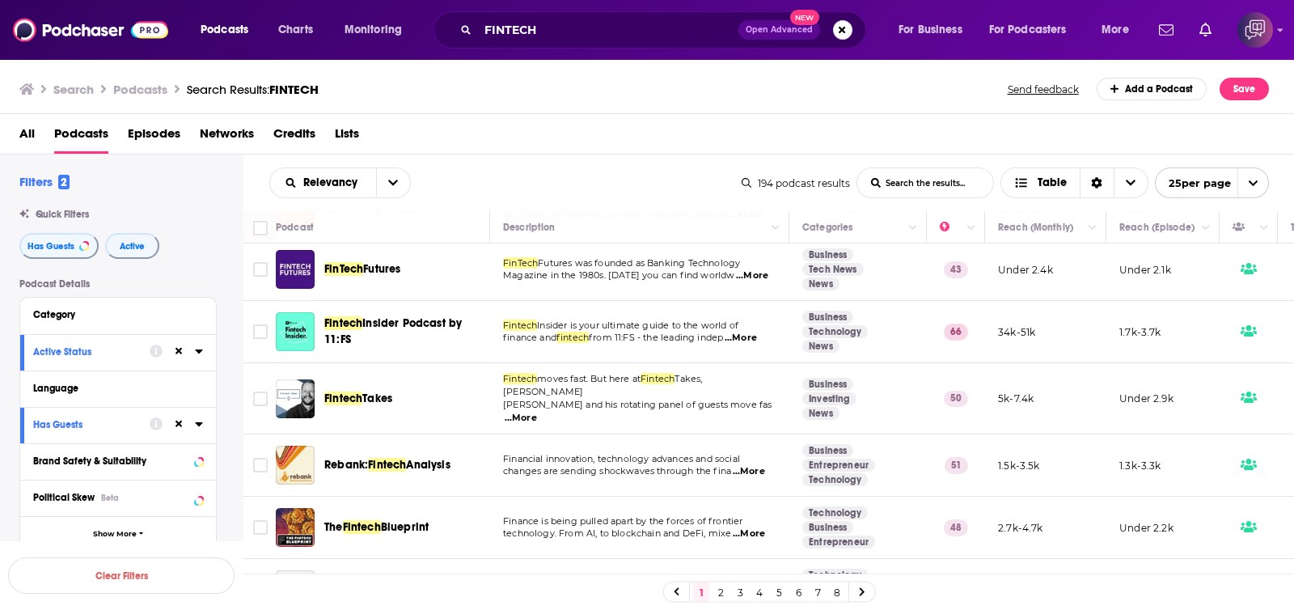
click at [719, 592] on link "2" at bounding box center [720, 591] width 16 height 19
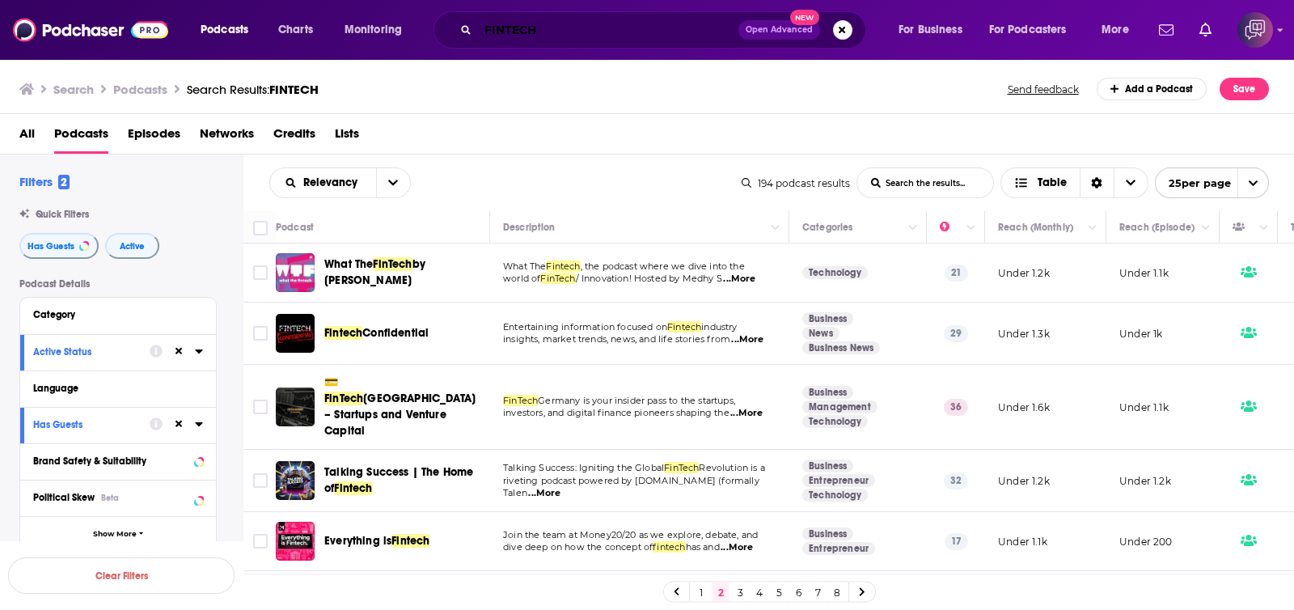
click at [544, 30] on input "FINTECH" at bounding box center [608, 30] width 260 height 26
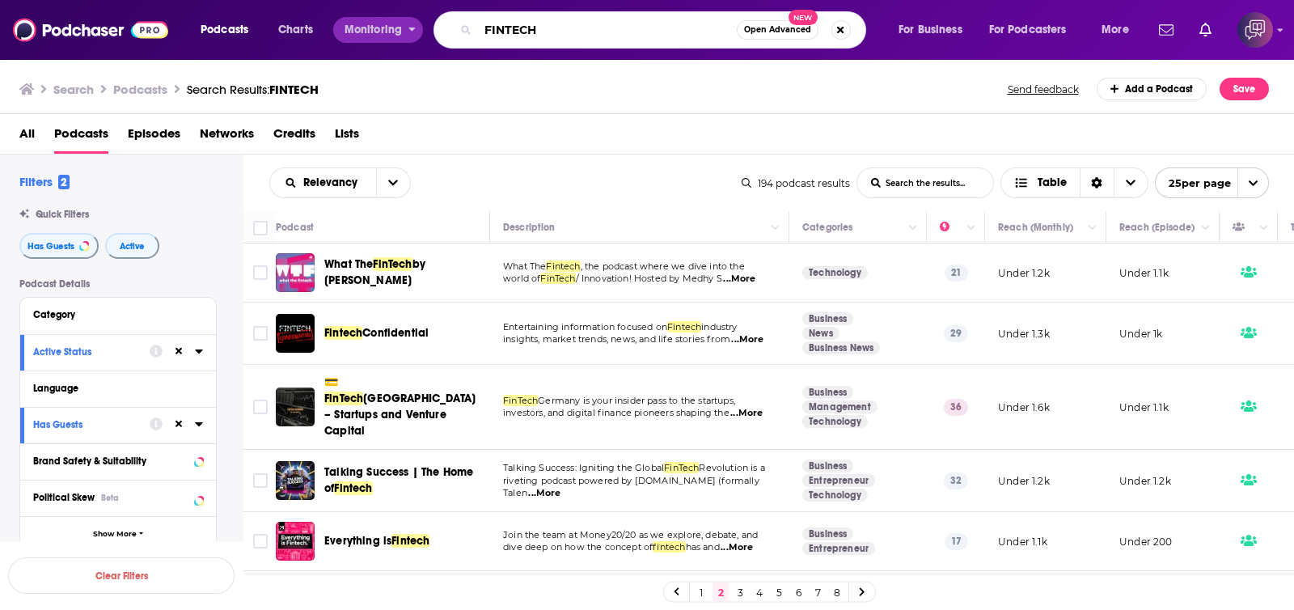
drag, startPoint x: 550, startPoint y: 30, endPoint x: 419, endPoint y: 20, distance: 131.3
click at [419, 20] on div "Podcasts Charts Monitoring FINTECH Open Advanced New For Business For Podcaster…" at bounding box center [666, 29] width 955 height 37
type input "funding"
click at [758, 26] on span "Open Advanced" at bounding box center [777, 30] width 67 height 8
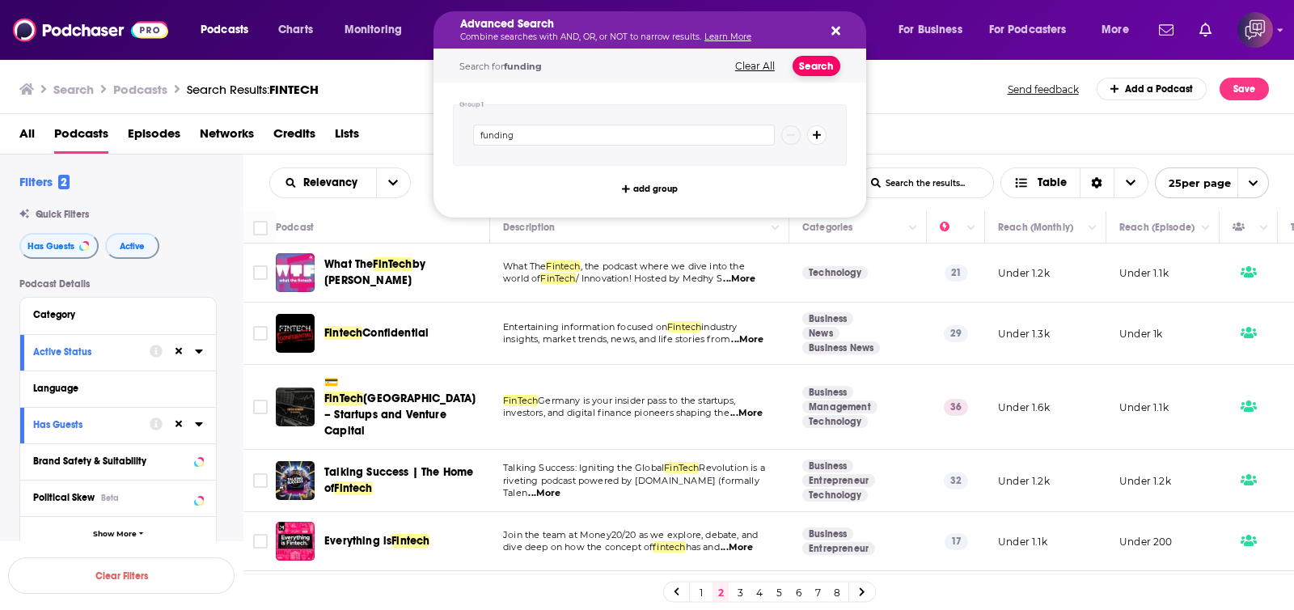
click at [795, 68] on button "Search" at bounding box center [816, 66] width 48 height 20
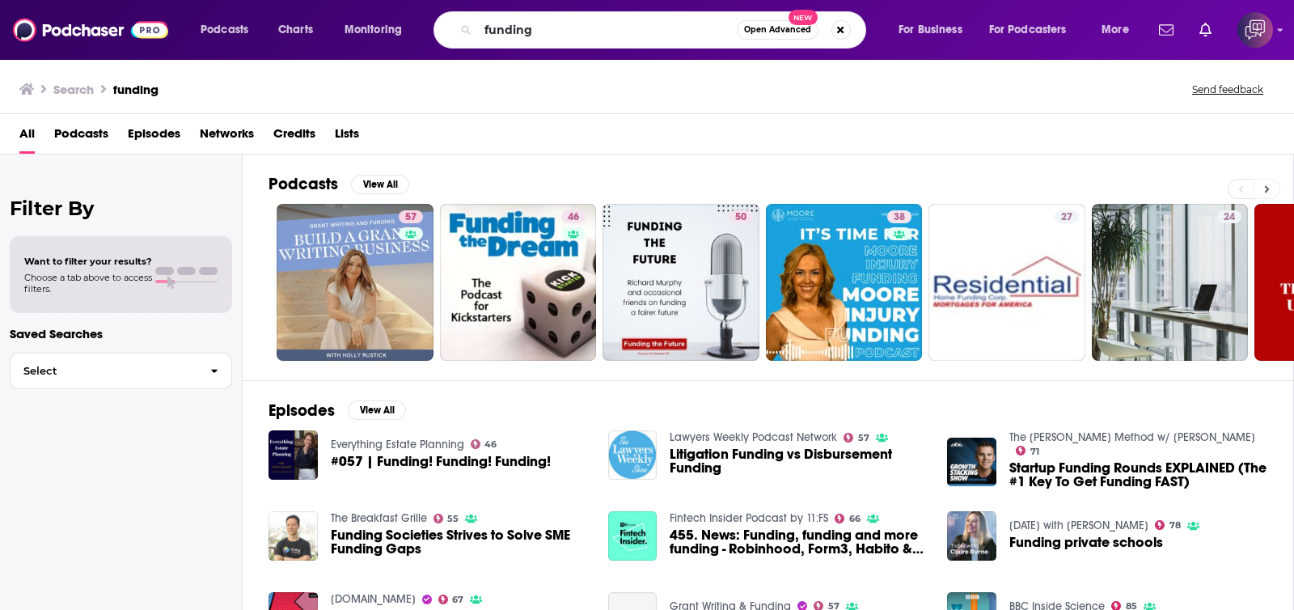
click at [1265, 193] on icon at bounding box center [1267, 189] width 6 height 11
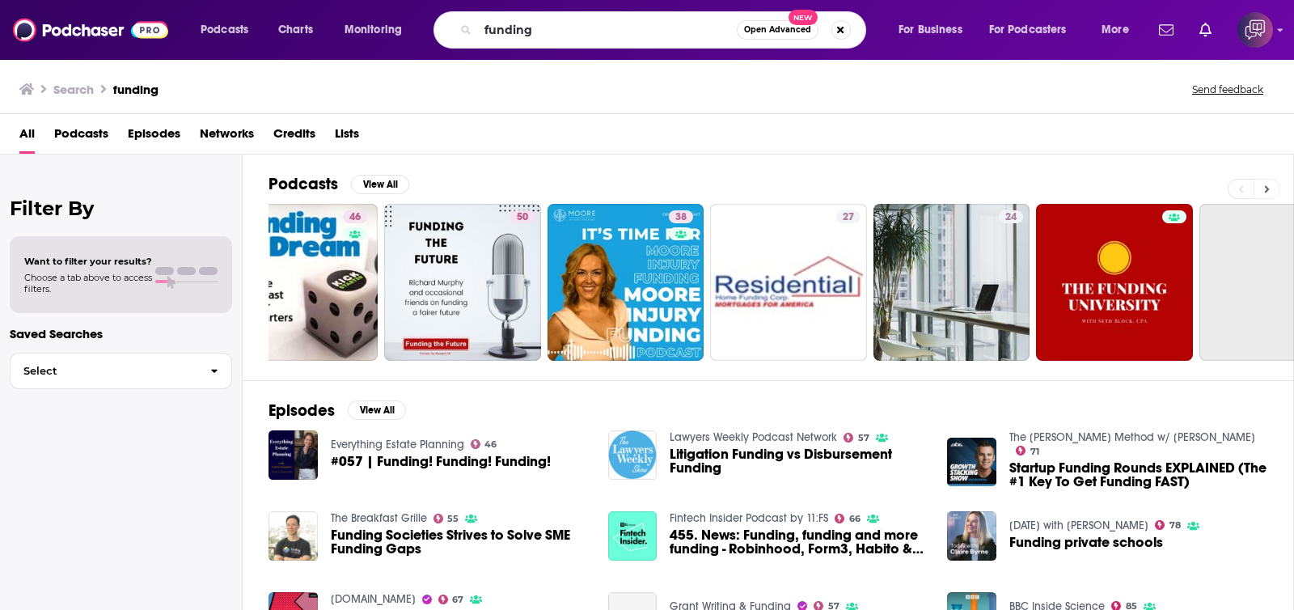
click at [1265, 193] on icon at bounding box center [1267, 189] width 6 height 11
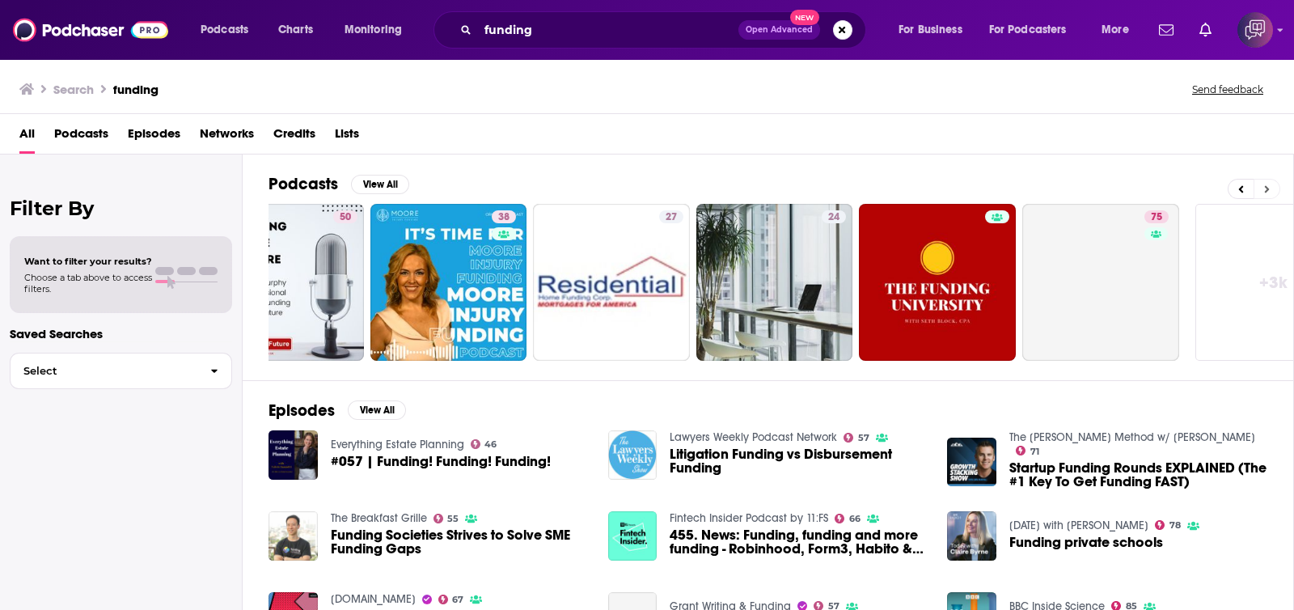
scroll to position [0, 459]
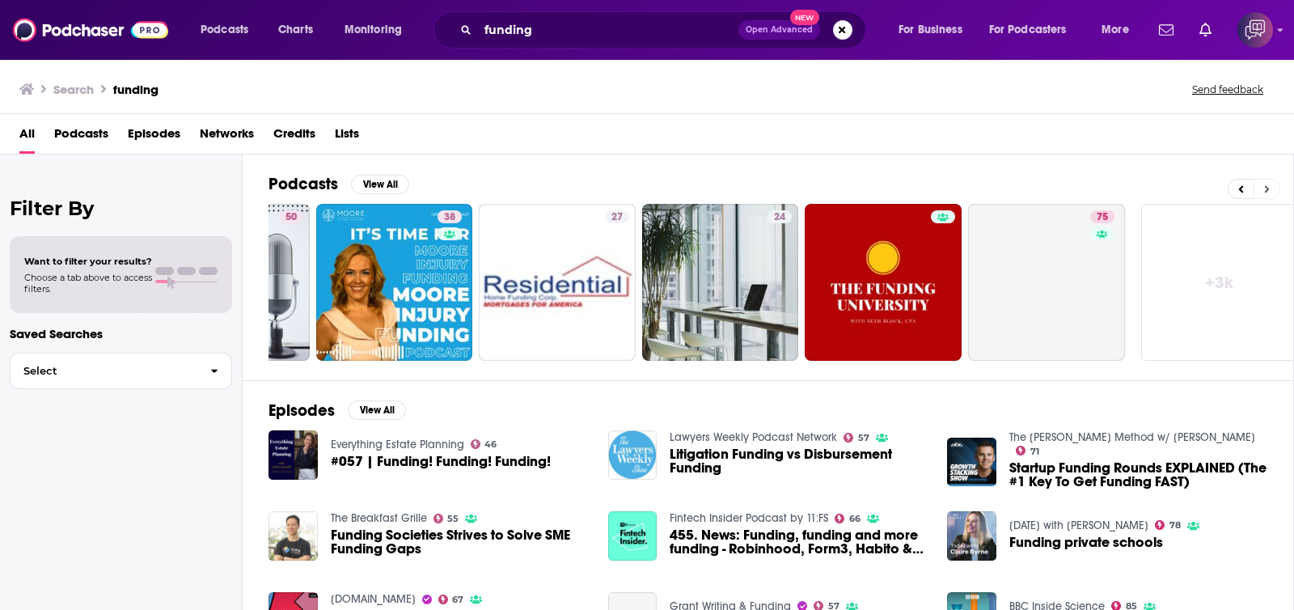
click at [1265, 193] on icon at bounding box center [1267, 189] width 6 height 11
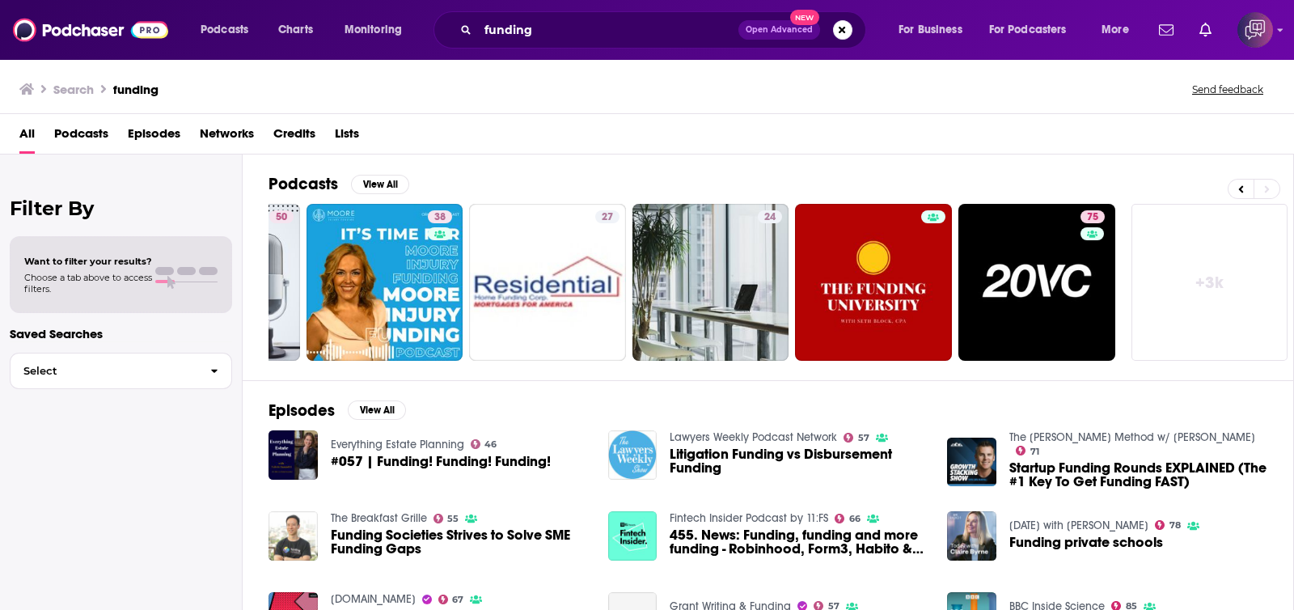
click at [1208, 265] on link "+ 3k" at bounding box center [1209, 282] width 157 height 157
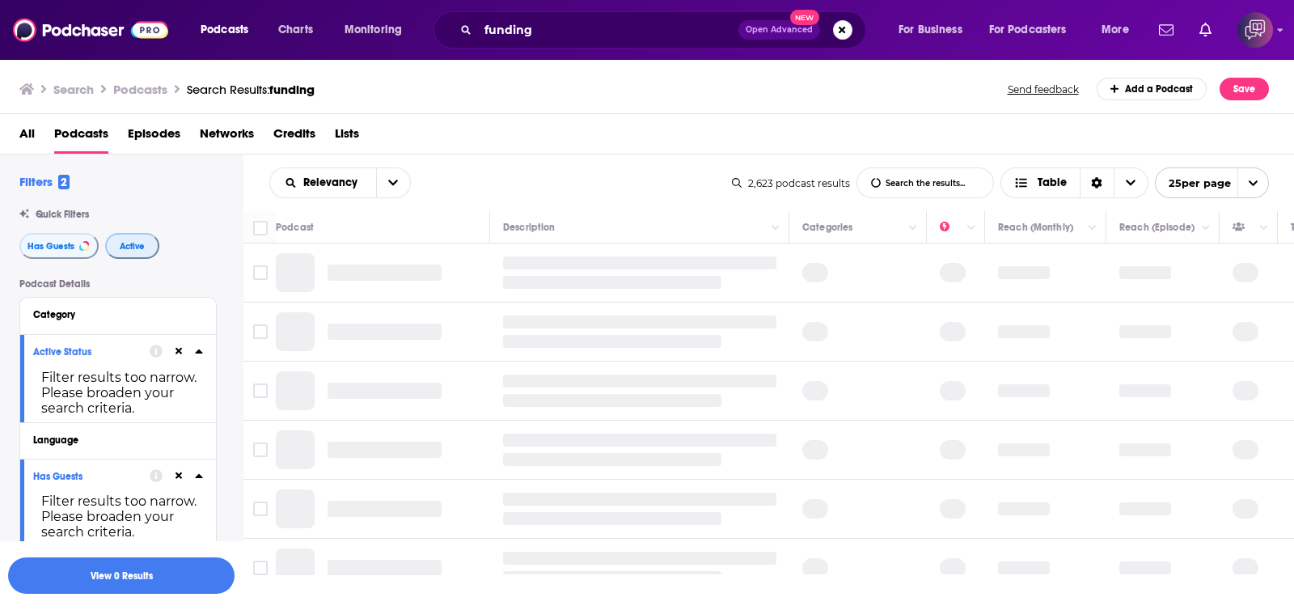
click at [131, 245] on span "Active" at bounding box center [132, 246] width 25 height 9
click at [61, 248] on span "Has Guests" at bounding box center [50, 246] width 47 height 9
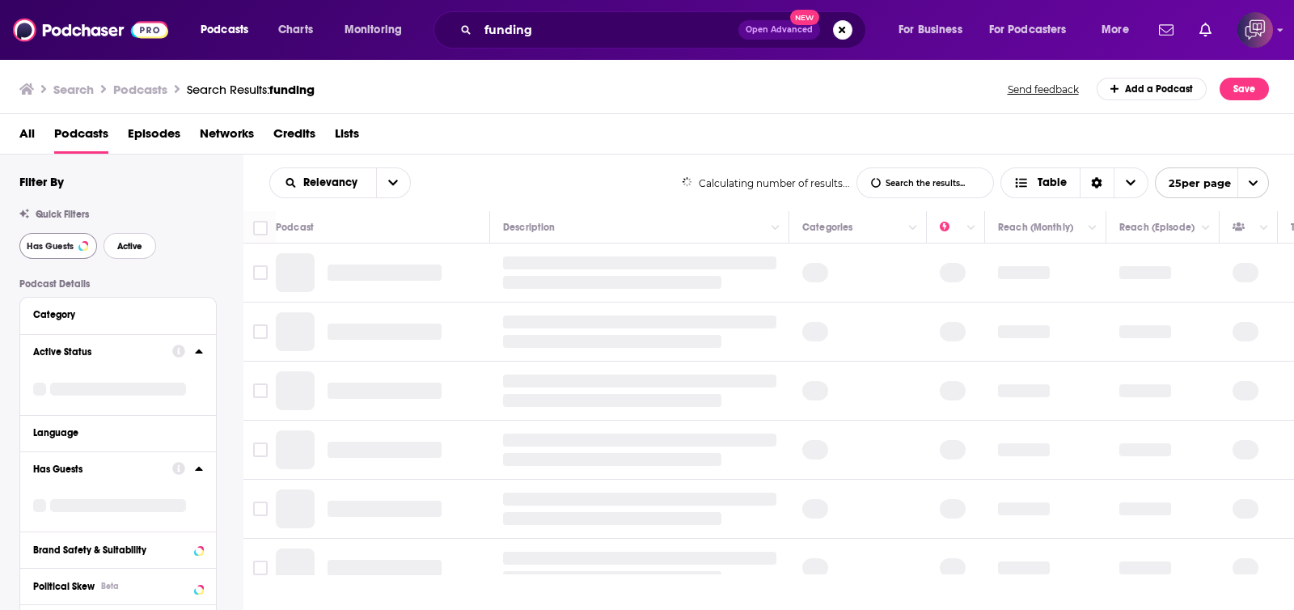
click at [143, 251] on button "Active" at bounding box center [129, 246] width 53 height 26
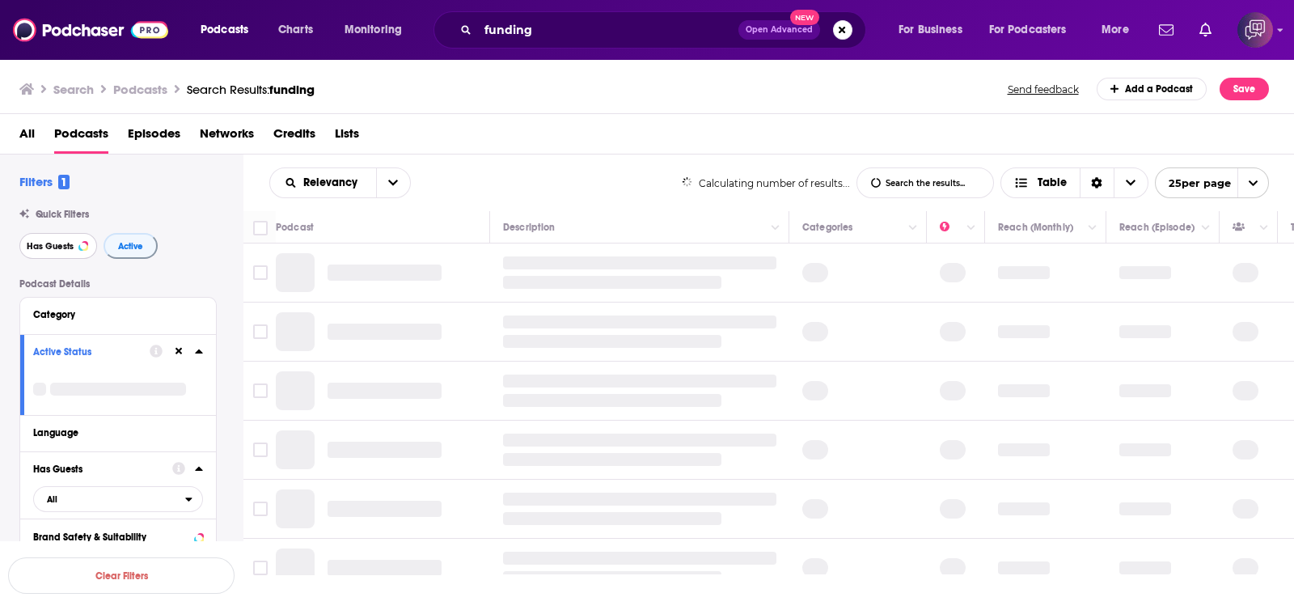
click at [67, 250] on span "Has Guests" at bounding box center [50, 246] width 47 height 9
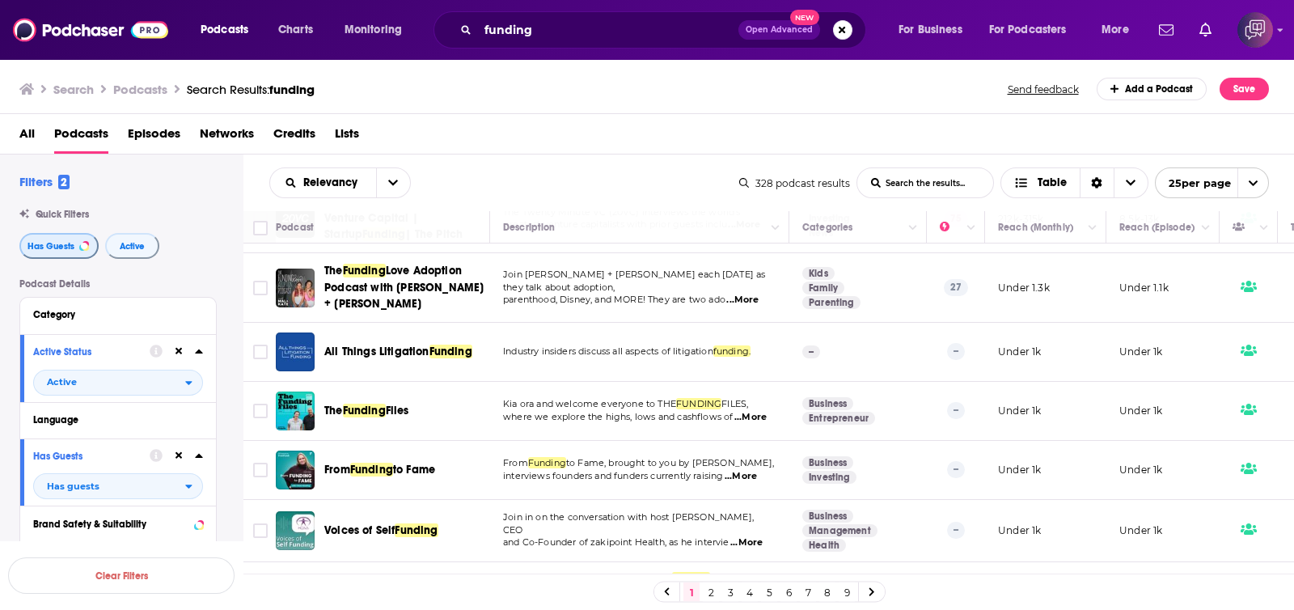
scroll to position [303, 0]
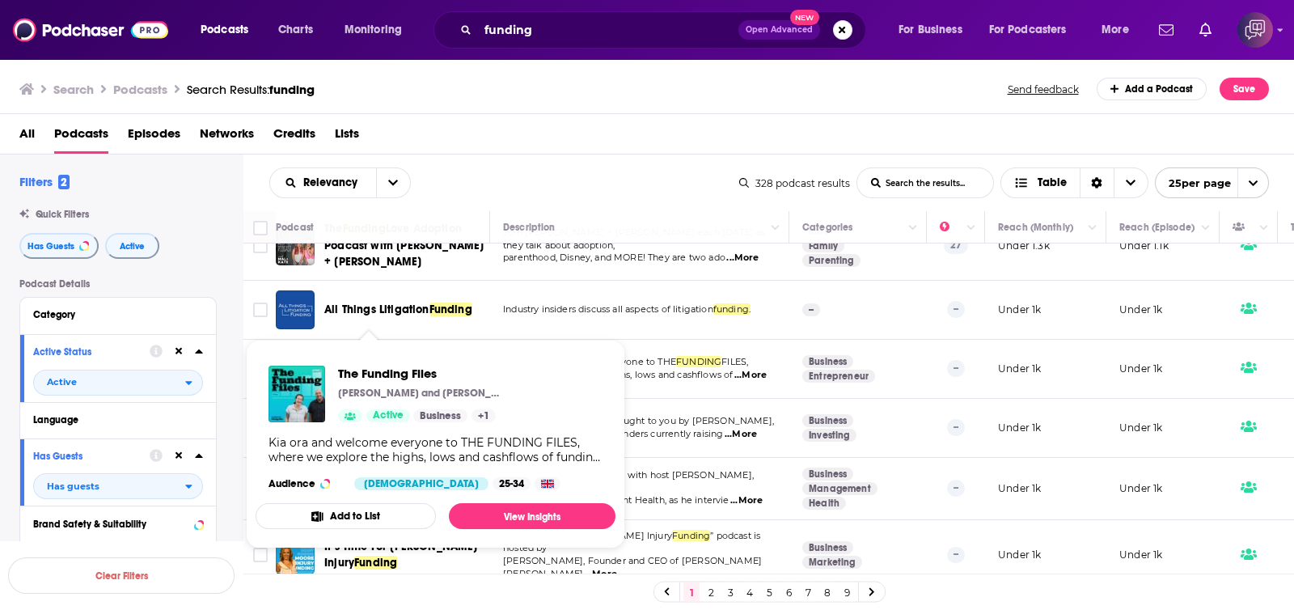
drag, startPoint x: 440, startPoint y: 346, endPoint x: 460, endPoint y: 324, distance: 29.8
click at [460, 340] on td "The Funding Files" at bounding box center [383, 369] width 214 height 59
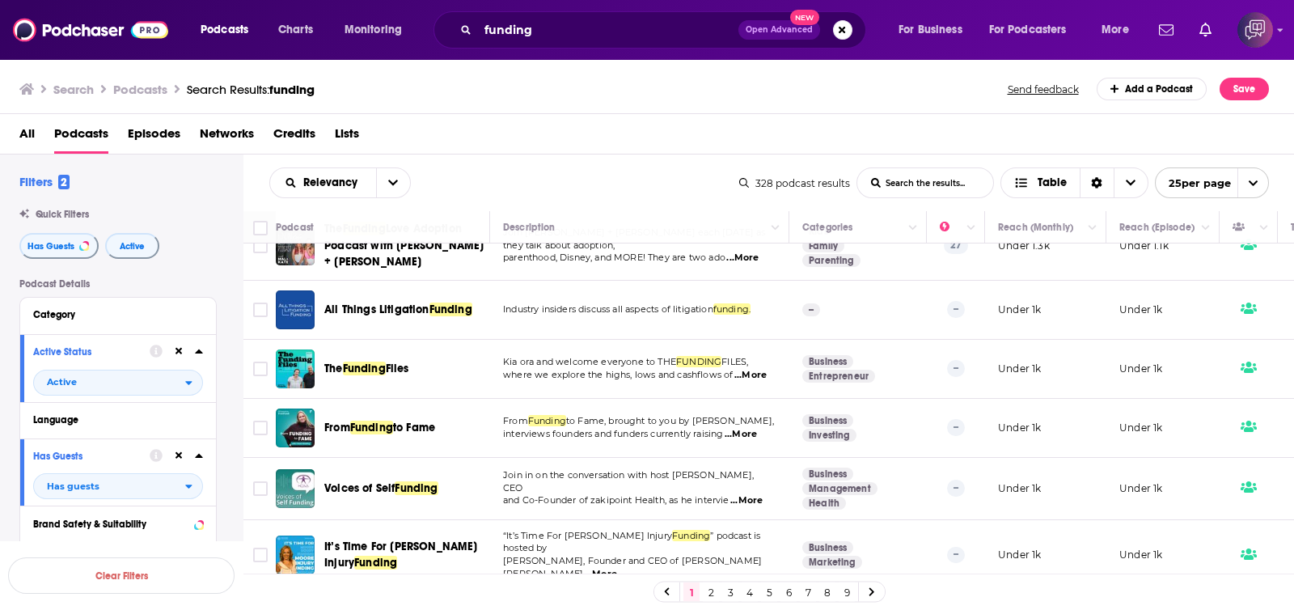
click at [518, 192] on div "Relevancy List Search Input Search the results... Table" at bounding box center [504, 182] width 470 height 31
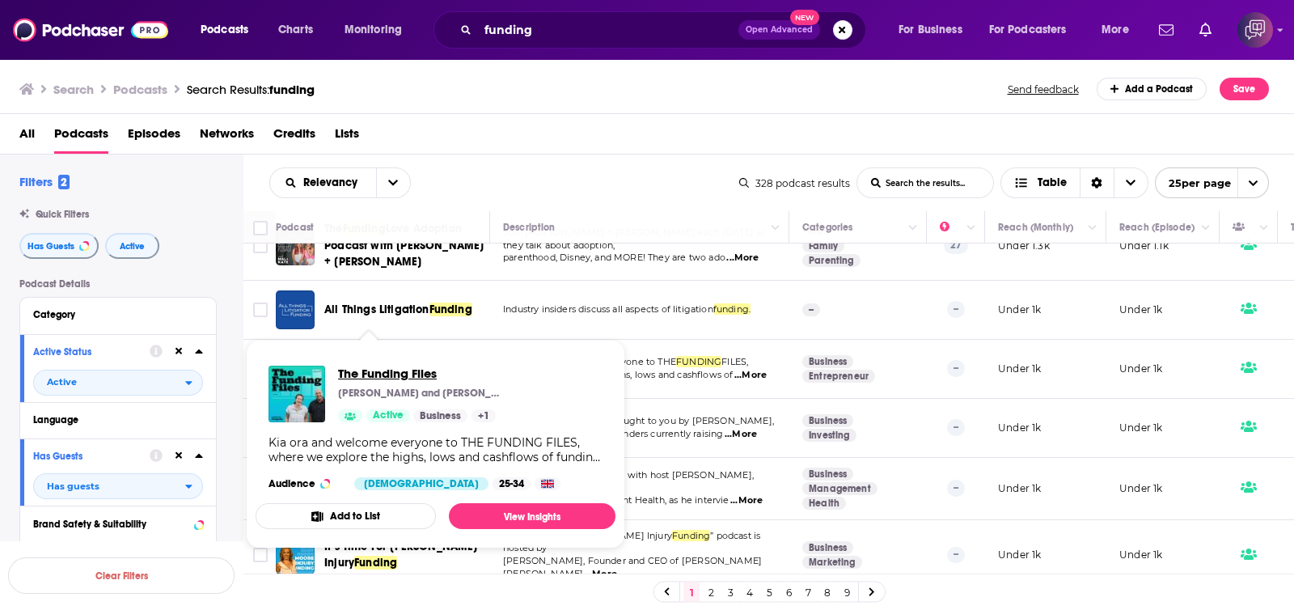
drag, startPoint x: 396, startPoint y: 349, endPoint x: 361, endPoint y: 365, distance: 39.1
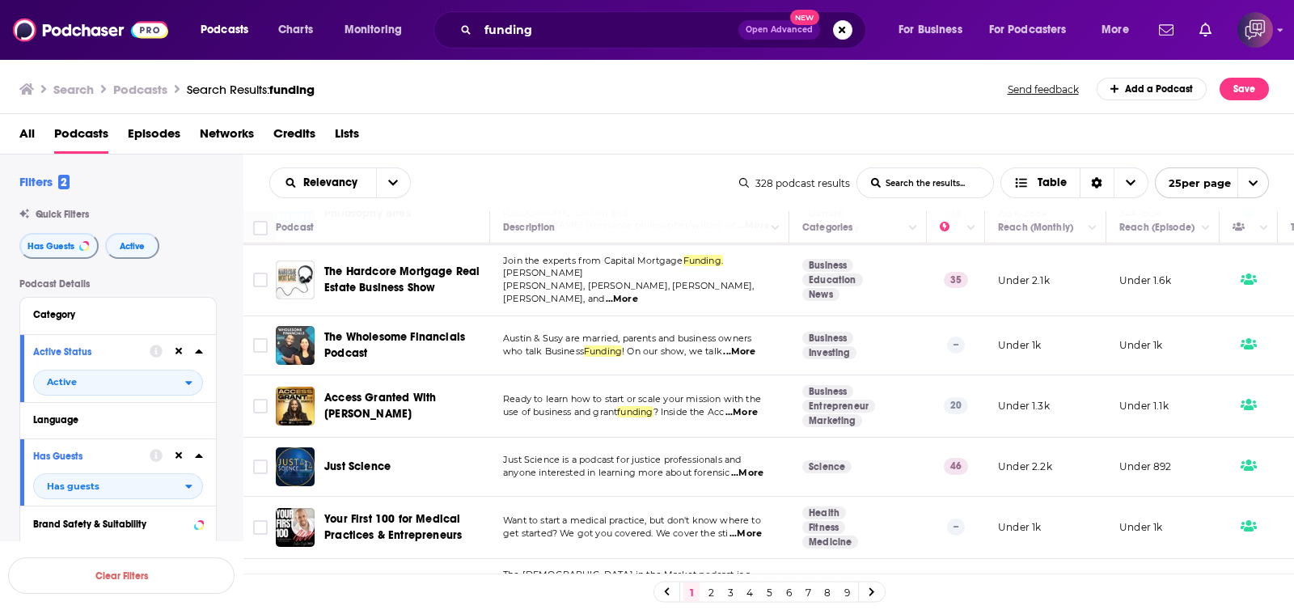
scroll to position [1227, 0]
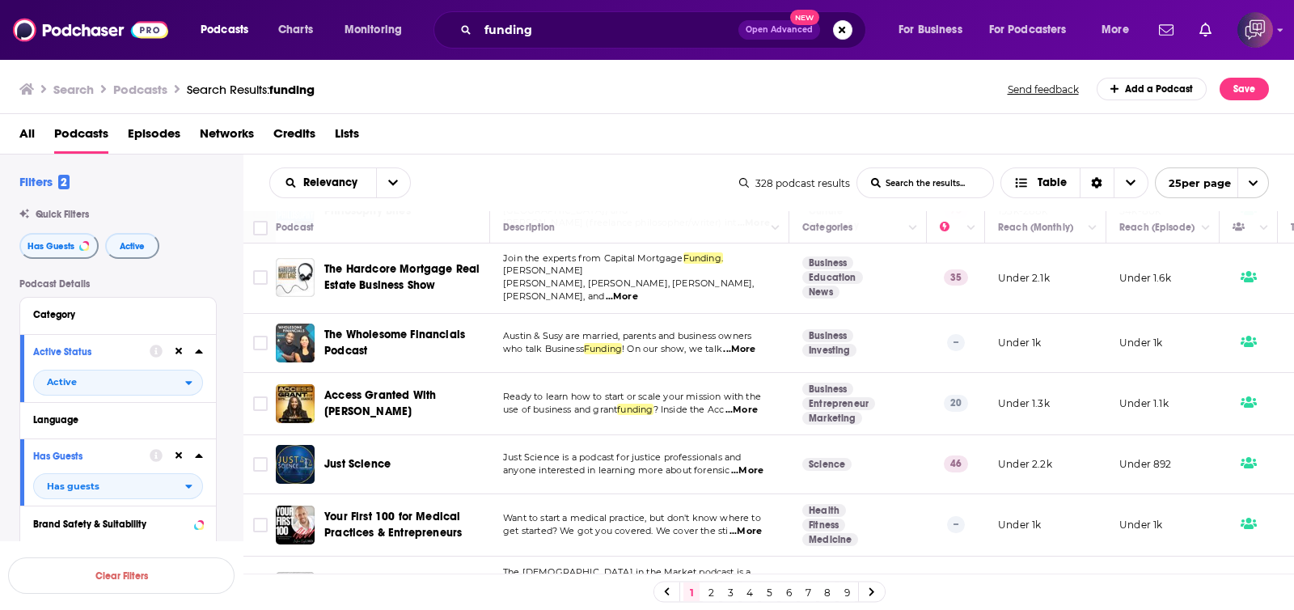
click at [712, 589] on link "2" at bounding box center [711, 591] width 16 height 19
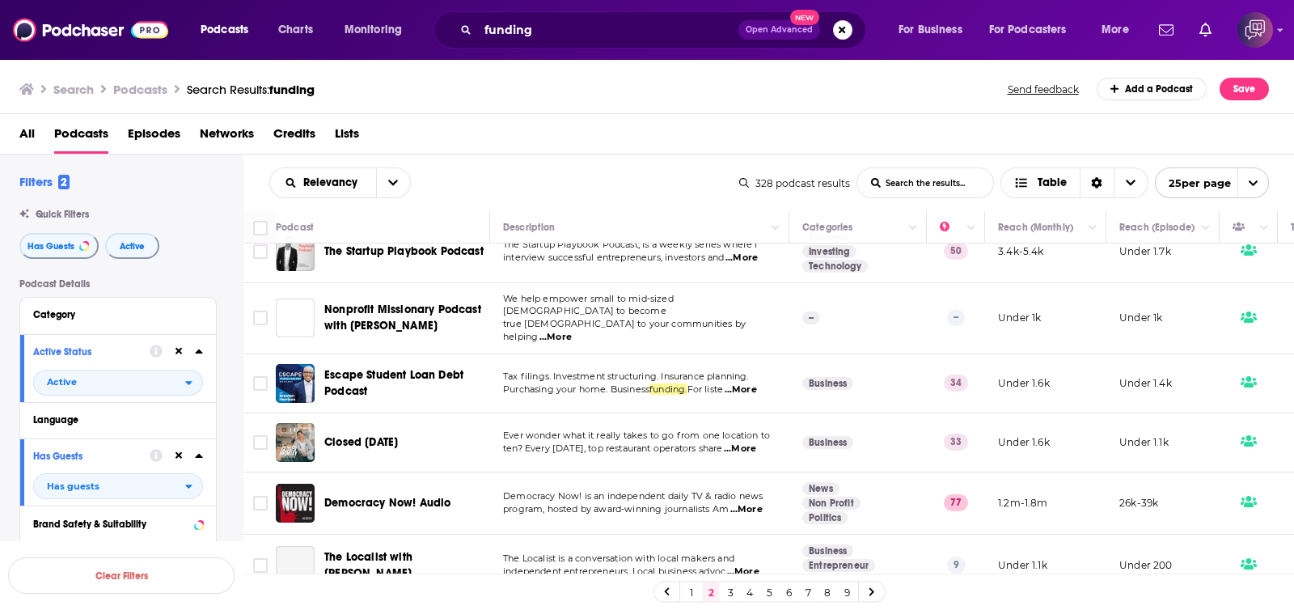
scroll to position [1233, 0]
click at [728, 587] on link "3" at bounding box center [730, 591] width 16 height 19
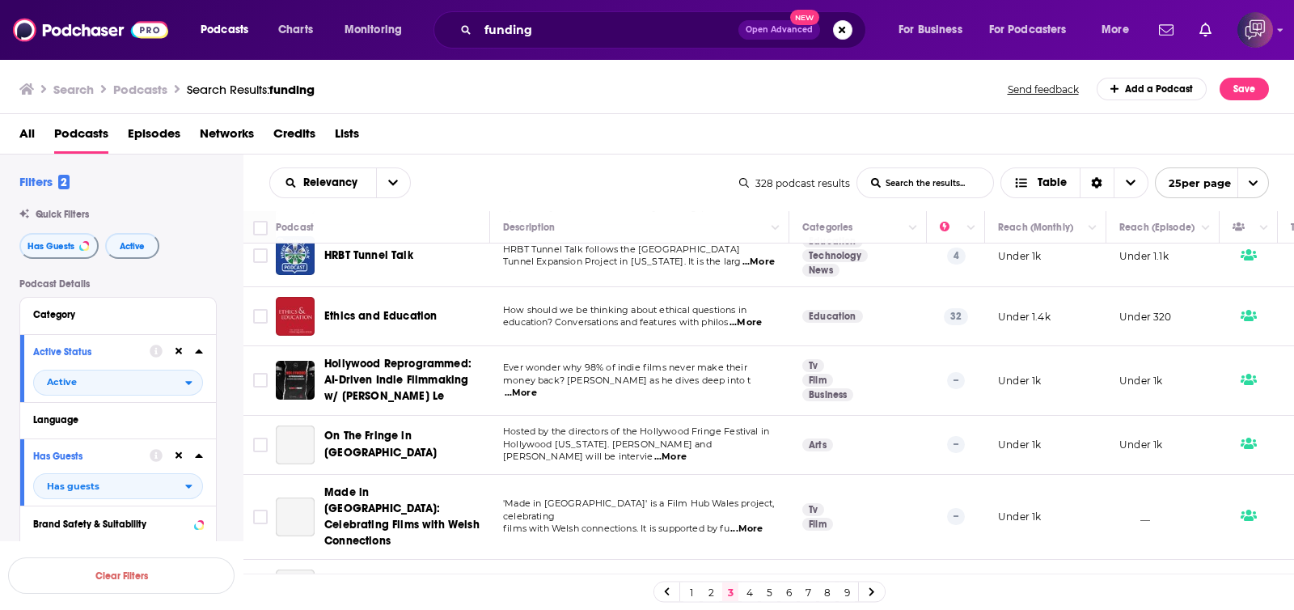
scroll to position [1205, 0]
click at [746, 592] on link "4" at bounding box center [749, 591] width 16 height 19
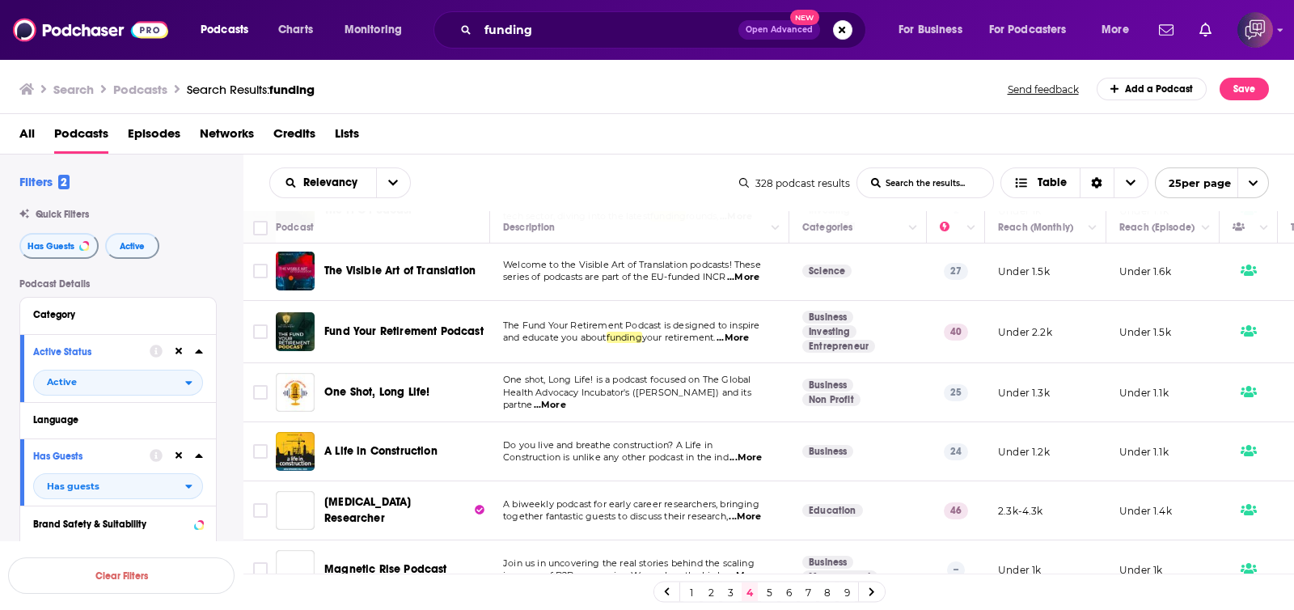
scroll to position [1168, 0]
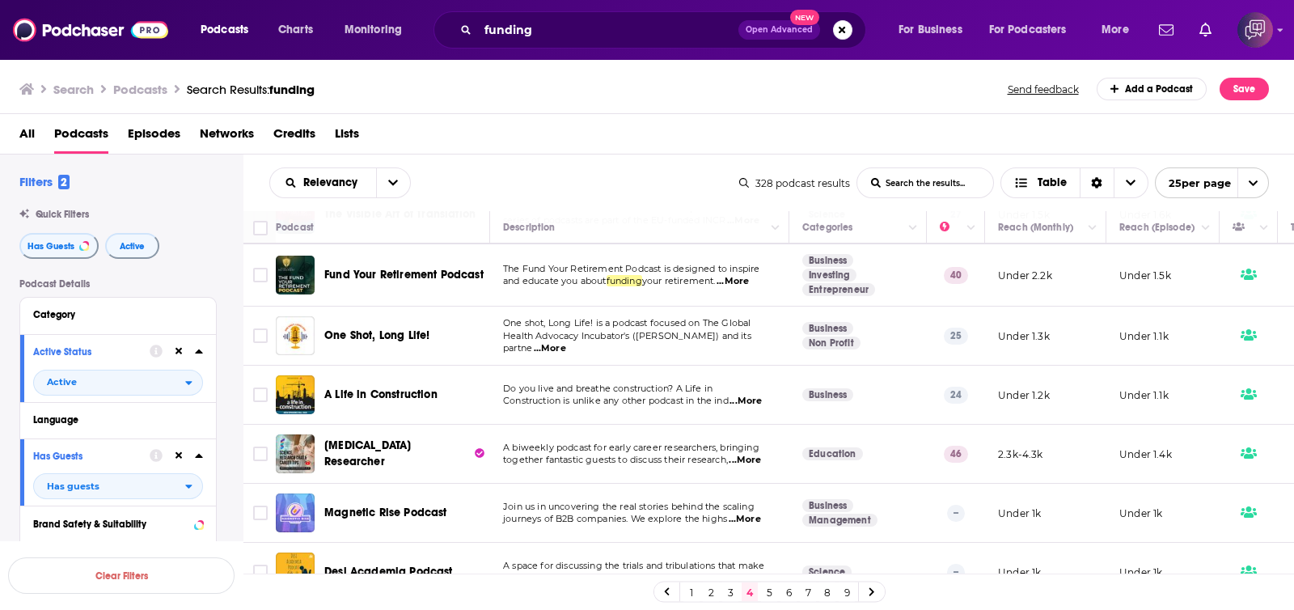
click at [770, 596] on link "5" at bounding box center [769, 591] width 16 height 19
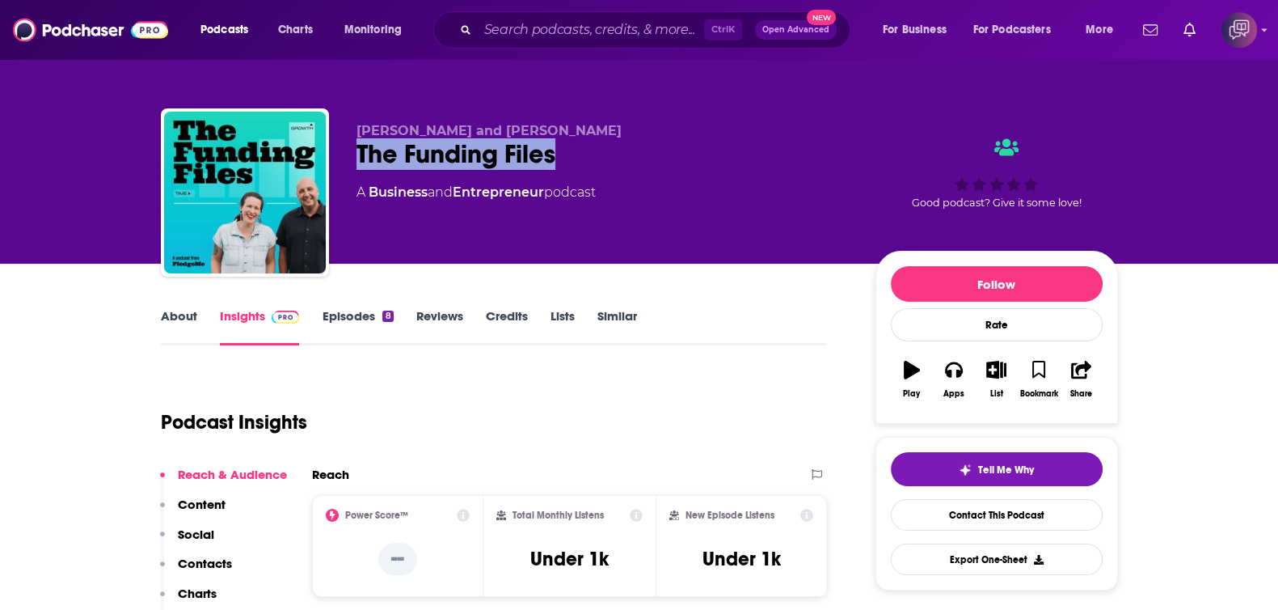
drag, startPoint x: 347, startPoint y: 151, endPoint x: 628, endPoint y: 165, distance: 281.7
click at [628, 165] on div "Anna Guenther and Matt Stevens The Funding Files A Business and Entrepreneur po…" at bounding box center [639, 195] width 957 height 175
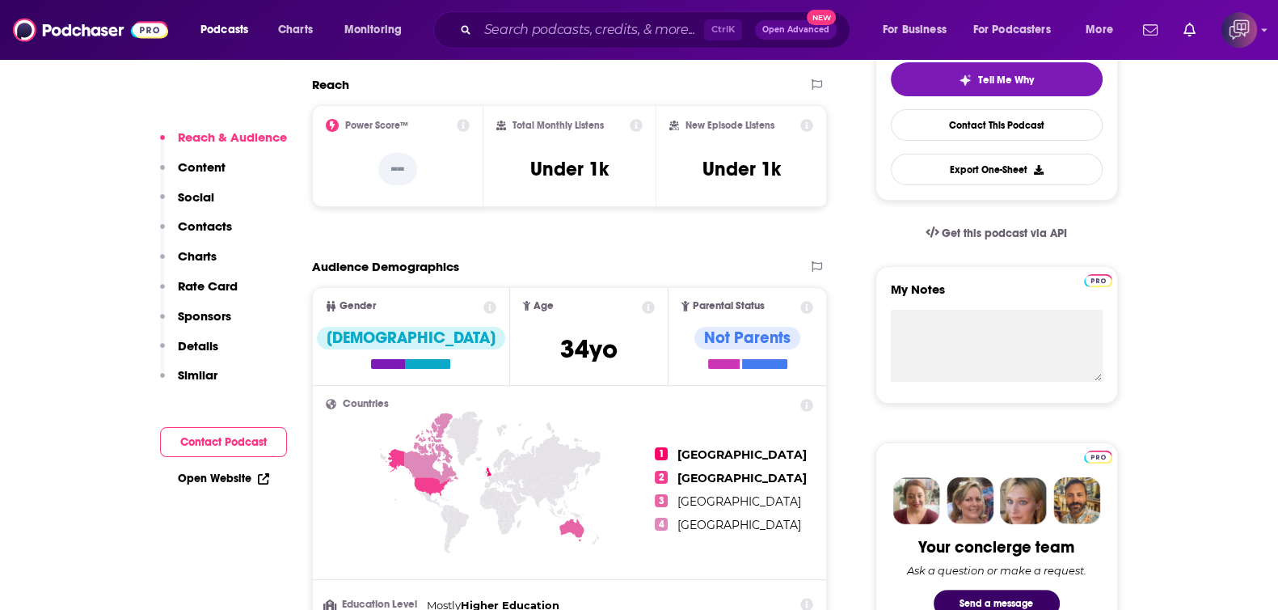
scroll to position [403, 0]
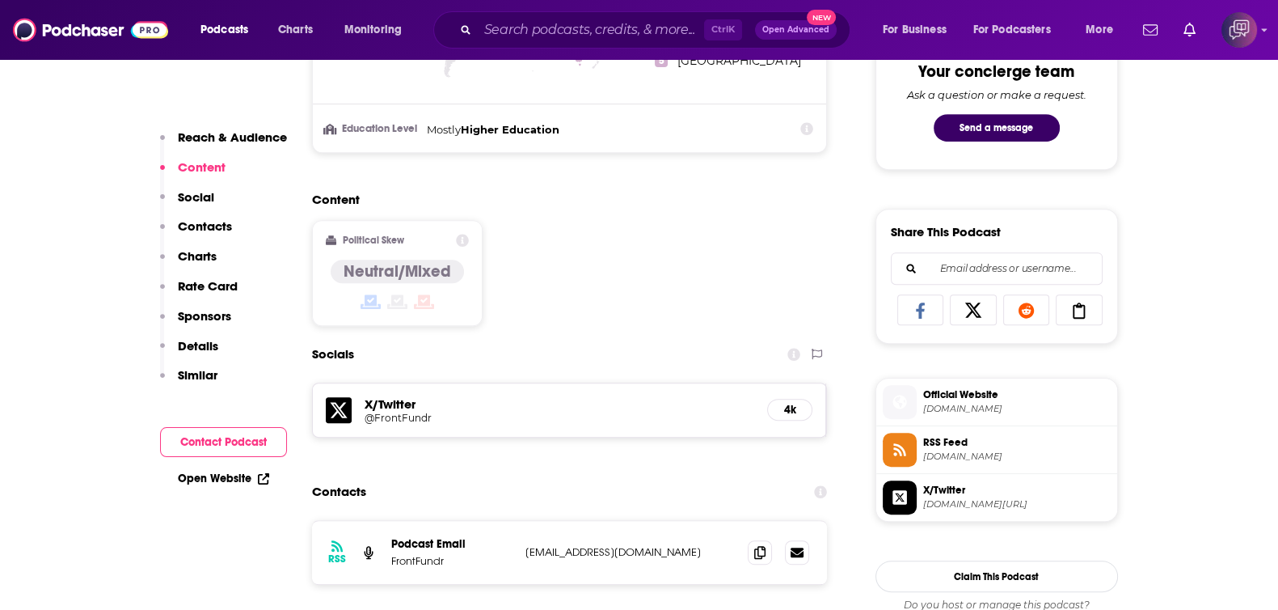
scroll to position [910, 0]
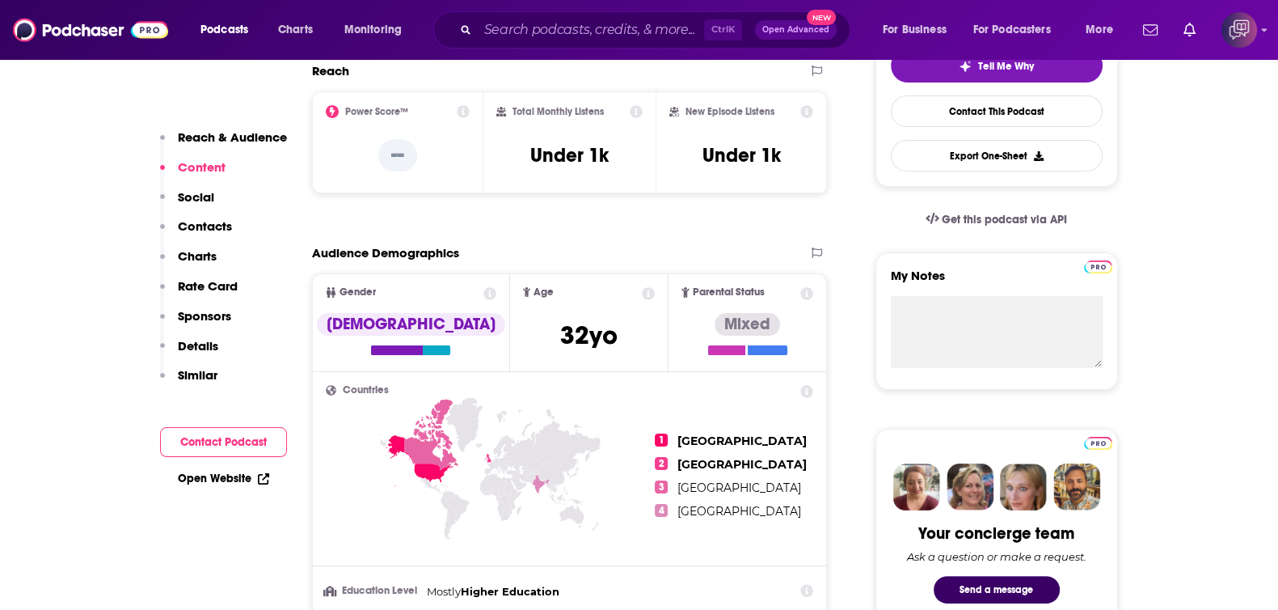
scroll to position [808, 0]
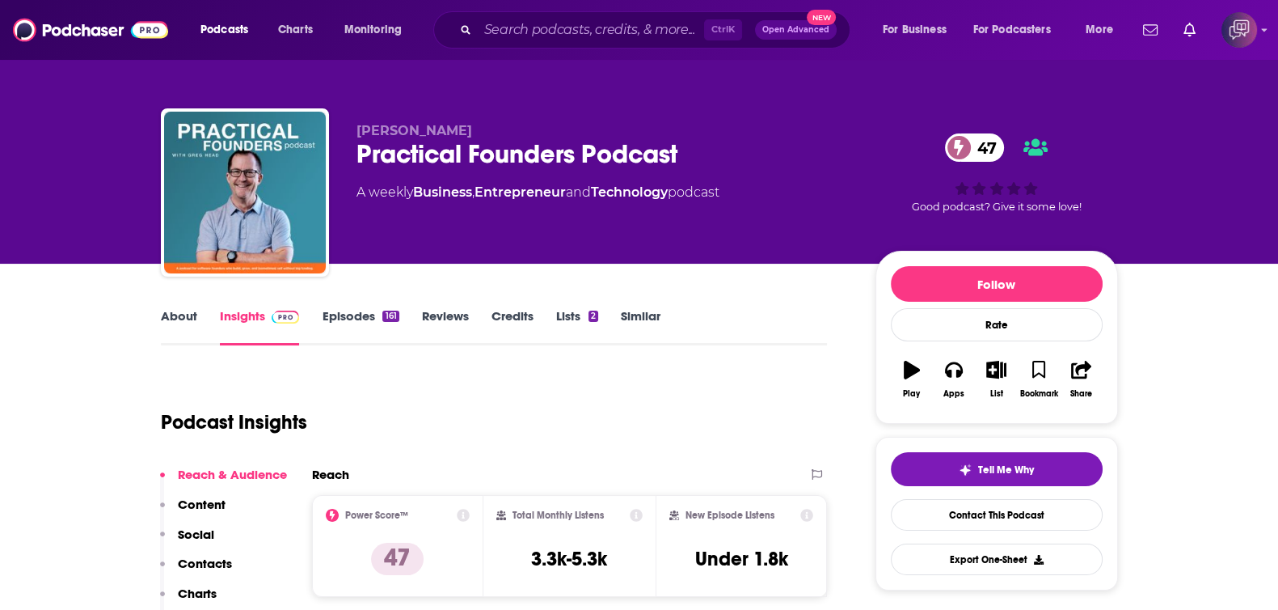
drag, startPoint x: 358, startPoint y: 151, endPoint x: 732, endPoint y: 137, distance: 373.8
click at [732, 137] on div "[PERSON_NAME] Practical Founders Podcast 47 A weekly Business , Entrepreneur an…" at bounding box center [603, 187] width 493 height 129
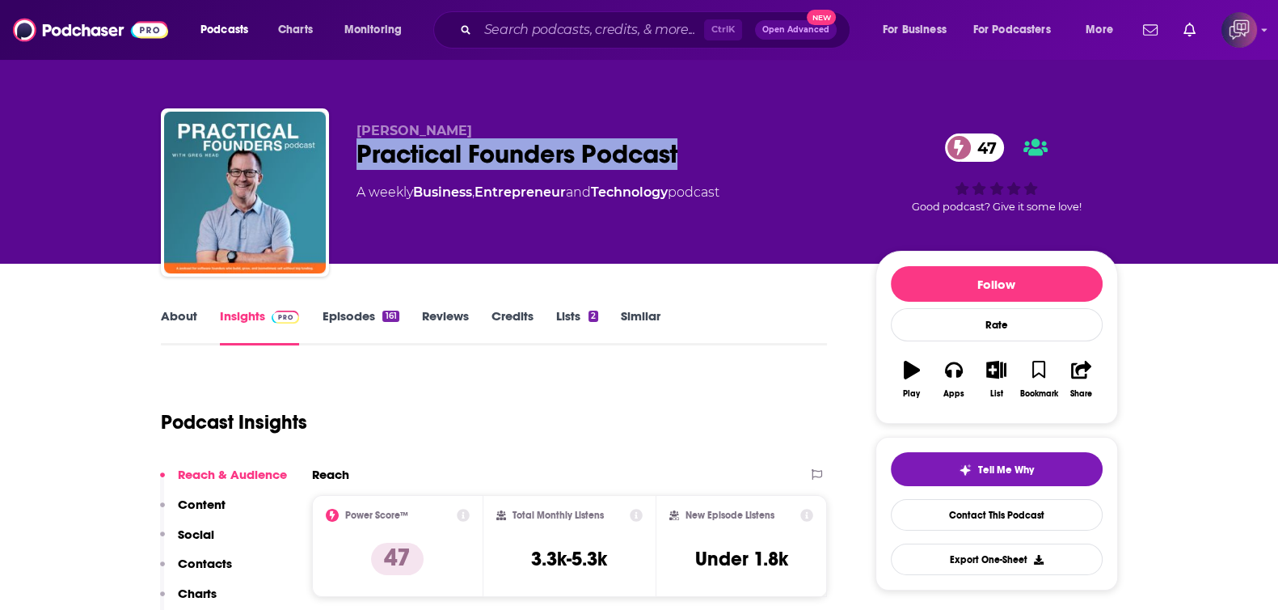
drag, startPoint x: 720, startPoint y: 154, endPoint x: 354, endPoint y: 160, distance: 365.5
click at [354, 160] on div "[PERSON_NAME] Practical Founders Podcast 47 A weekly Business , Entrepreneur an…" at bounding box center [639, 195] width 957 height 175
copy h2 "Practical Founders Podcast"
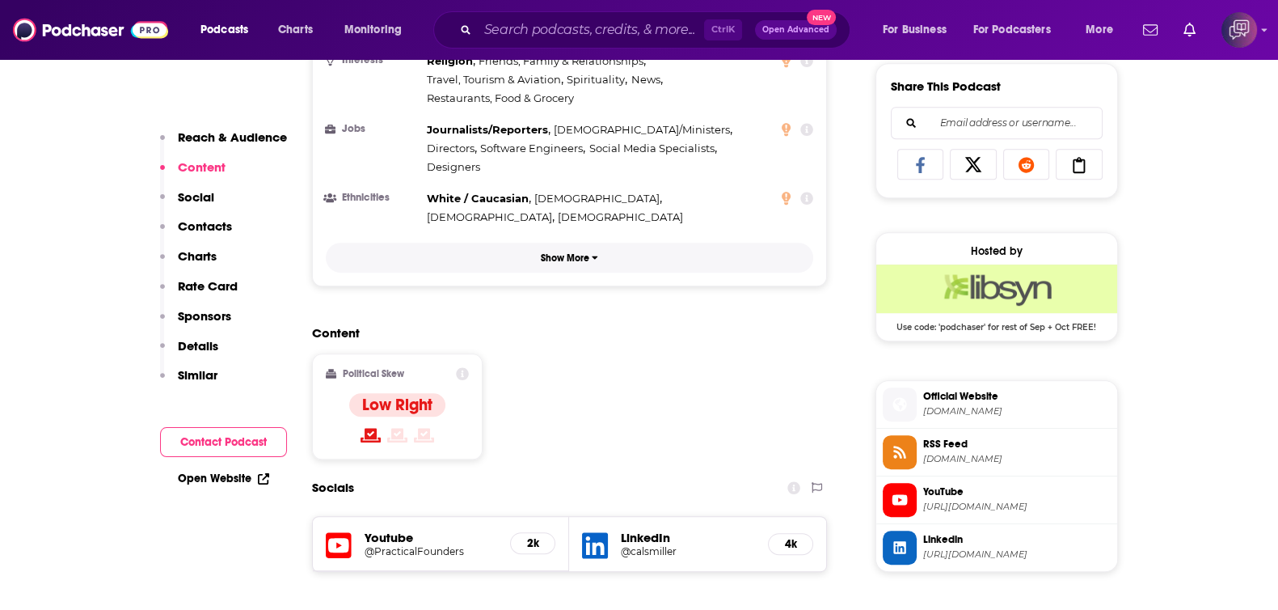
scroll to position [1213, 0]
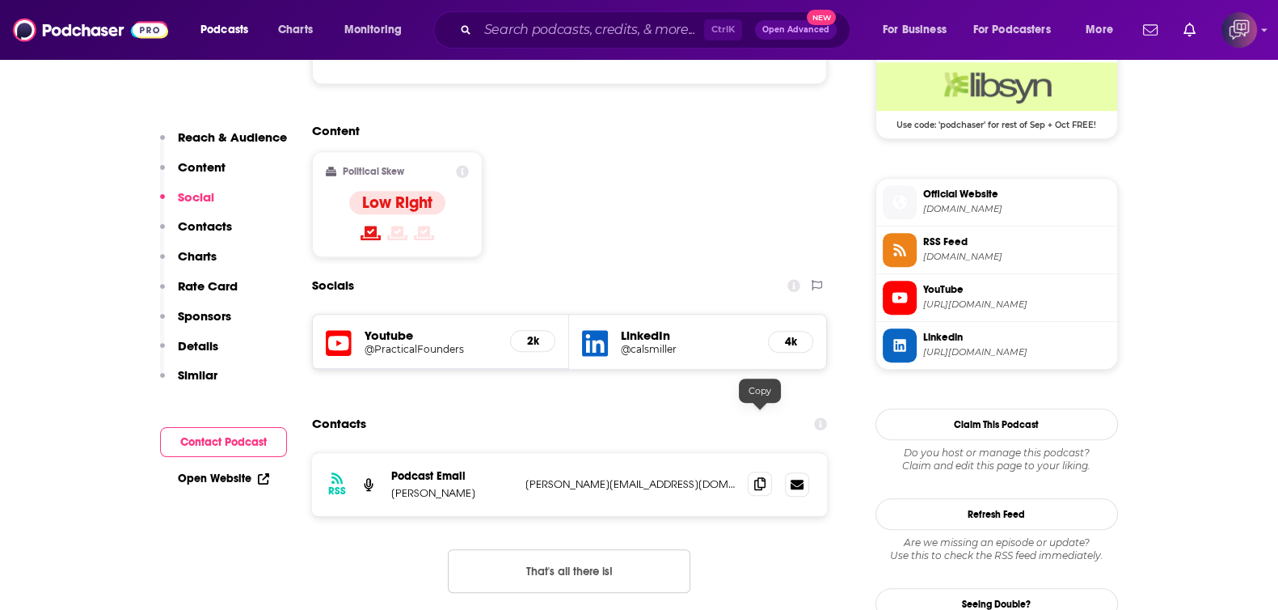
click at [751, 471] on span at bounding box center [760, 483] width 24 height 24
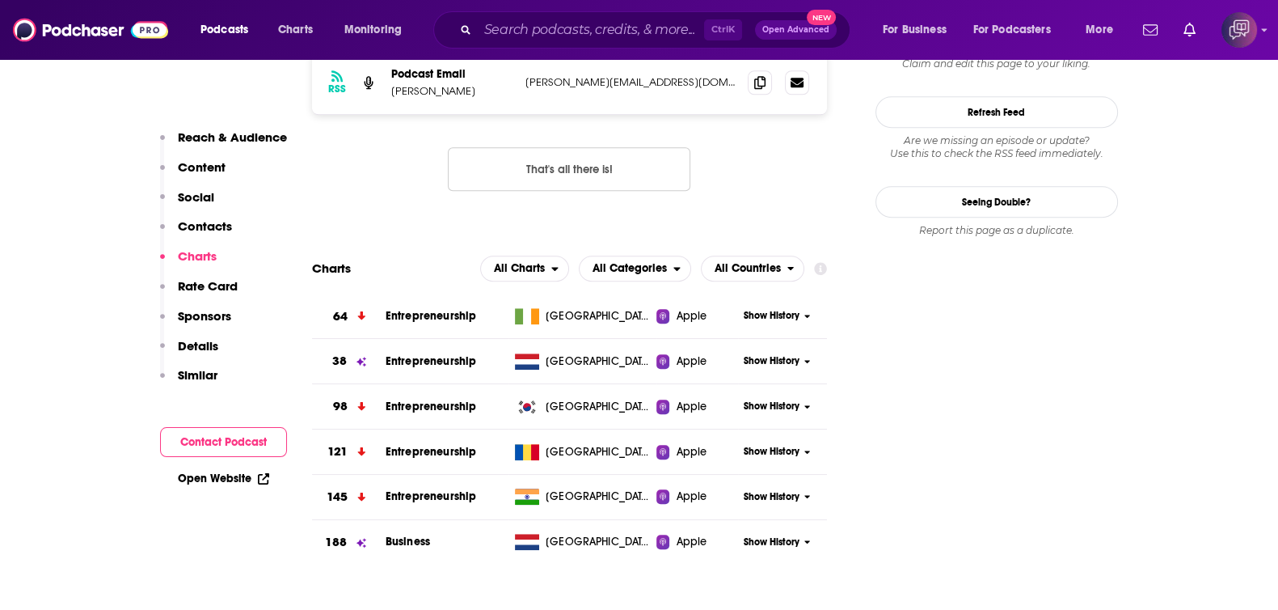
scroll to position [1616, 0]
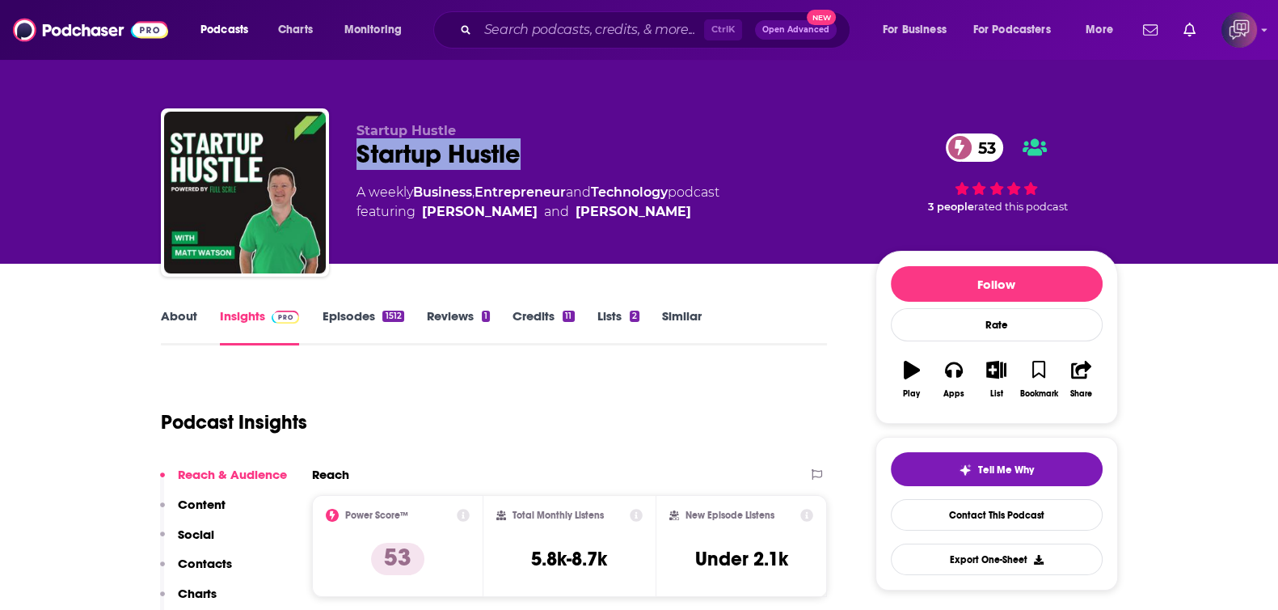
drag, startPoint x: 344, startPoint y: 159, endPoint x: 623, endPoint y: 147, distance: 279.2
click at [623, 147] on div "Startup Hustle Startup Hustle 53 A weekly Business , Entrepreneur and Technolog…" at bounding box center [639, 195] width 957 height 175
copy h2 "Startup Hustle"
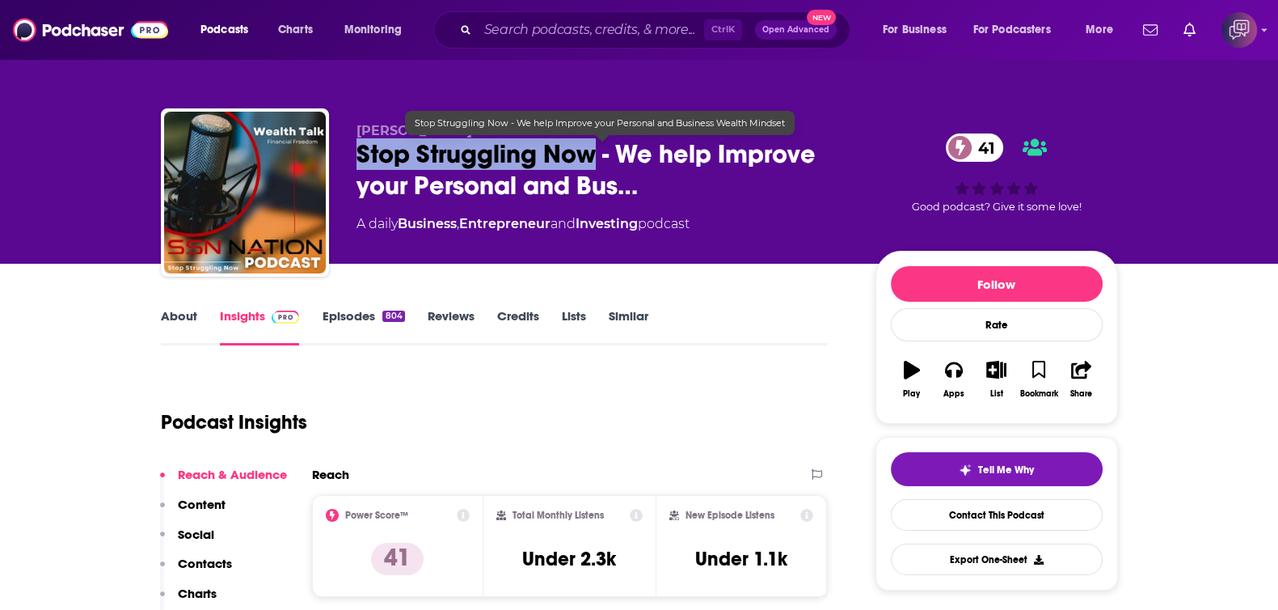
drag, startPoint x: 338, startPoint y: 157, endPoint x: 596, endPoint y: 167, distance: 258.1
click at [596, 167] on div "[PERSON_NAME] Stop Struggling Now - We help Improve your Personal and Bus… 41 A…" at bounding box center [639, 195] width 957 height 175
copy h2 "Stop Struggling Now"
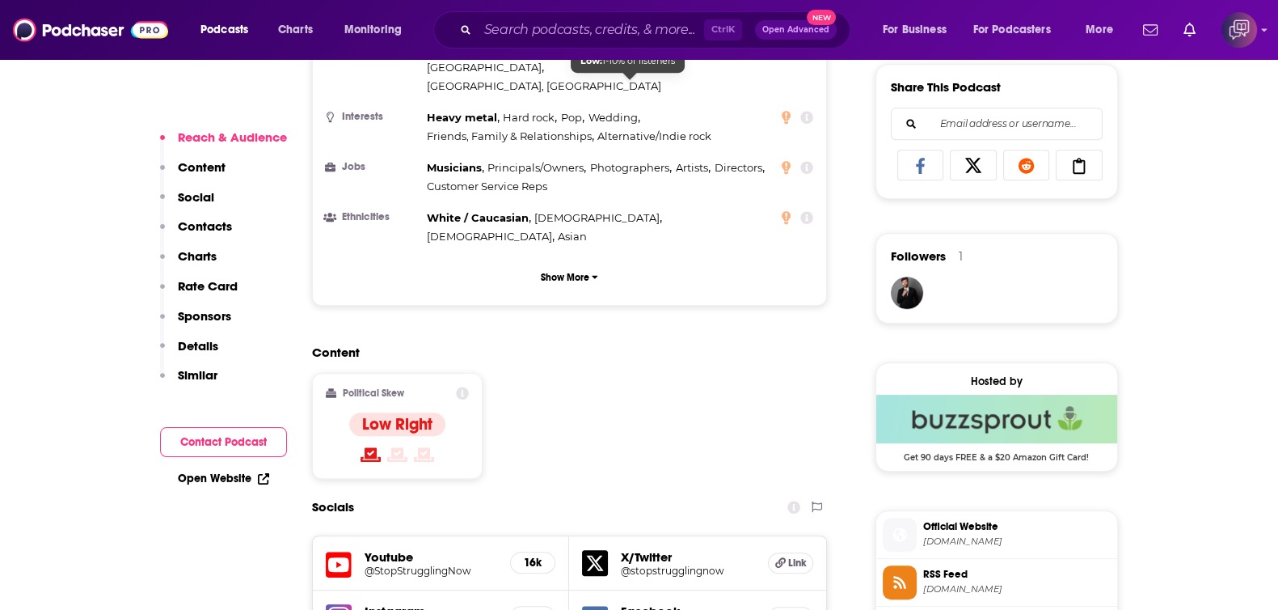
scroll to position [1313, 0]
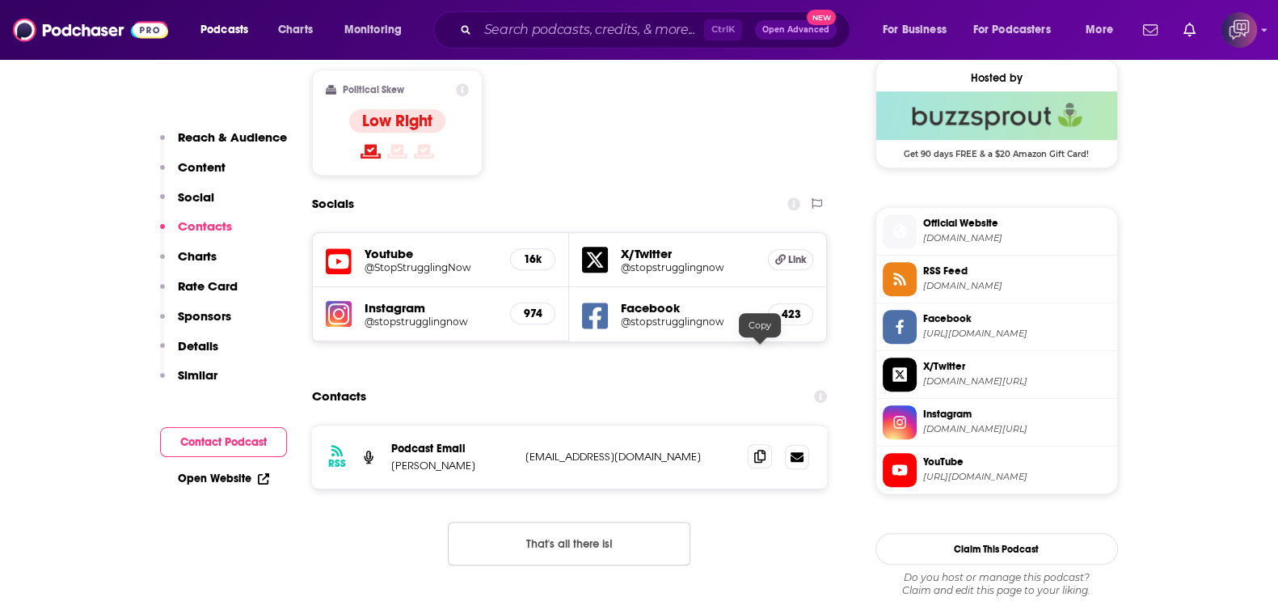
click at [769, 444] on span at bounding box center [760, 456] width 24 height 24
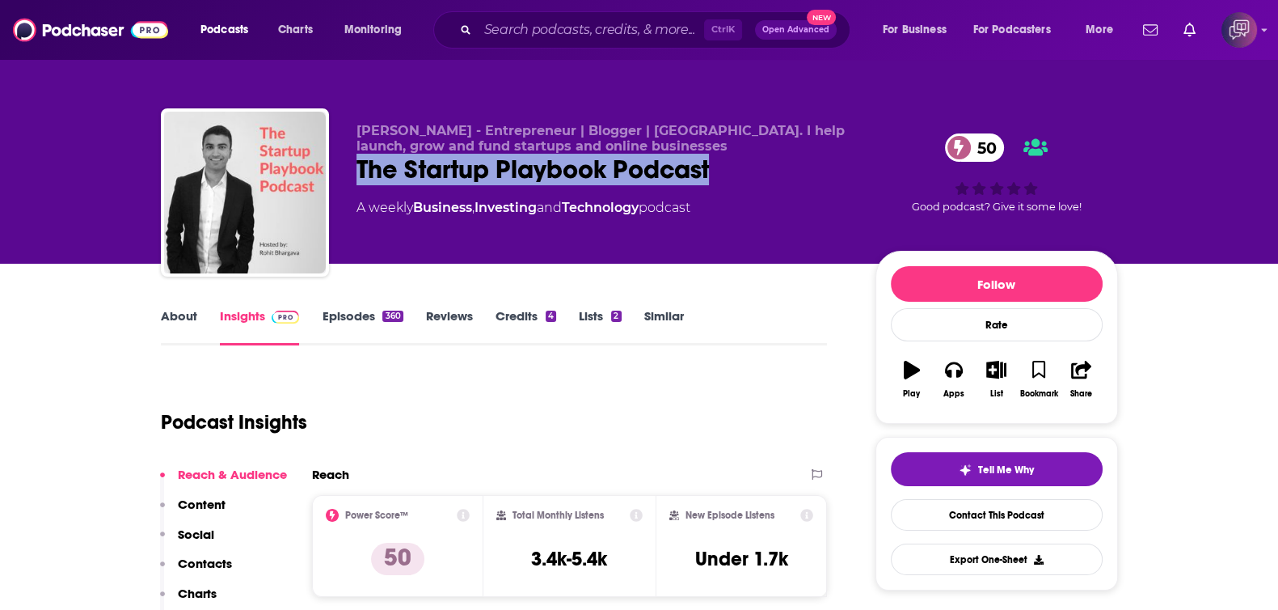
drag, startPoint x: 596, startPoint y: 176, endPoint x: 779, endPoint y: 171, distance: 183.6
click at [779, 171] on div "The Startup Playbook Podcast 50" at bounding box center [603, 170] width 493 height 32
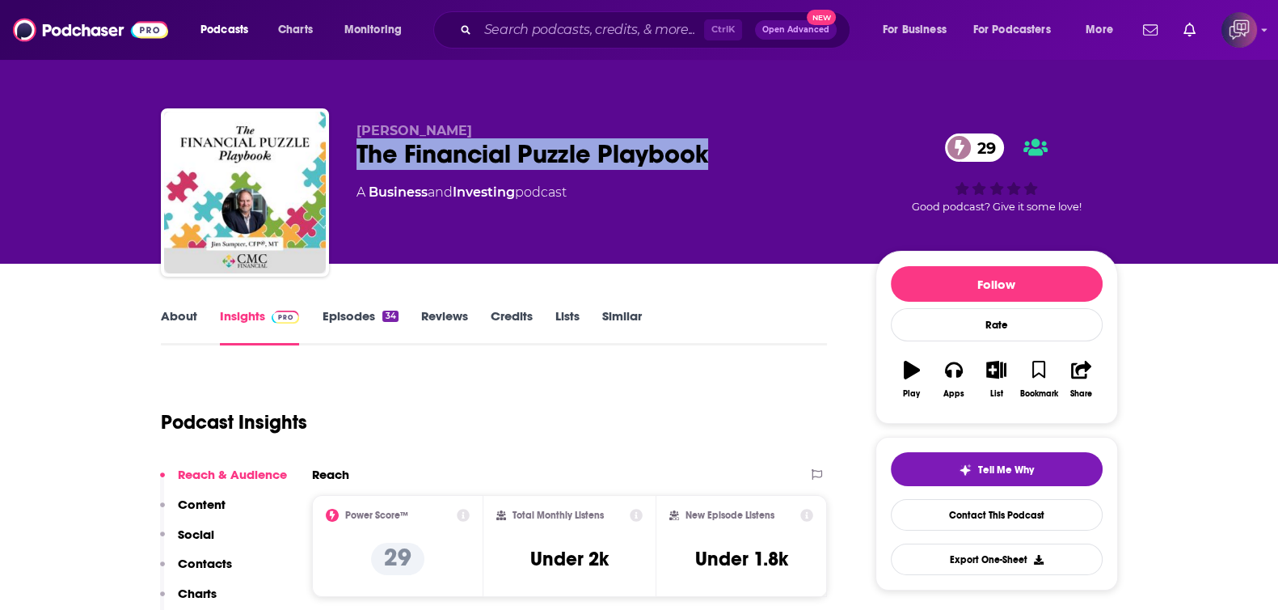
drag, startPoint x: 347, startPoint y: 171, endPoint x: 740, endPoint y: 166, distance: 393.0
click at [740, 166] on div "[PERSON_NAME] The Financial Puzzle Playbook 29 A Business and Investing podcast…" at bounding box center [639, 195] width 957 height 175
copy h2 "The Financial Puzzle Playbook"
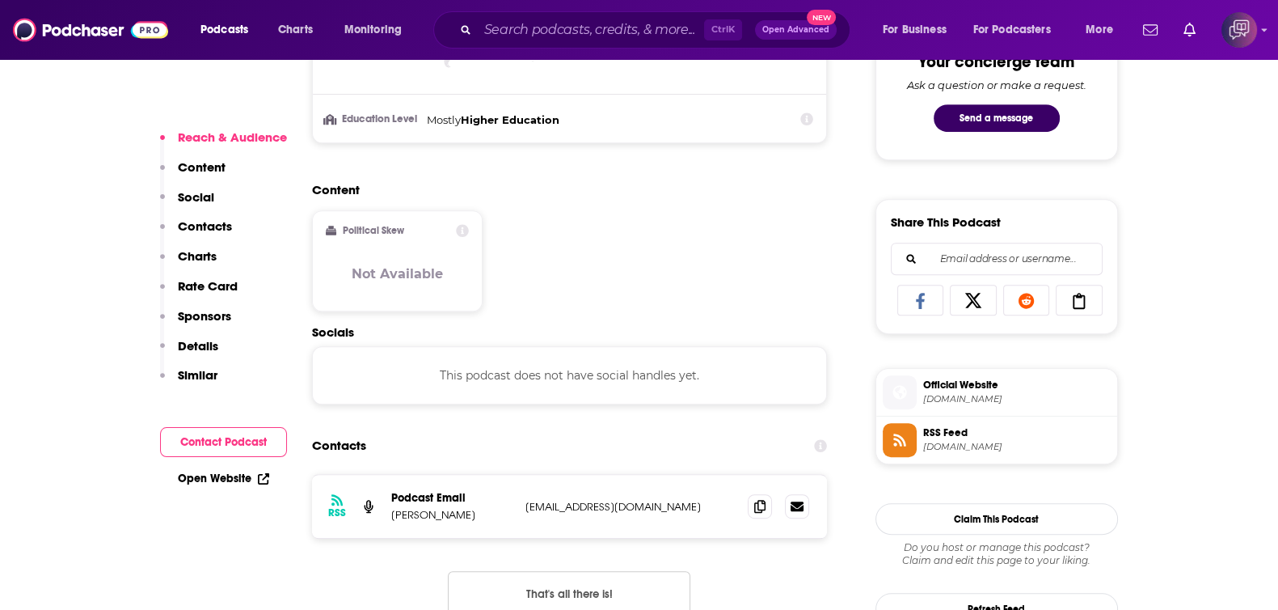
scroll to position [910, 0]
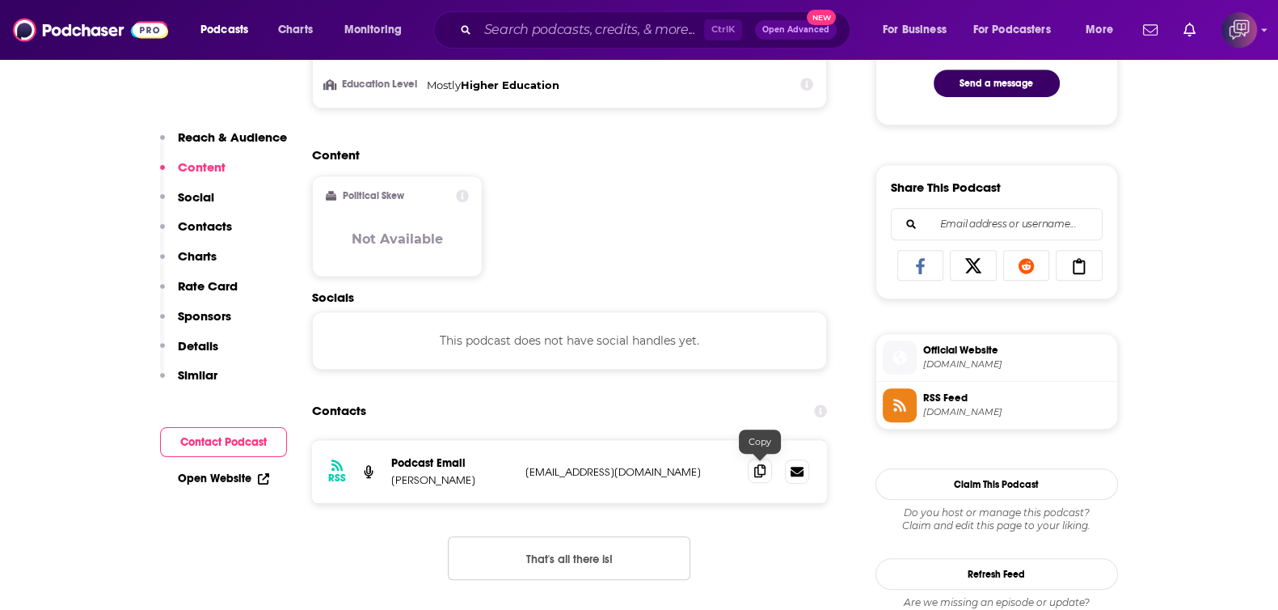
click at [758, 474] on icon at bounding box center [759, 470] width 11 height 13
